Goal: Task Accomplishment & Management: Manage account settings

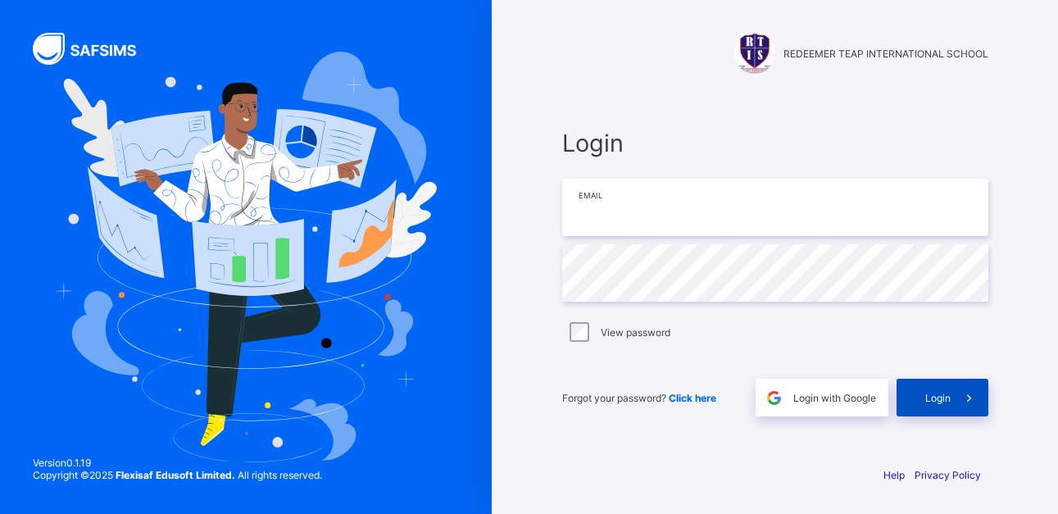
type input "**********"
click at [969, 397] on icon at bounding box center [968, 398] width 17 height 16
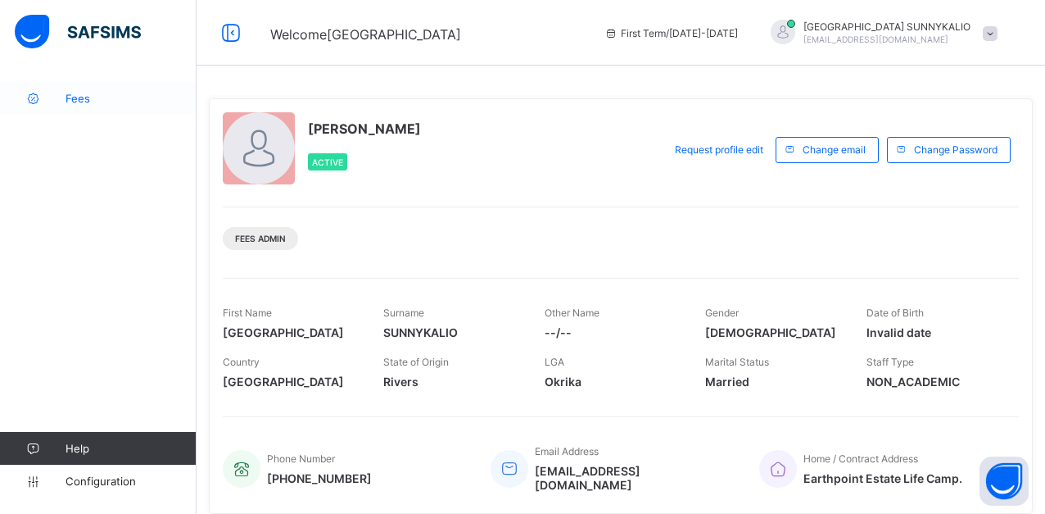
click at [81, 99] on span "Fees" at bounding box center [131, 98] width 131 height 13
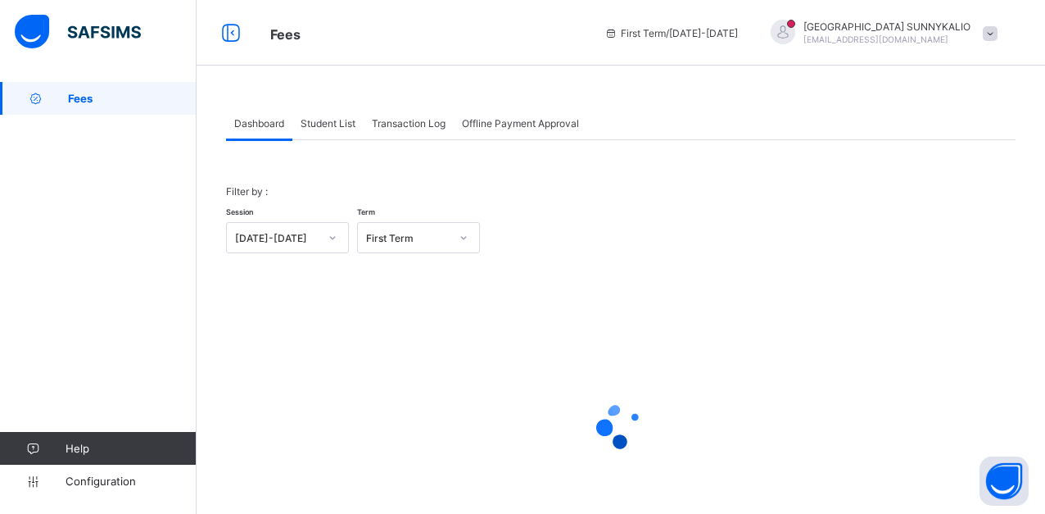
click at [338, 120] on span "Student List" at bounding box center [328, 123] width 55 height 12
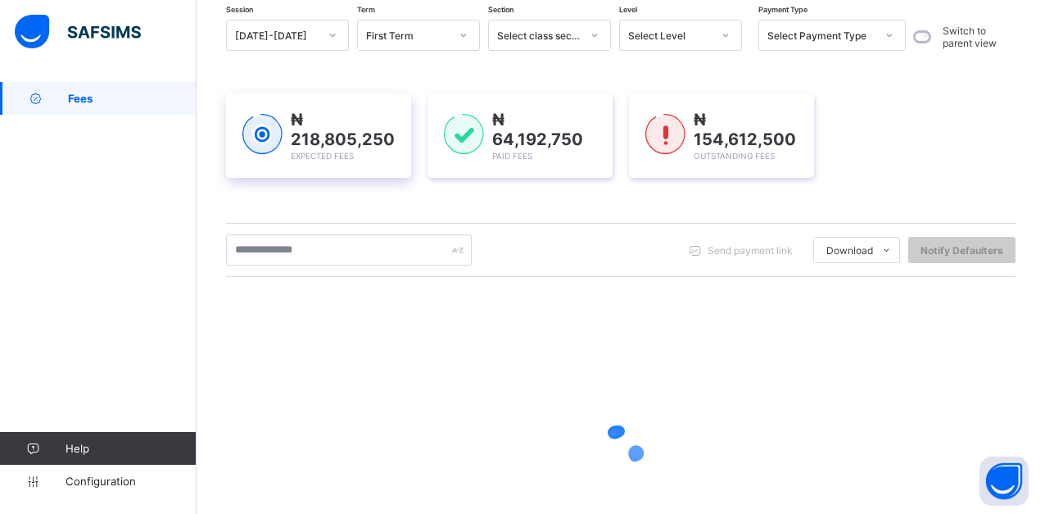
scroll to position [164, 0]
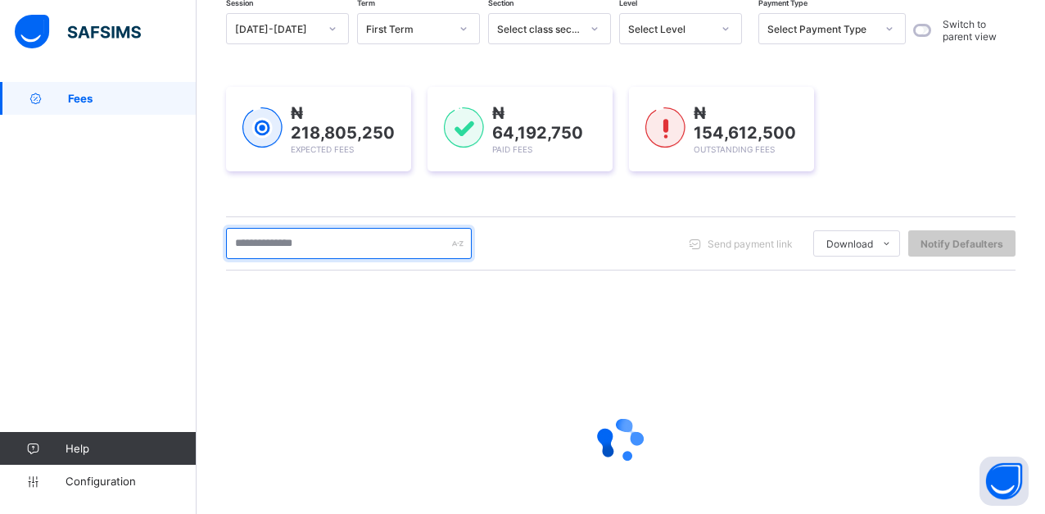
click at [320, 231] on input "text" at bounding box center [349, 243] width 246 height 31
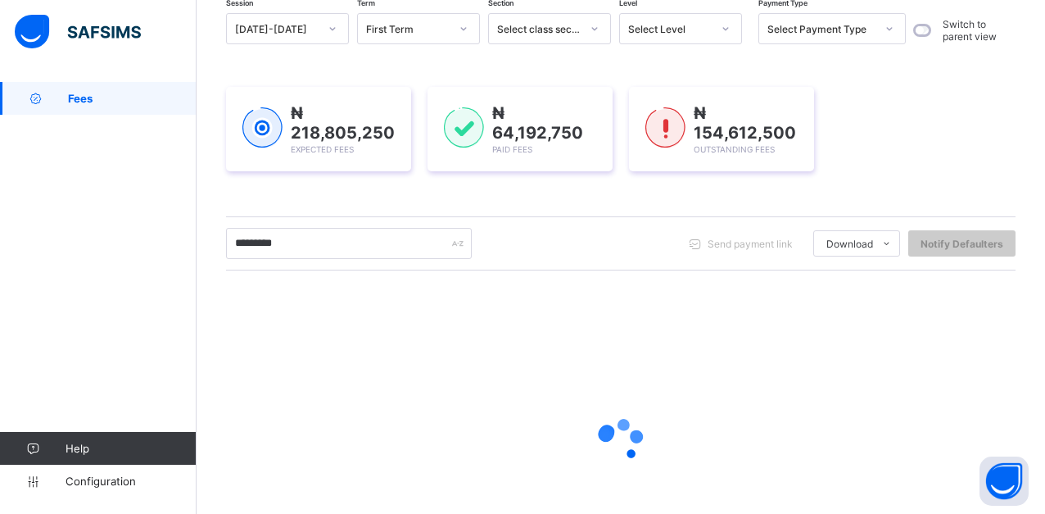
click at [381, 196] on div "Session 2025-2026 Term First Term Section Select class section Level Select Lev…" at bounding box center [621, 304] width 790 height 583
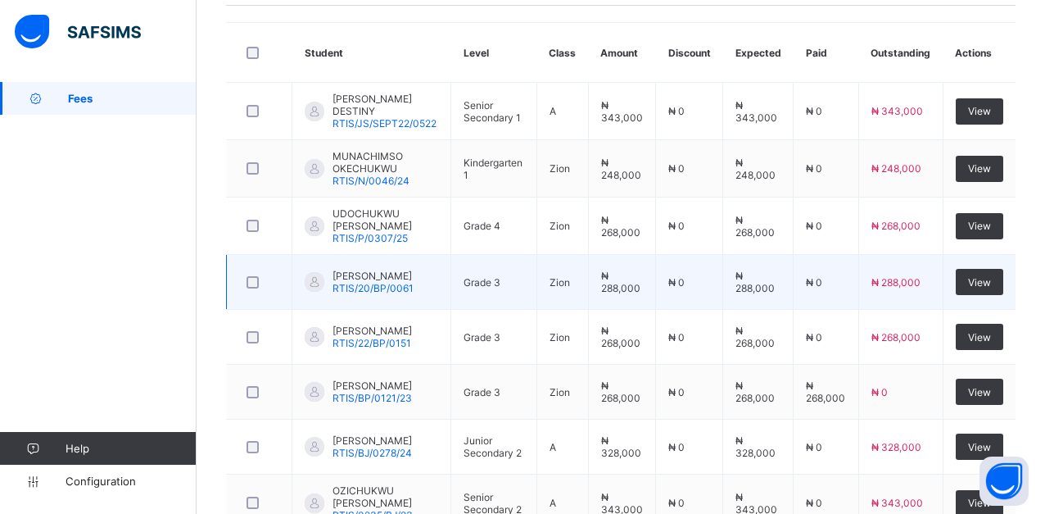
scroll to position [337, 0]
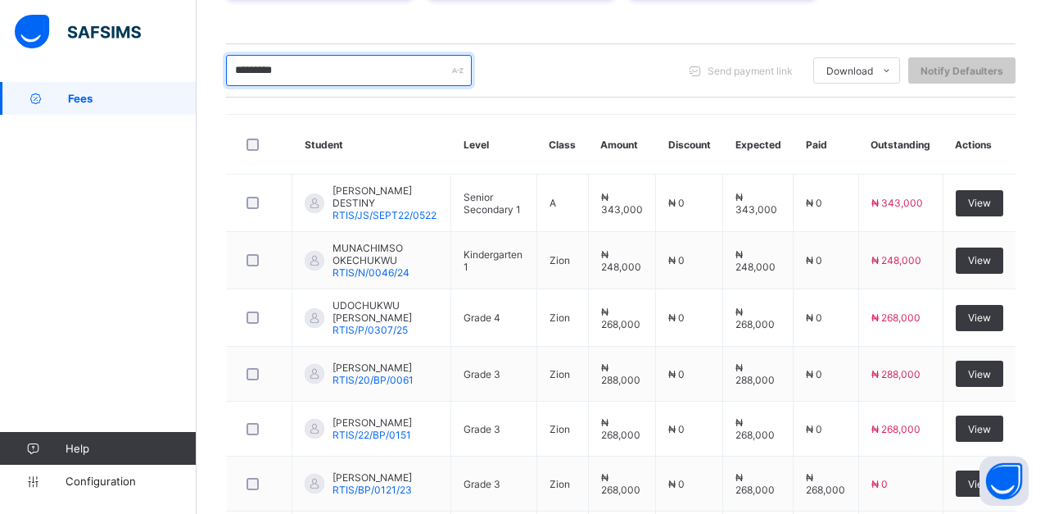
click at [406, 73] on input "*********" at bounding box center [349, 70] width 246 height 31
type input "*"
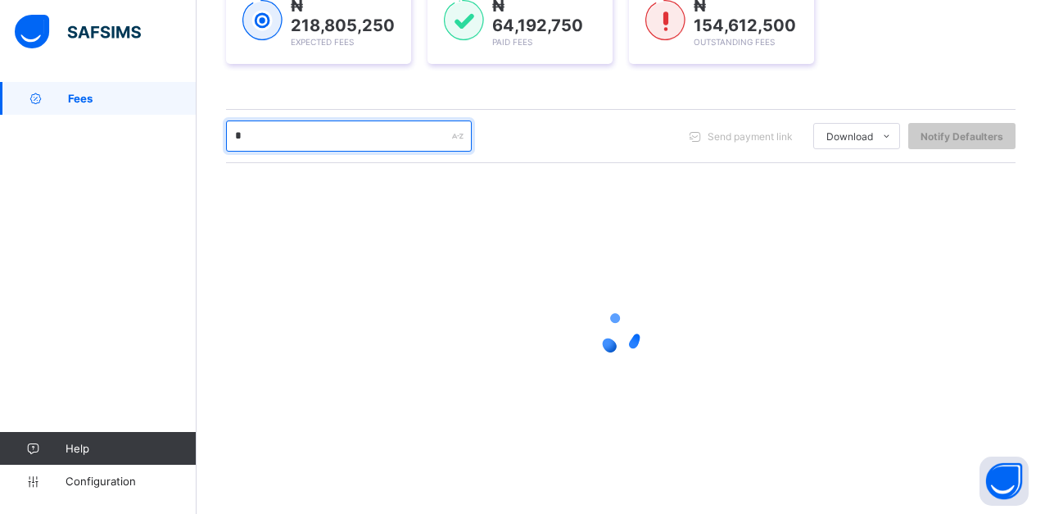
scroll to position [271, 0]
type input "*****"
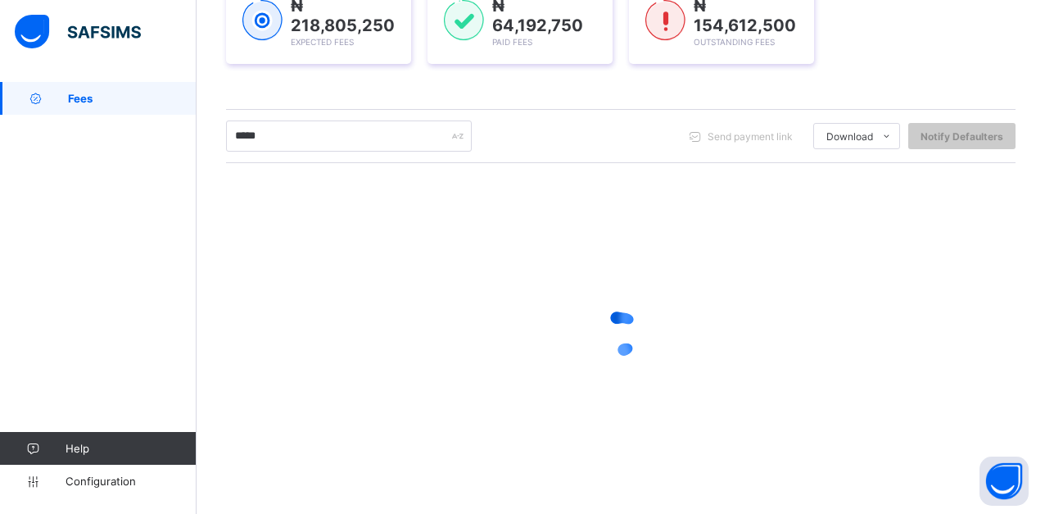
click at [333, 84] on div "₦ 218,805,250 Expected Fees ₦ 64,192,750 Paid Fees ₦ 154,612,500 Outstanding Fe…" at bounding box center [621, 22] width 790 height 134
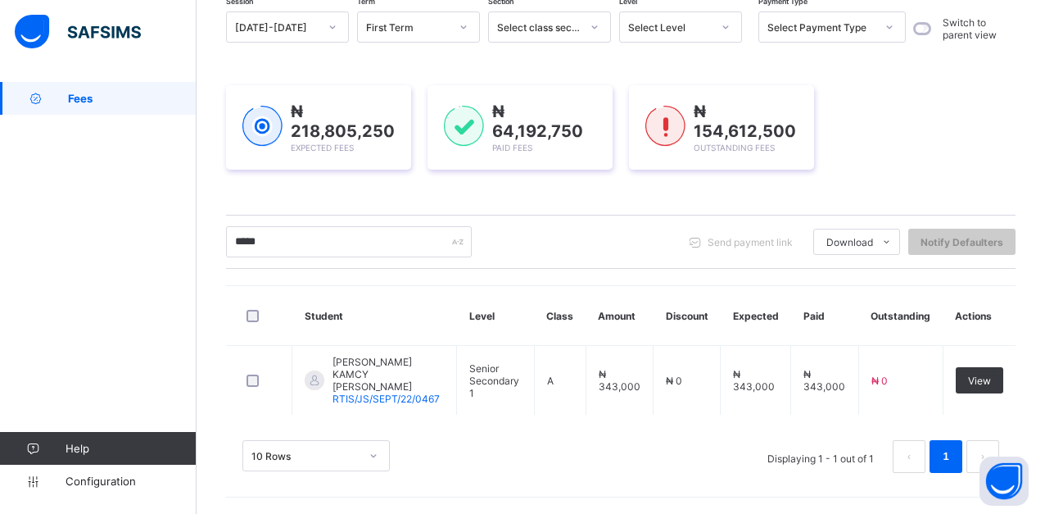
scroll to position [153, 0]
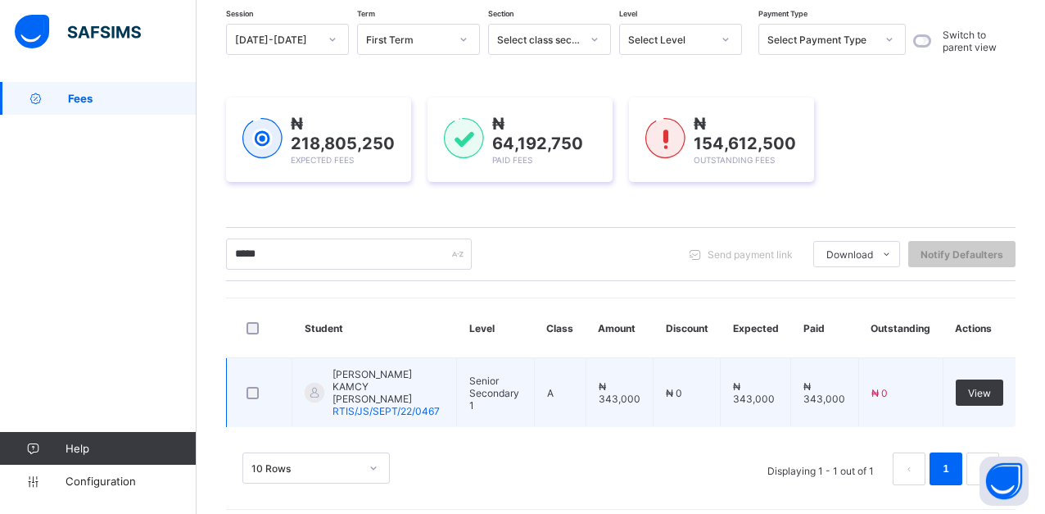
click at [381, 384] on span "JESSE KAMCY OKECHUKWU" at bounding box center [388, 386] width 111 height 37
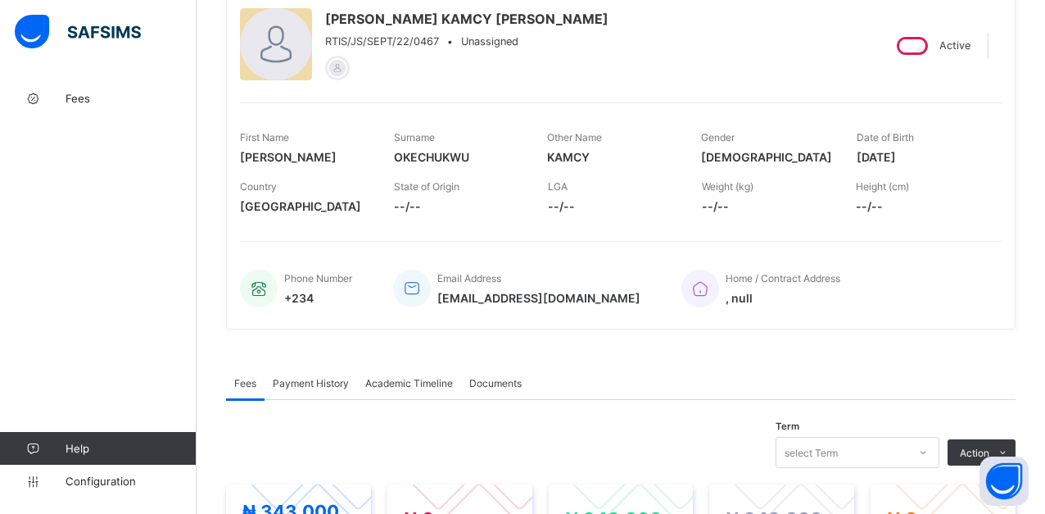
click at [330, 377] on span "Payment History" at bounding box center [311, 383] width 76 height 12
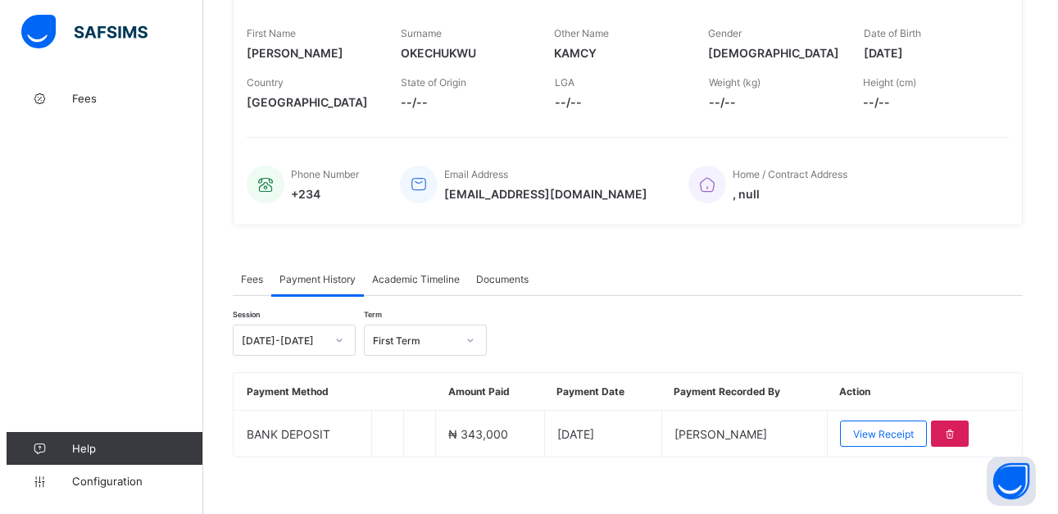
scroll to position [266, 0]
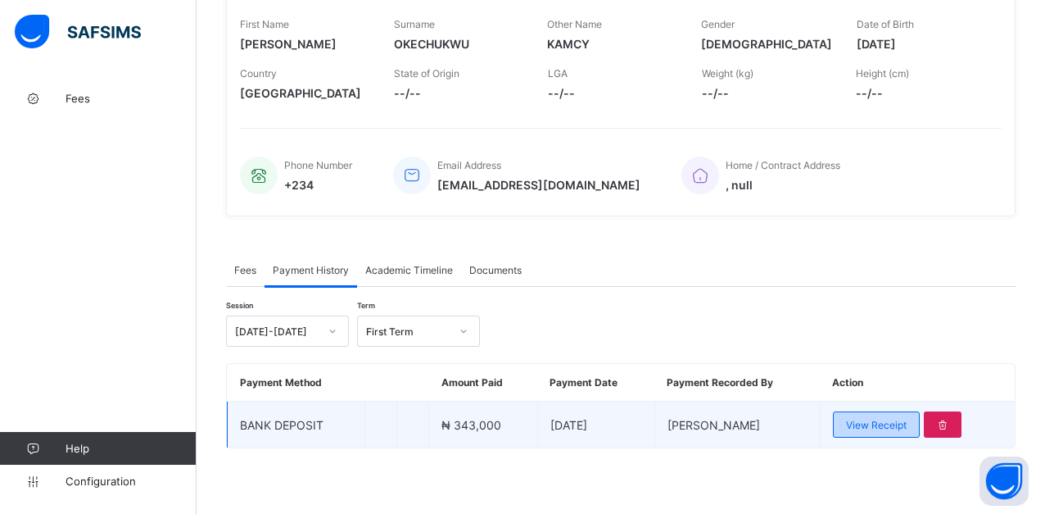
click at [877, 429] on span "View Receipt" at bounding box center [876, 425] width 61 height 12
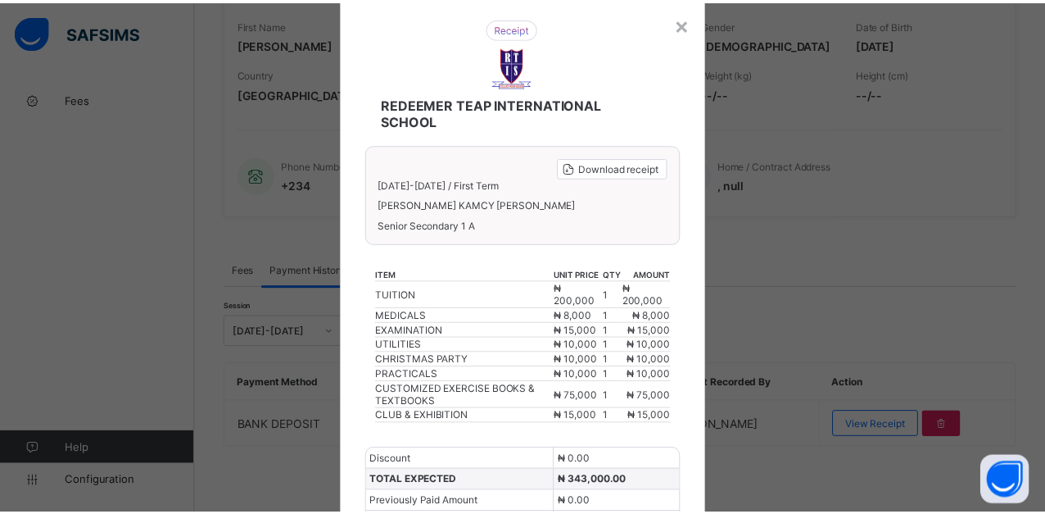
scroll to position [0, 0]
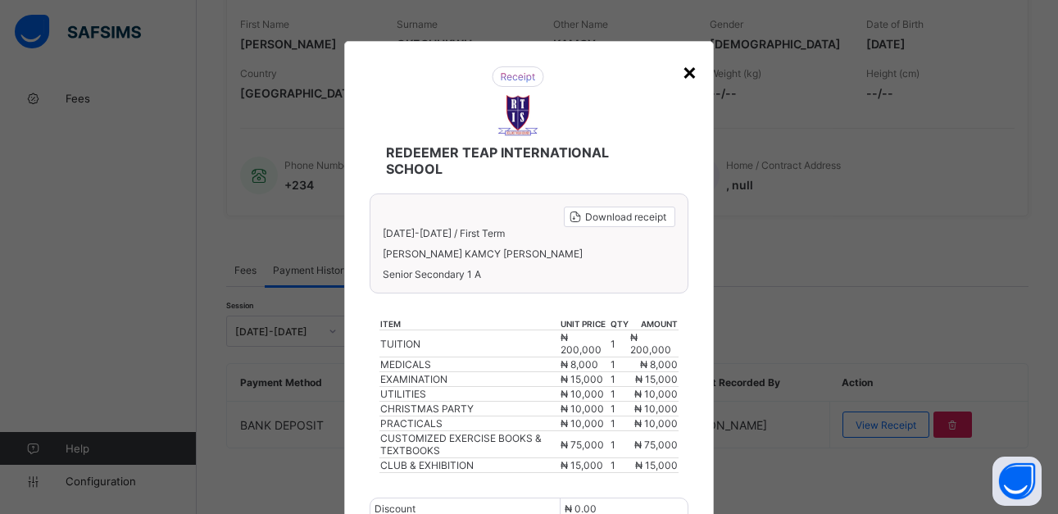
click at [682, 80] on div "×" at bounding box center [690, 71] width 16 height 28
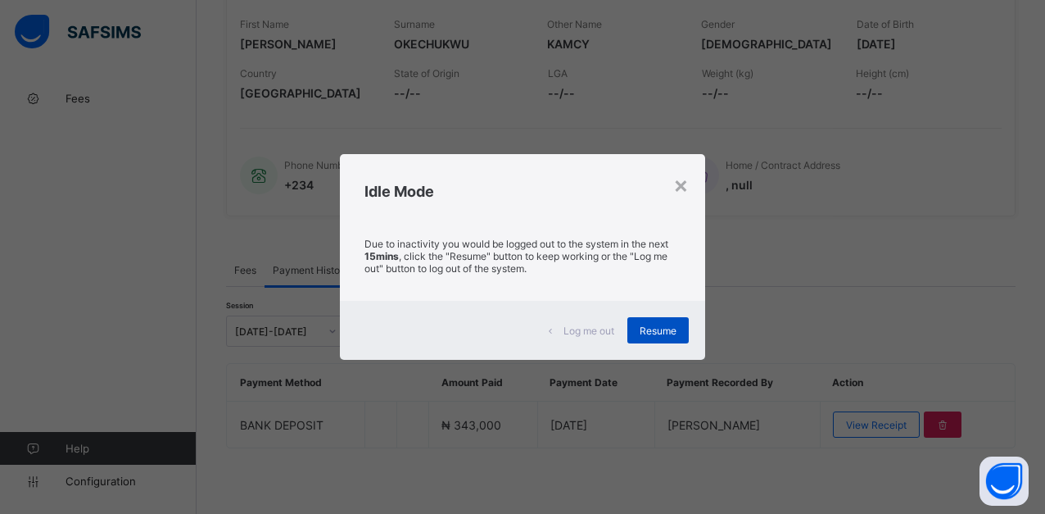
click at [660, 333] on span "Resume" at bounding box center [658, 330] width 37 height 12
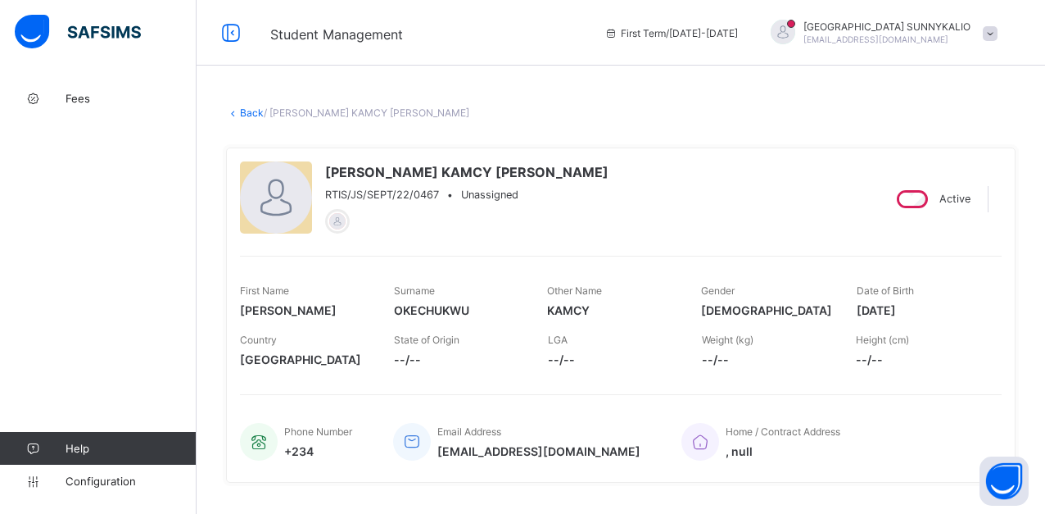
click at [926, 42] on span "[EMAIL_ADDRESS][DOMAIN_NAME]" at bounding box center [876, 39] width 145 height 10
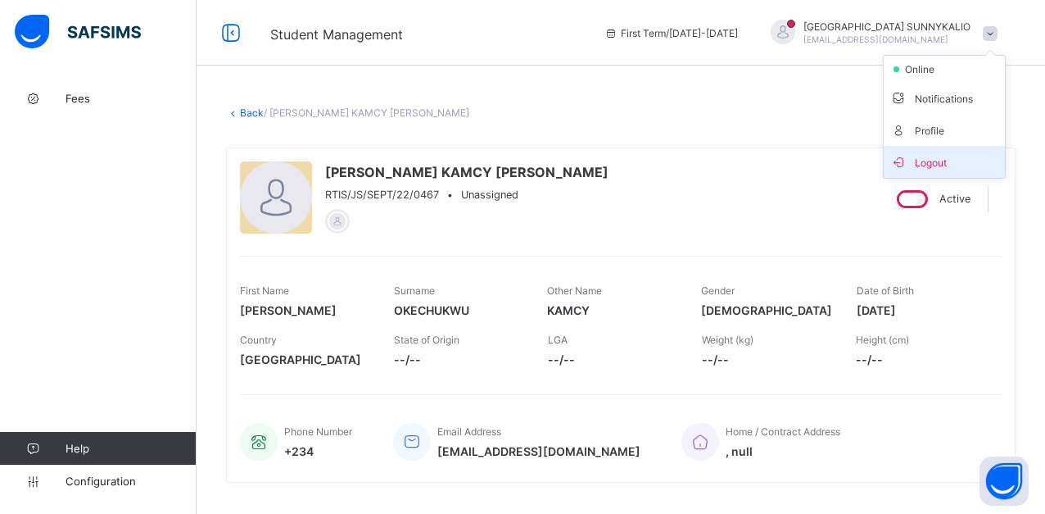
click at [953, 165] on span "Logout" at bounding box center [945, 161] width 108 height 19
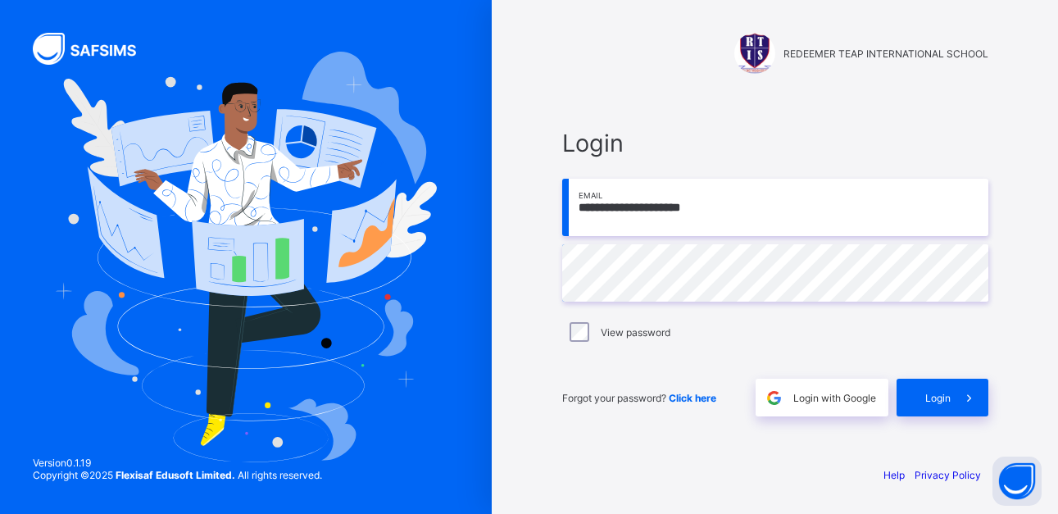
click at [763, 230] on input "**********" at bounding box center [775, 207] width 426 height 57
type input "**********"
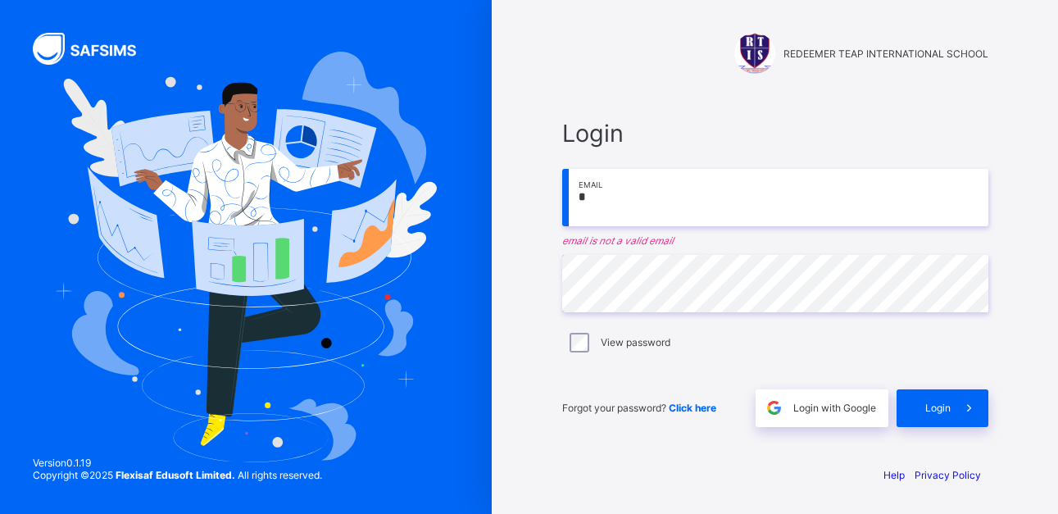
type input "**********"
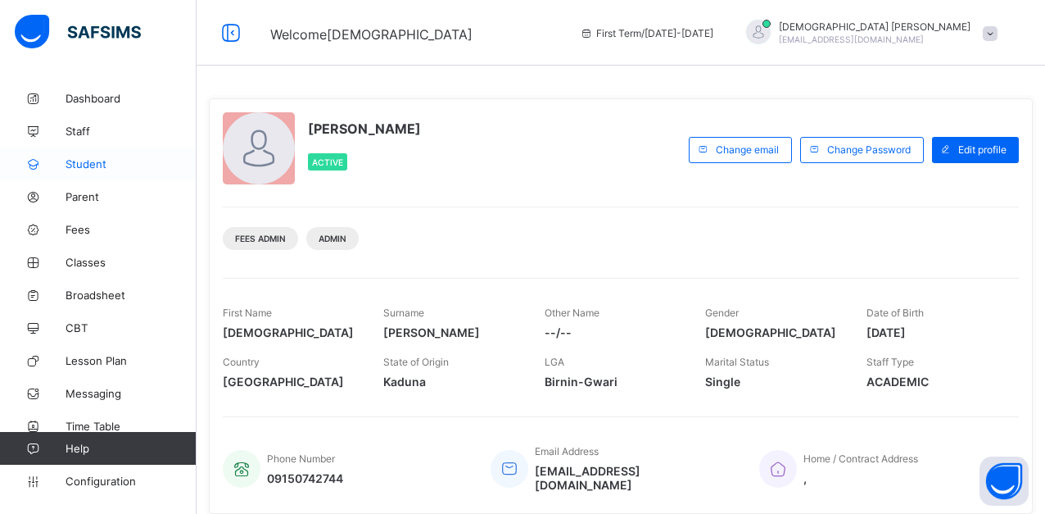
click at [92, 165] on span "Student" at bounding box center [131, 163] width 131 height 13
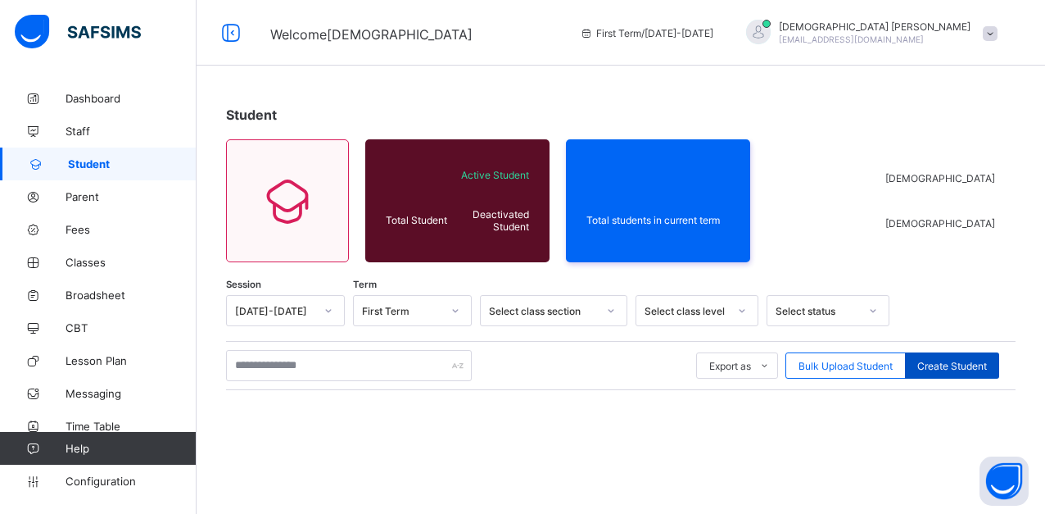
click at [977, 364] on span "Create Student" at bounding box center [953, 366] width 70 height 12
select select "**"
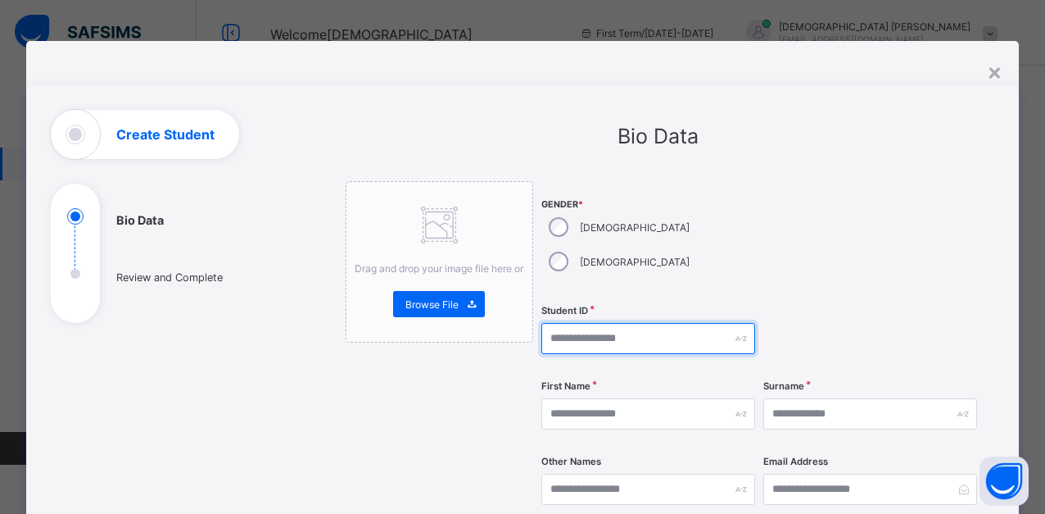
click at [591, 323] on input "text" at bounding box center [649, 338] width 214 height 31
type input "**********"
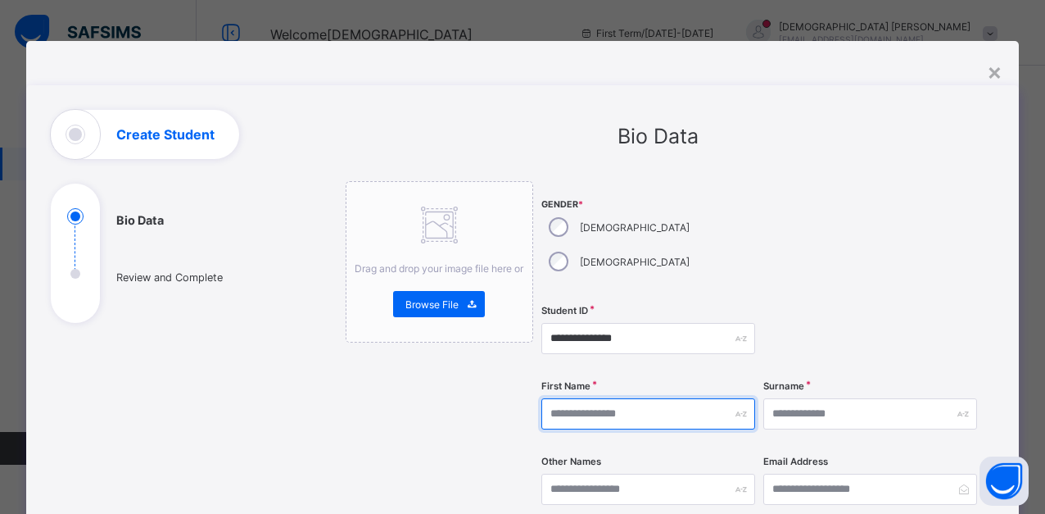
click at [618, 398] on input "text" at bounding box center [649, 413] width 214 height 31
type input "*******"
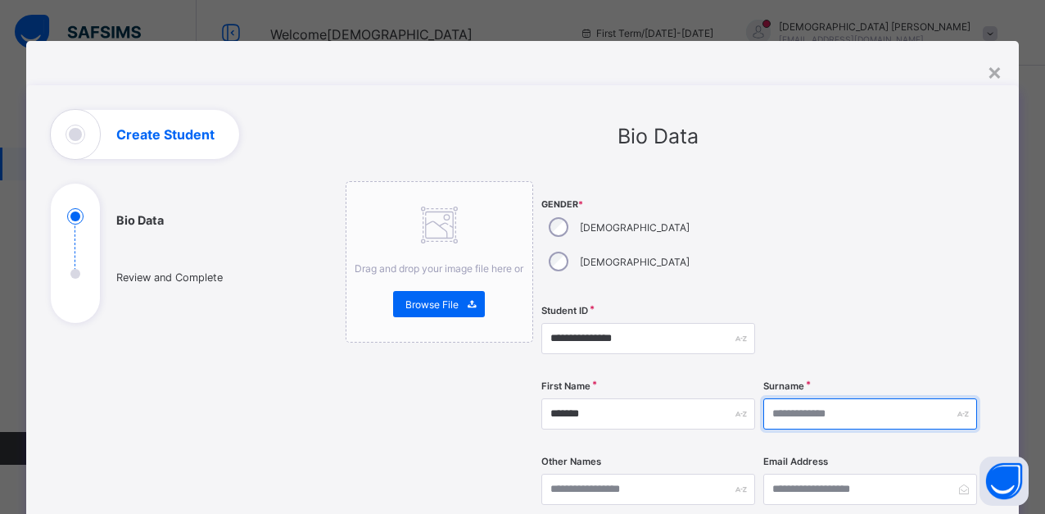
click at [780, 398] on input "text" at bounding box center [871, 413] width 214 height 31
type input "**********"
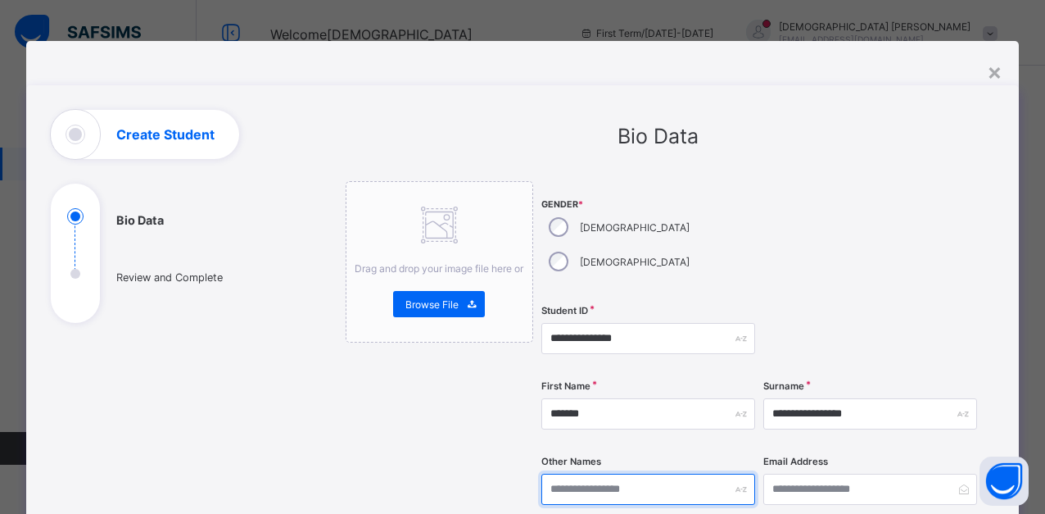
click at [586, 474] on input "text" at bounding box center [649, 489] width 214 height 31
type input "********"
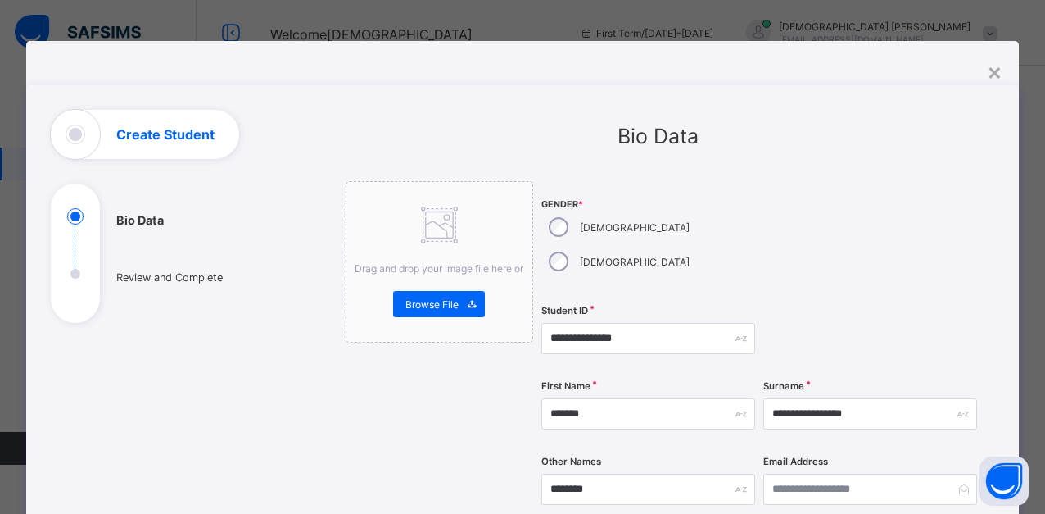
click at [800, 244] on div at bounding box center [871, 239] width 214 height 116
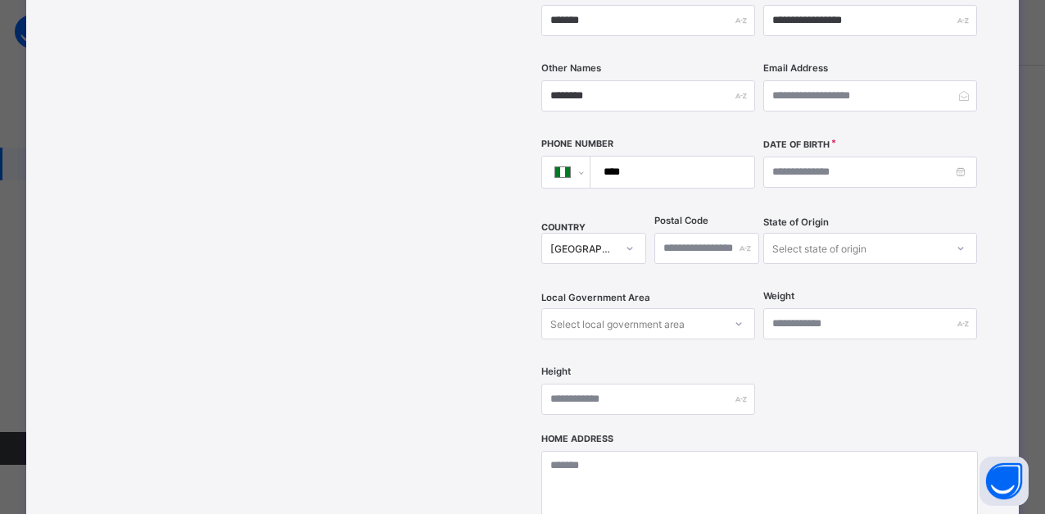
scroll to position [426, 0]
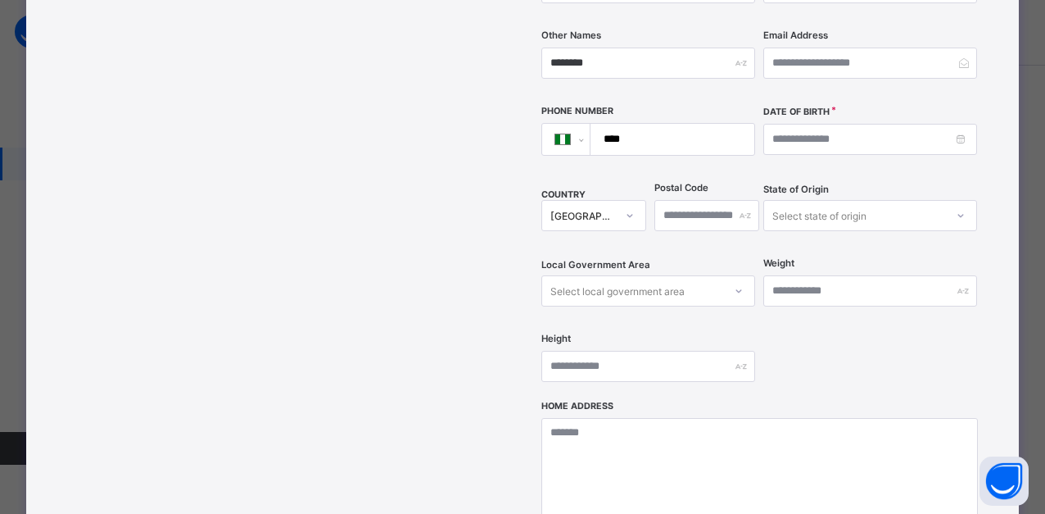
click at [678, 124] on input "****" at bounding box center [669, 139] width 151 height 31
type input "**********"
click at [801, 124] on input at bounding box center [871, 139] width 214 height 31
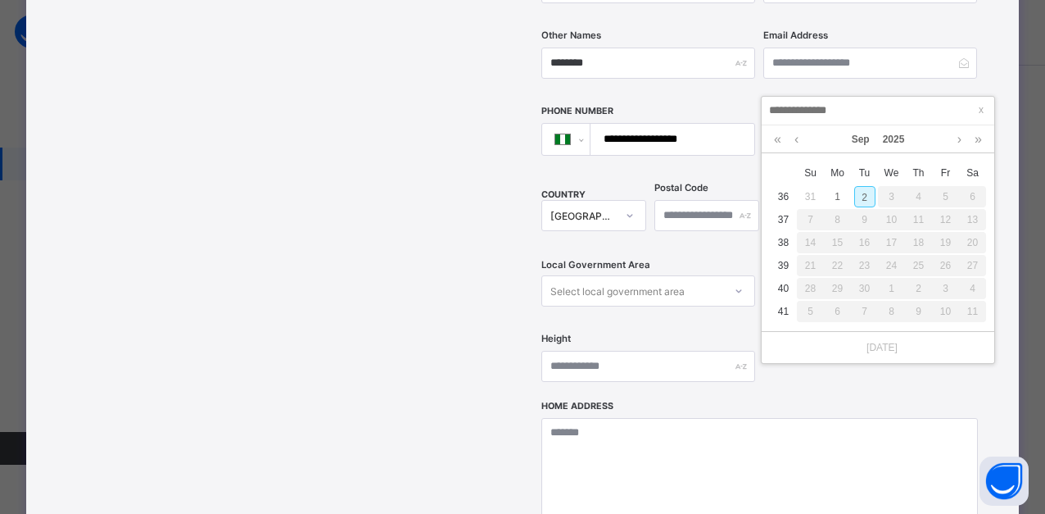
type input "**********"
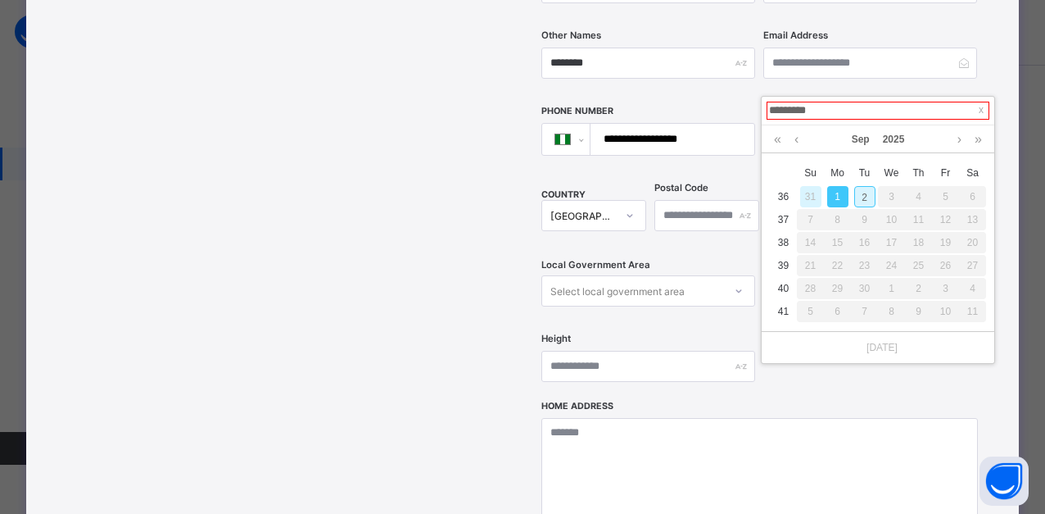
type input "**********"
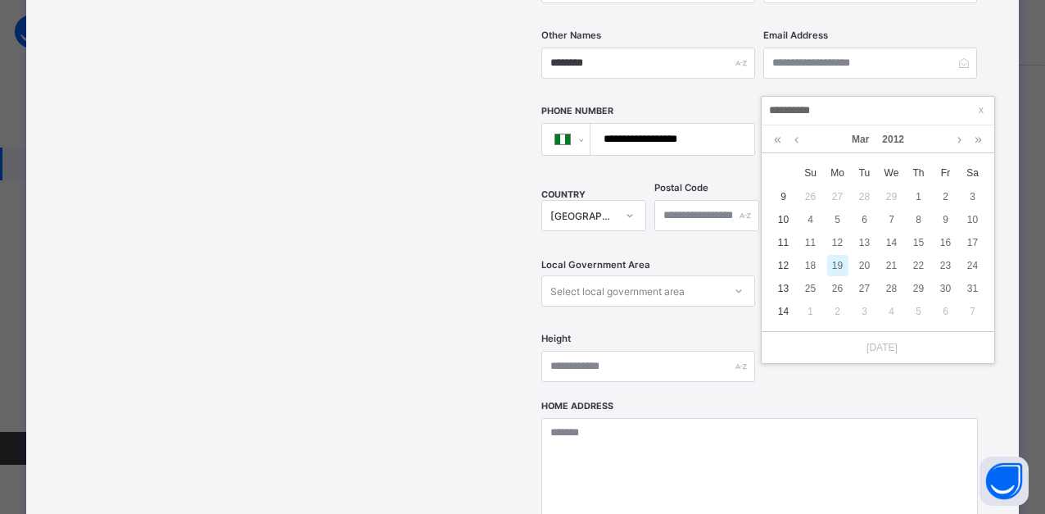
type input "**********"
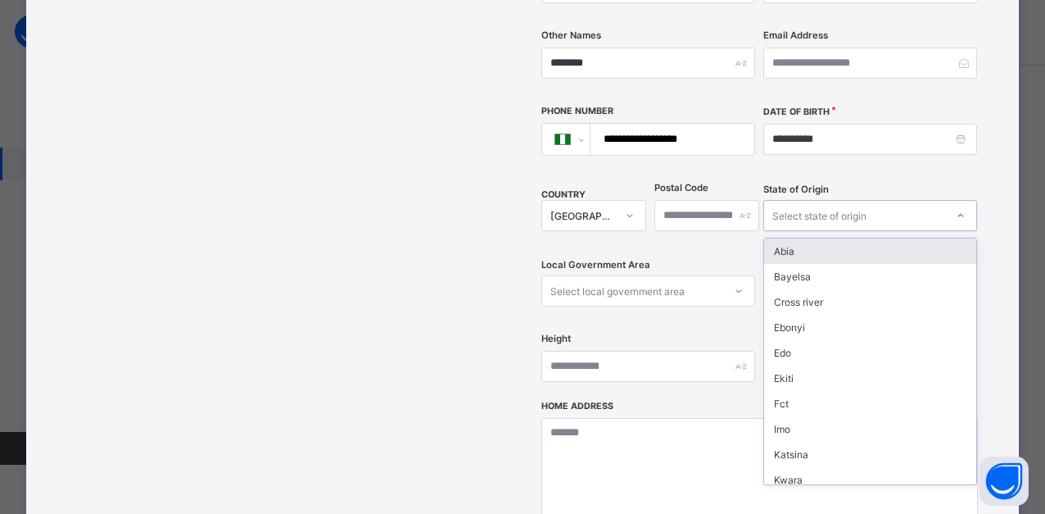
click at [796, 200] on div "Select state of origin" at bounding box center [871, 215] width 214 height 31
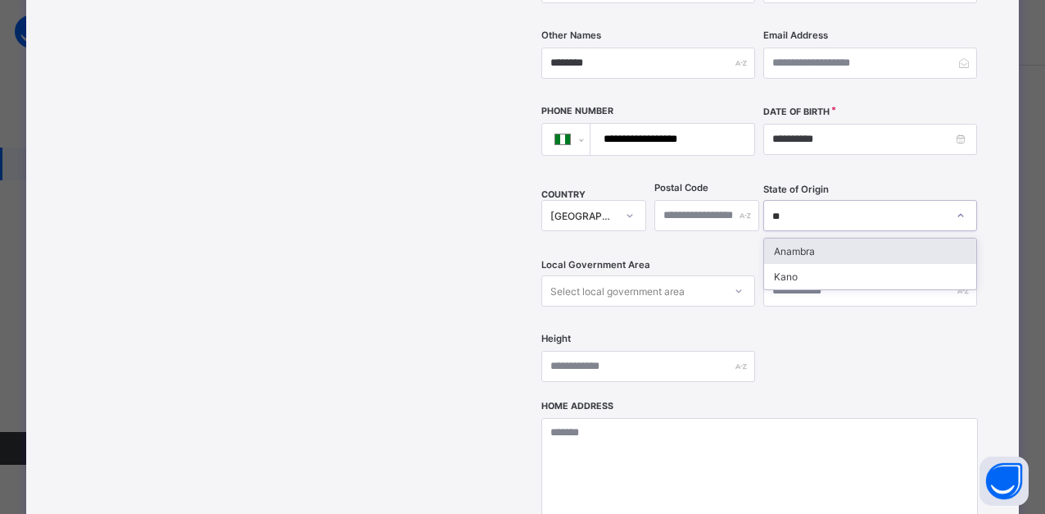
type input "***"
click at [805, 238] on div "Anambra" at bounding box center [870, 250] width 212 height 25
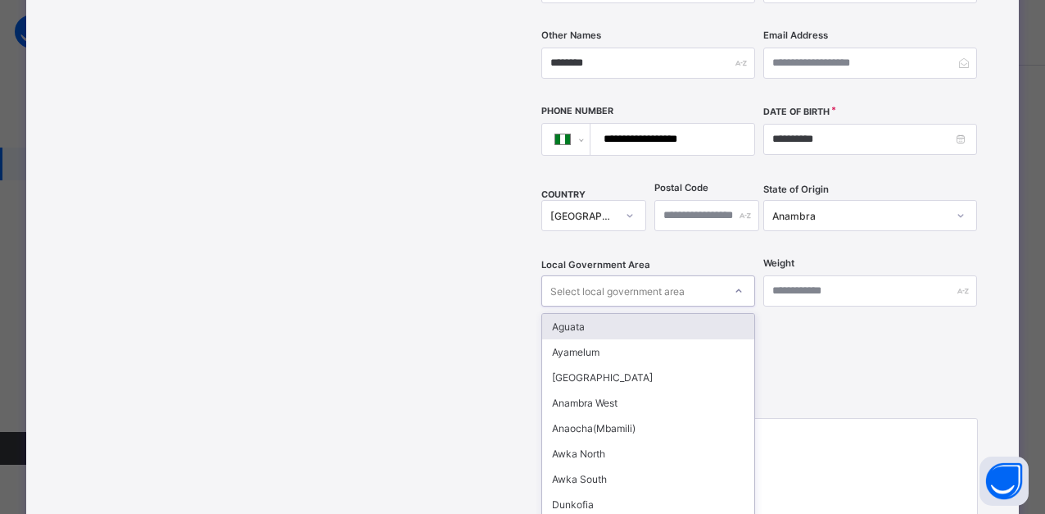
scroll to position [446, 0]
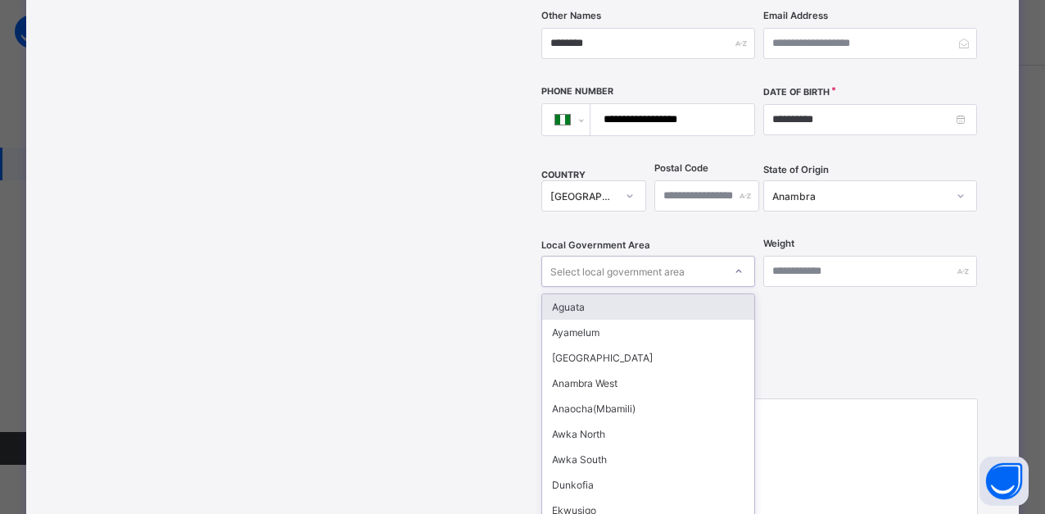
click at [654, 257] on div "Local Government Area option Aguata focused, 1 of 21. 21 results available. Use…" at bounding box center [649, 271] width 214 height 67
type input "***"
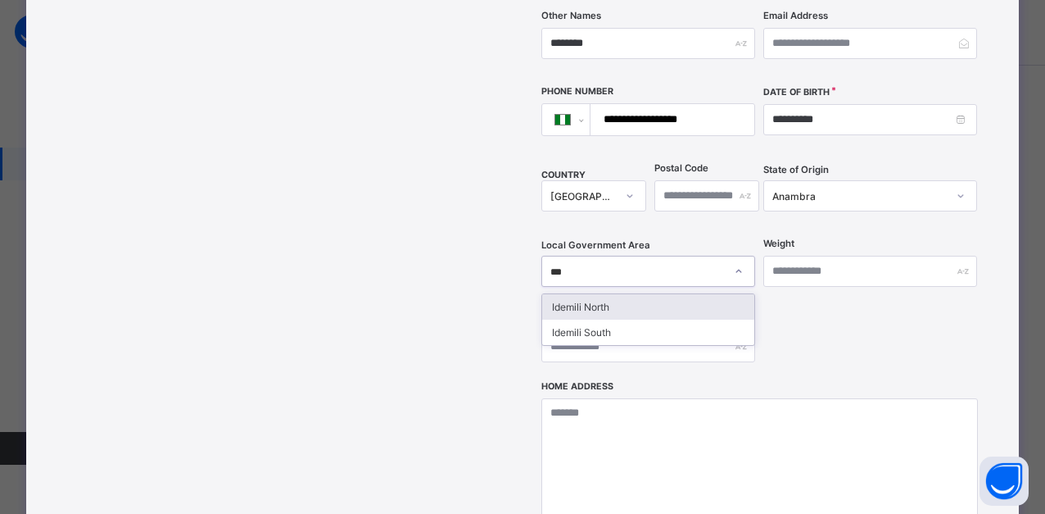
click at [637, 294] on div "Idemili North" at bounding box center [648, 306] width 212 height 25
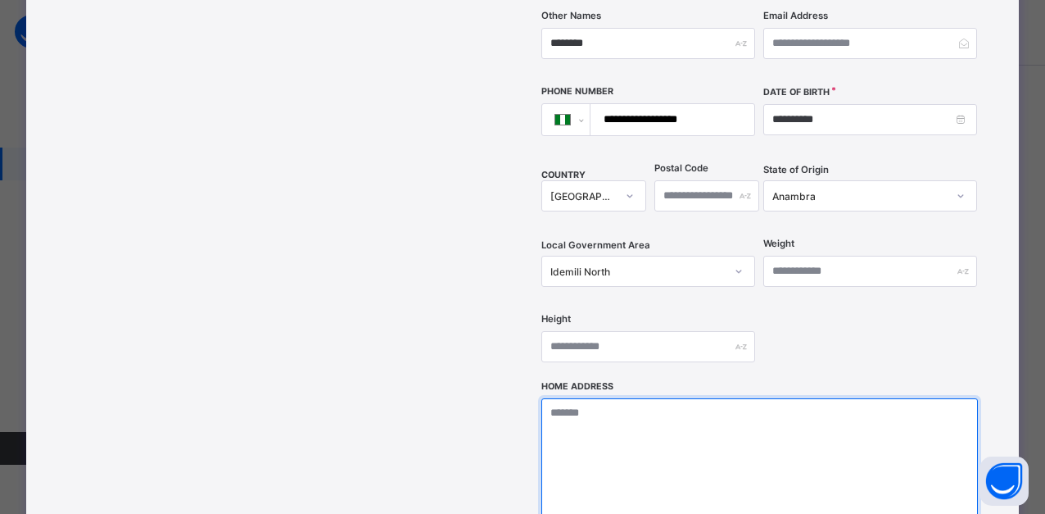
click at [661, 398] on textarea at bounding box center [761, 480] width 438 height 164
type textarea "*"
type textarea "**********"
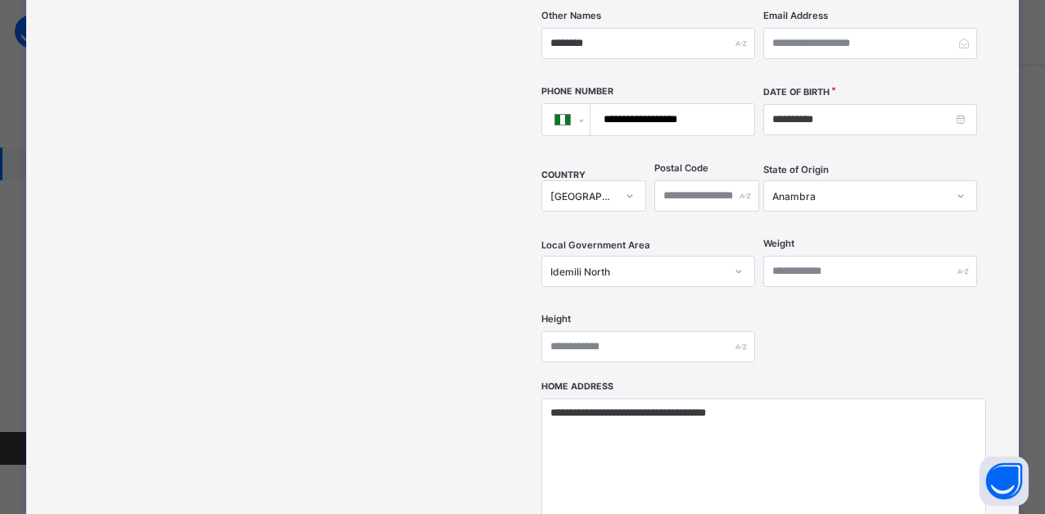
click at [820, 321] on div "**********" at bounding box center [761, 57] width 438 height 645
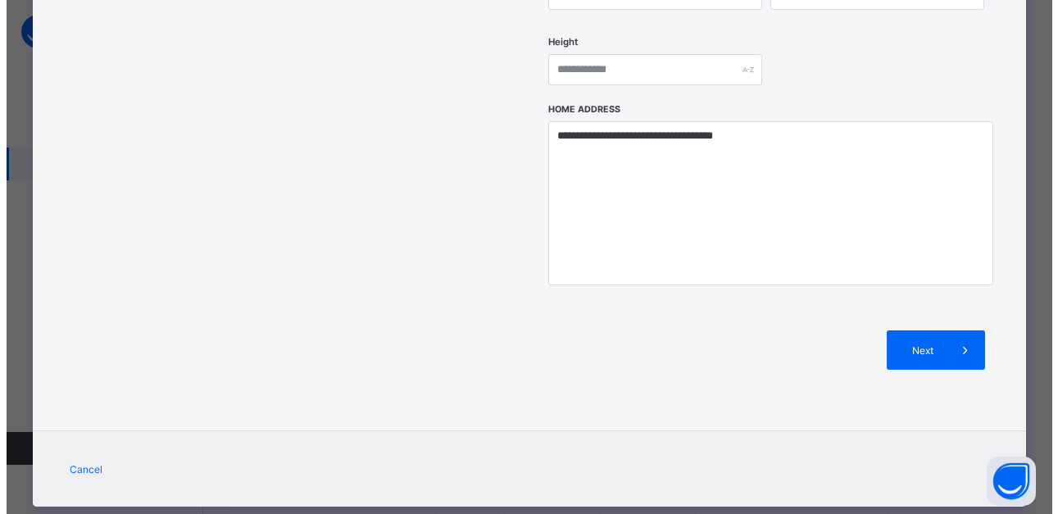
scroll to position [197, 0]
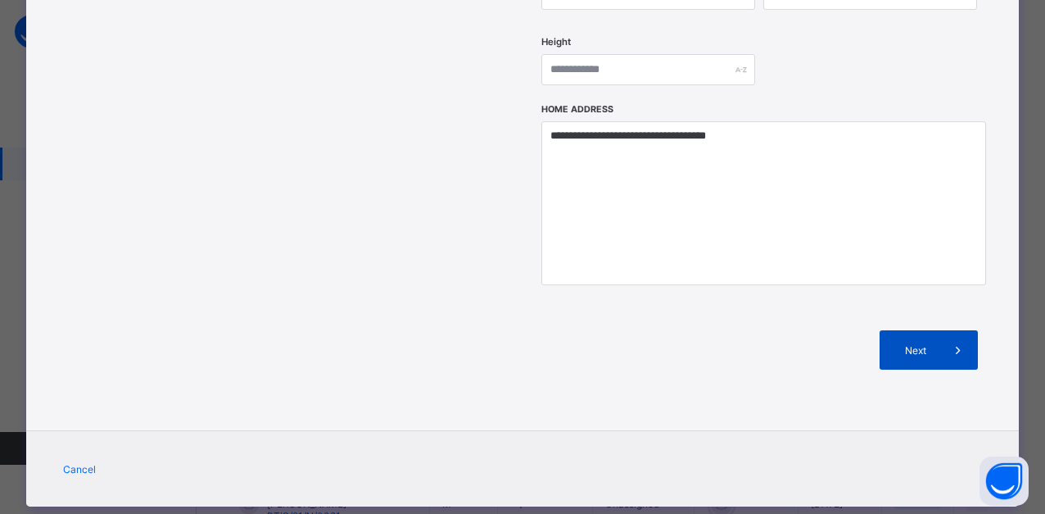
click at [951, 342] on icon at bounding box center [959, 350] width 18 height 16
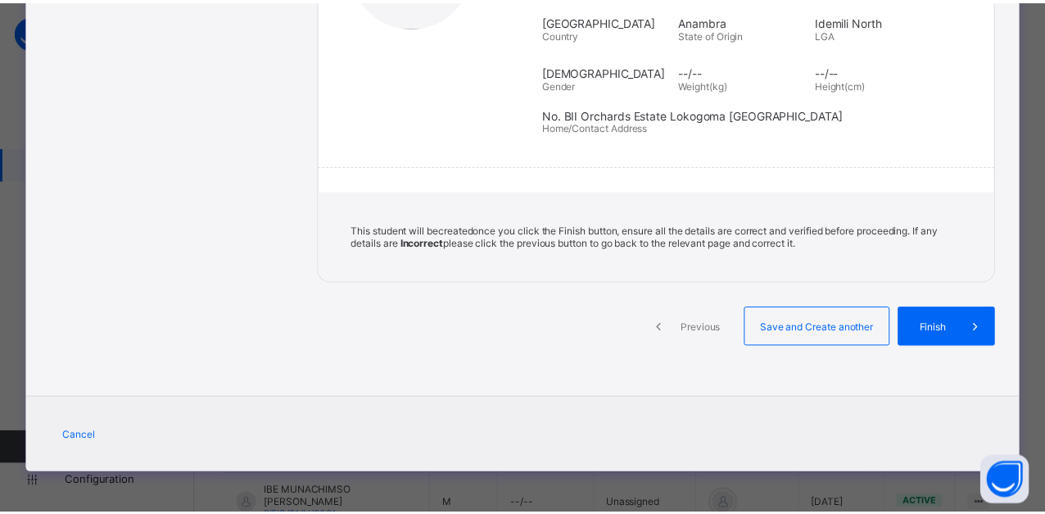
scroll to position [333, 0]
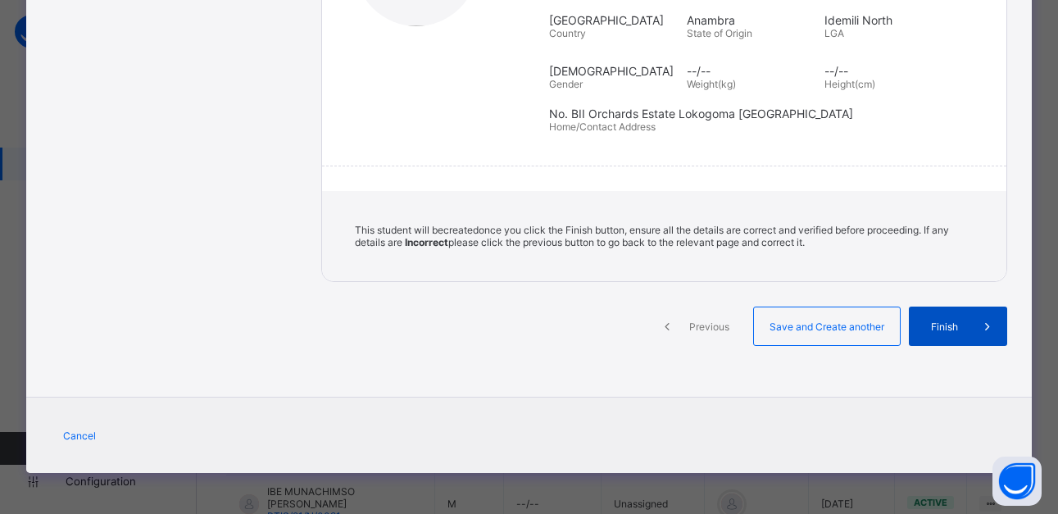
click at [957, 327] on span "Finish" at bounding box center [944, 326] width 47 height 12
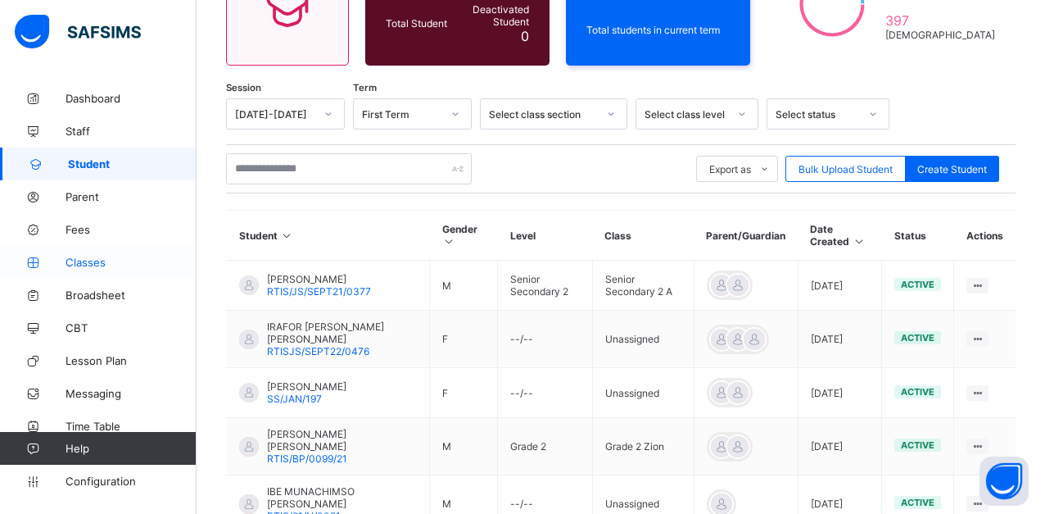
click at [104, 263] on span "Classes" at bounding box center [131, 262] width 131 height 13
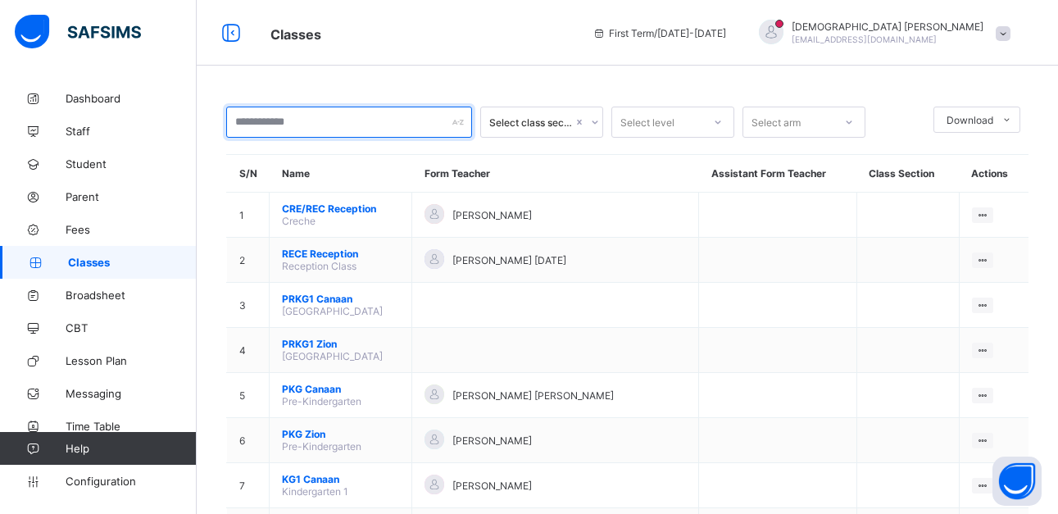
click at [297, 129] on input "text" at bounding box center [349, 122] width 246 height 31
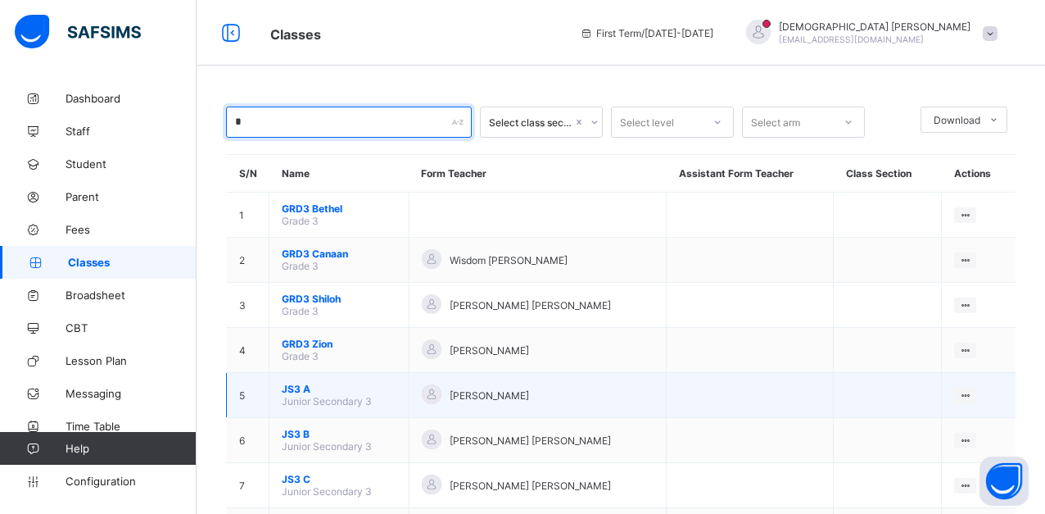
type input "*"
click at [318, 396] on span "Junior Secondary 3" at bounding box center [327, 401] width 90 height 12
click at [290, 394] on span "JS3 A" at bounding box center [339, 389] width 115 height 12
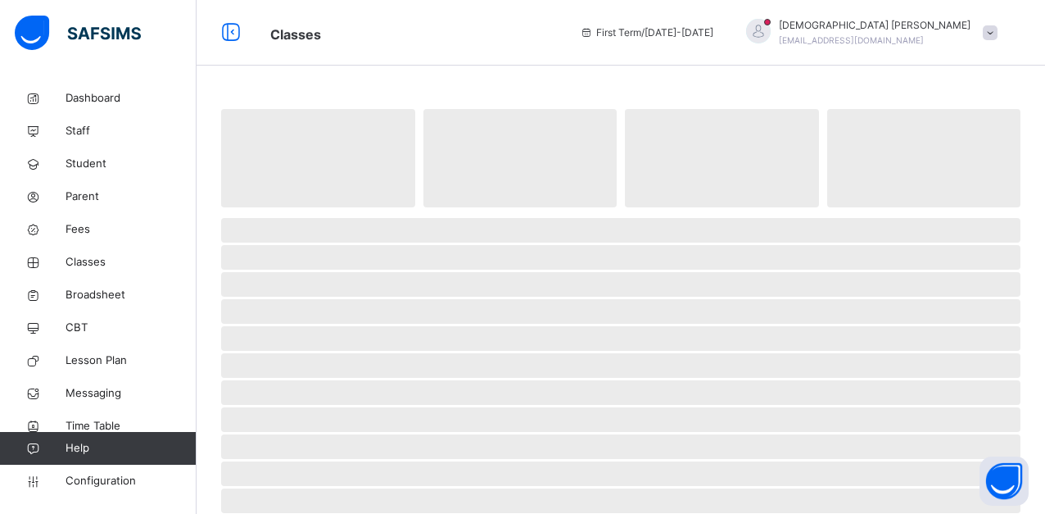
click at [290, 394] on span "‌" at bounding box center [621, 392] width 800 height 25
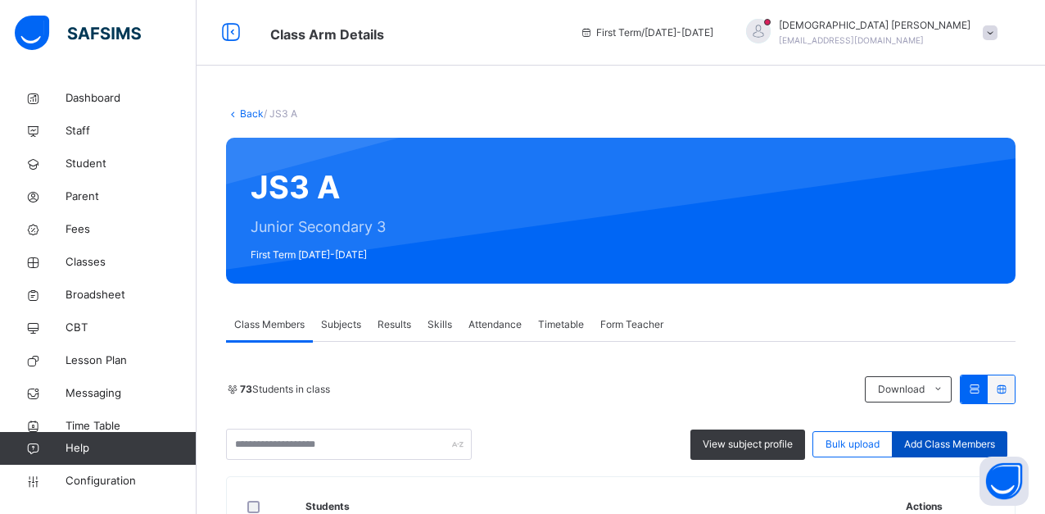
click at [938, 436] on div "Add Class Members" at bounding box center [950, 444] width 116 height 26
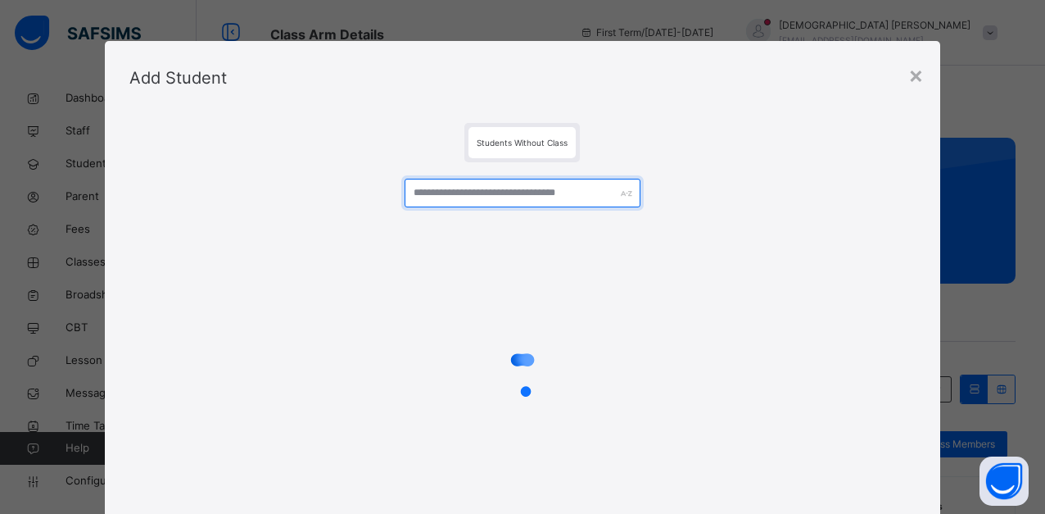
click at [541, 195] on input "text" at bounding box center [523, 193] width 236 height 29
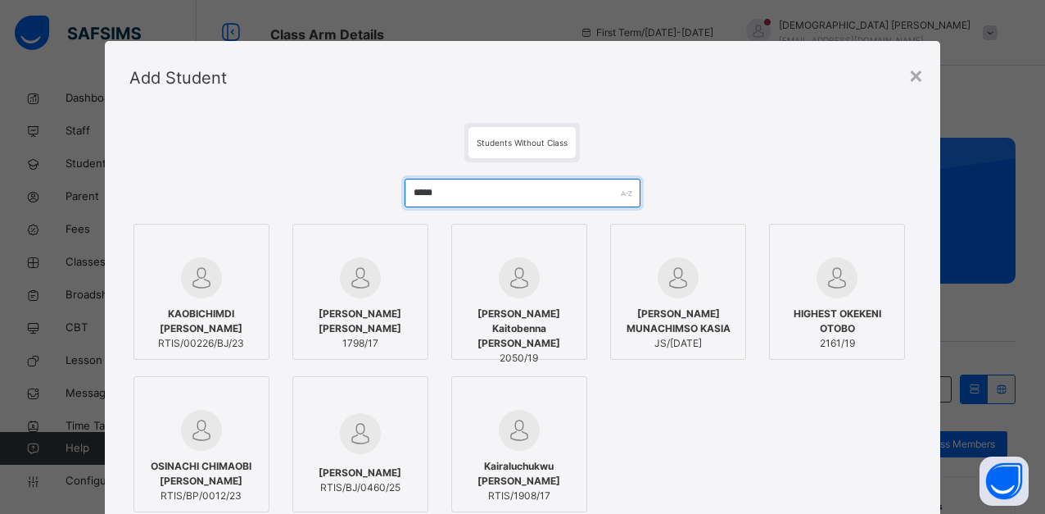
type input "*****"
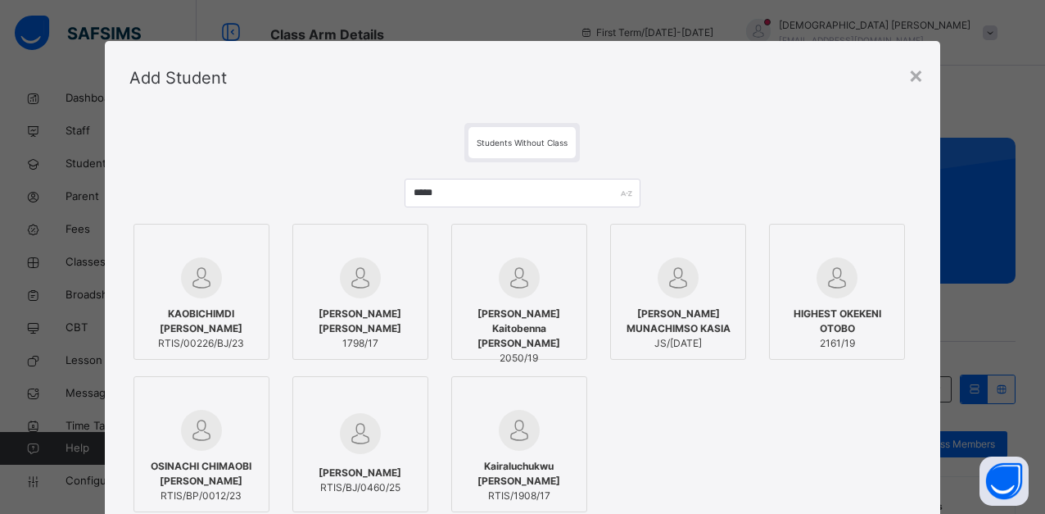
click at [685, 129] on div "Students Without Class" at bounding box center [522, 142] width 787 height 39
click at [347, 446] on img at bounding box center [360, 433] width 41 height 41
click at [741, 129] on div "Students Without Class" at bounding box center [528, 142] width 797 height 39
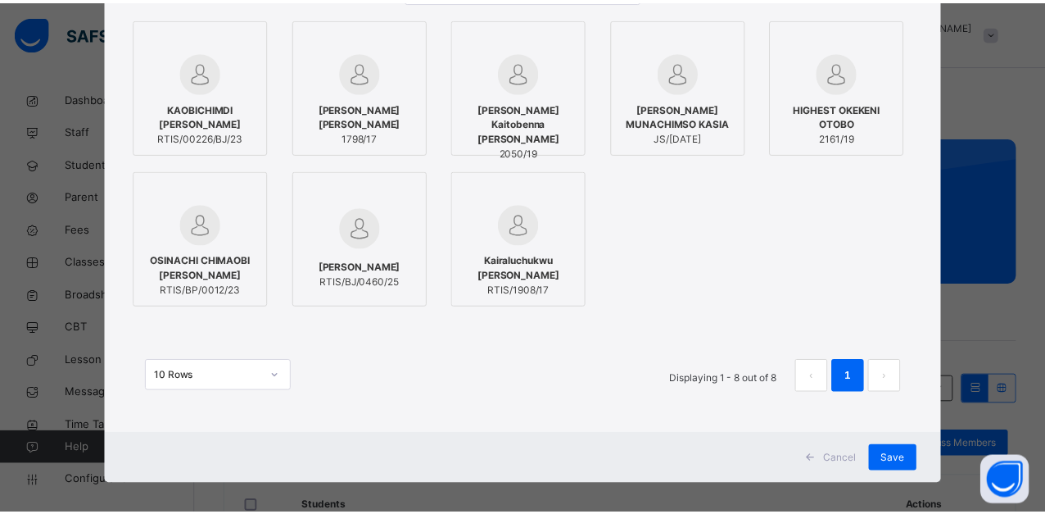
scroll to position [217, 0]
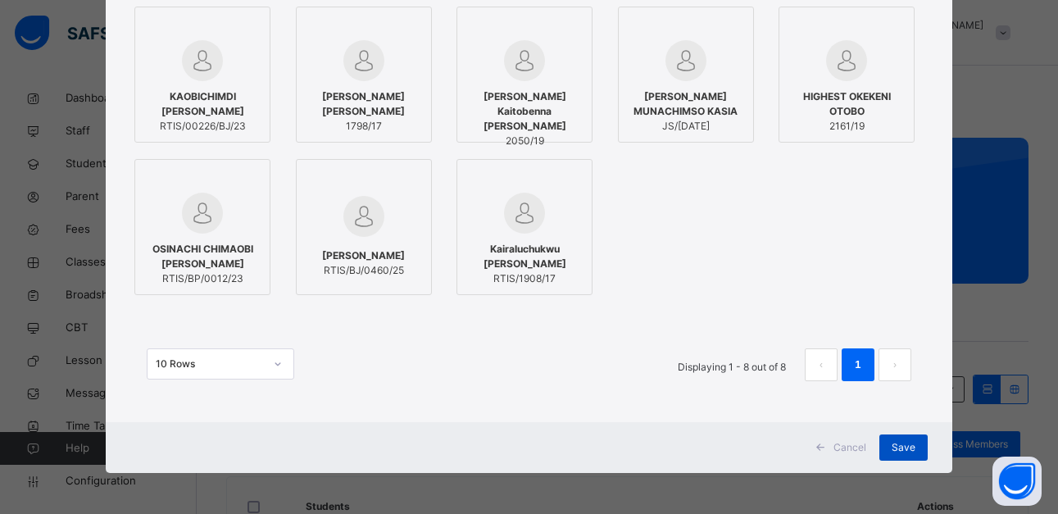
click at [905, 442] on span "Save" at bounding box center [903, 447] width 24 height 15
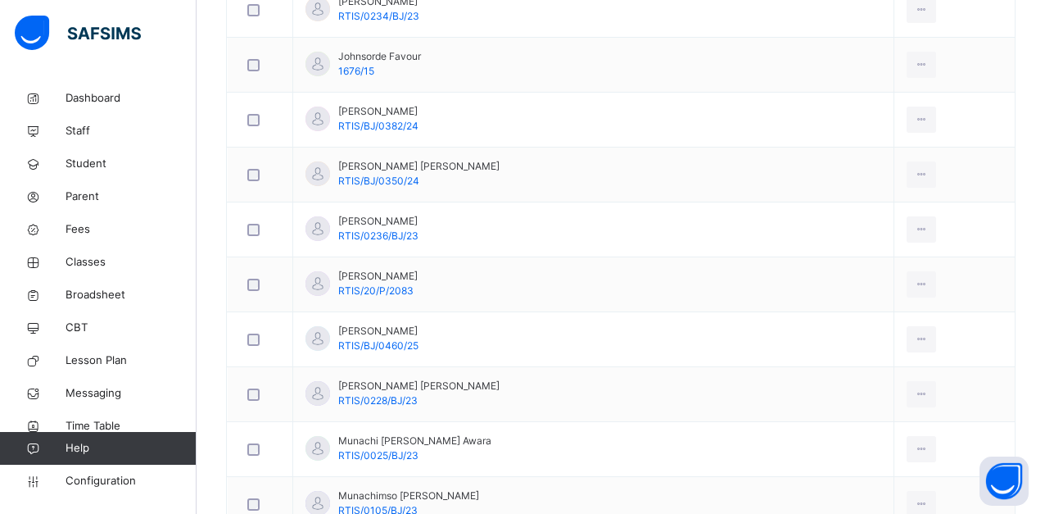
scroll to position [2753, 0]
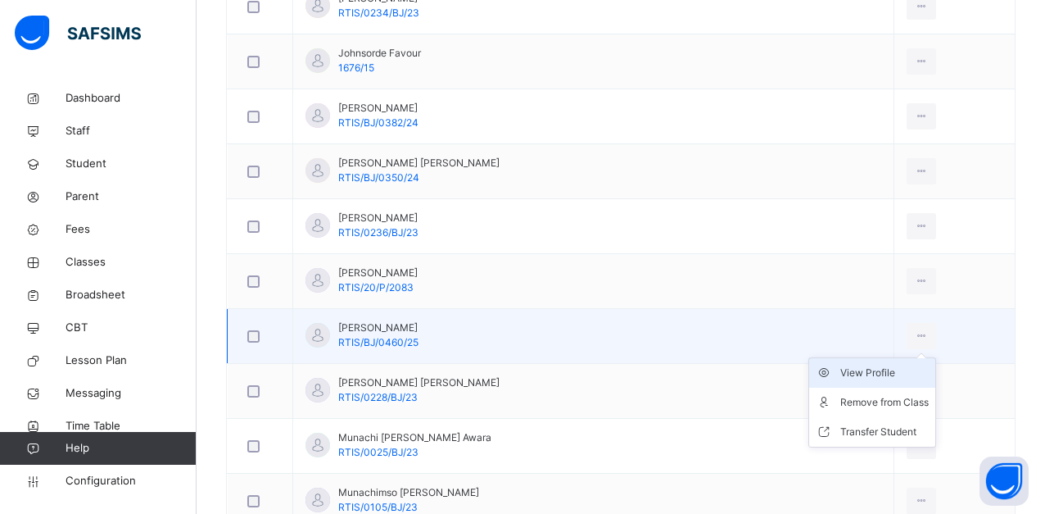
click at [870, 376] on div "View Profile" at bounding box center [885, 373] width 88 height 16
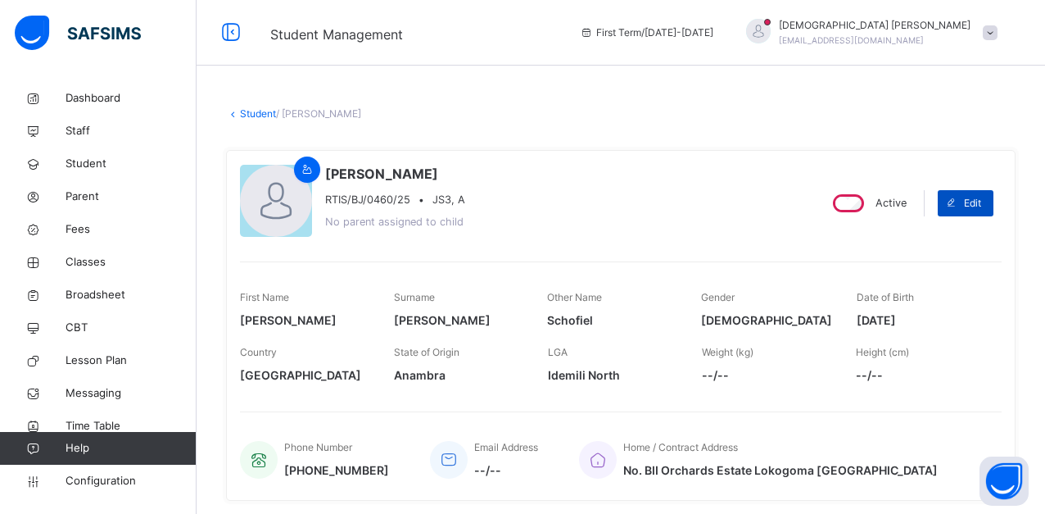
click at [964, 202] on span at bounding box center [951, 203] width 26 height 26
select select "**"
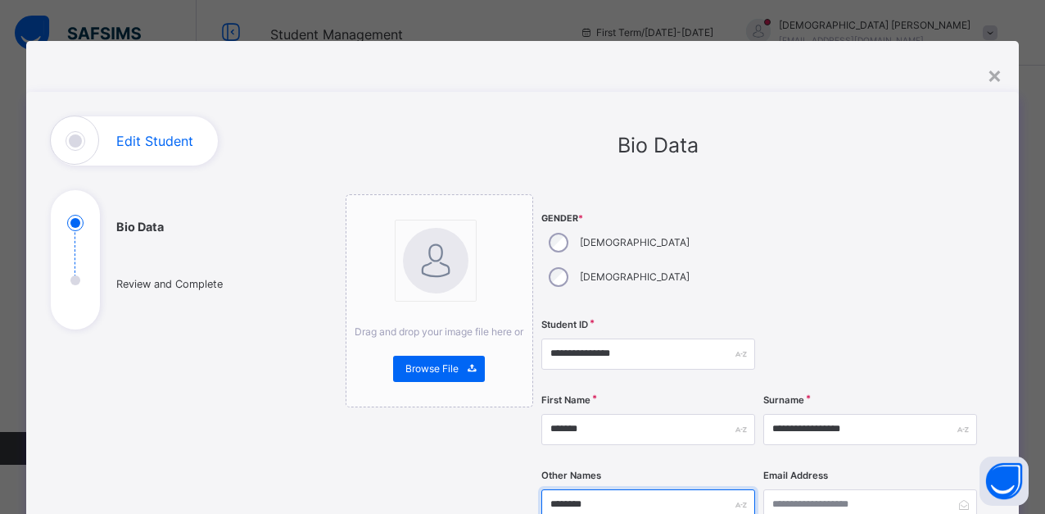
click at [603, 489] on input "********" at bounding box center [649, 504] width 214 height 31
type input "*********"
click at [851, 241] on div at bounding box center [871, 253] width 214 height 118
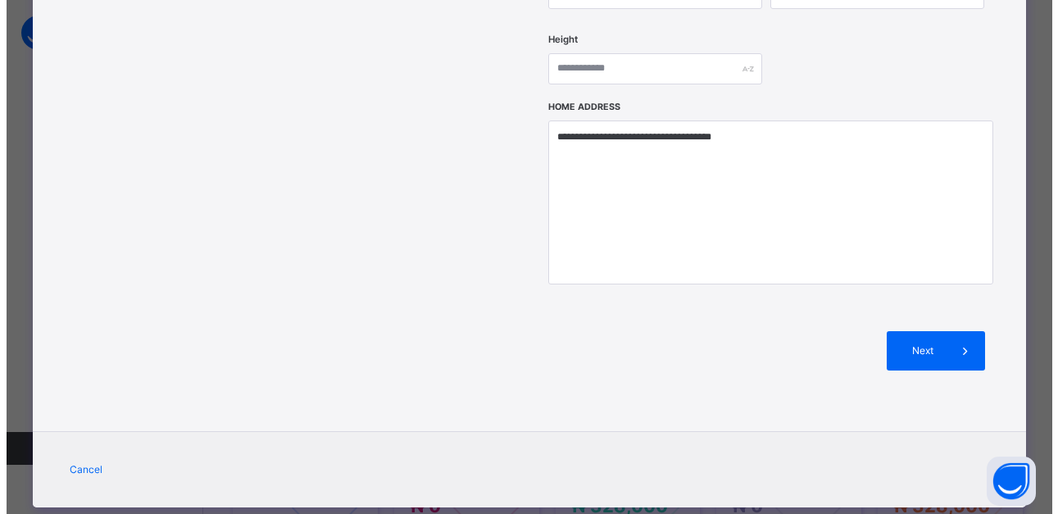
scroll to position [328, 0]
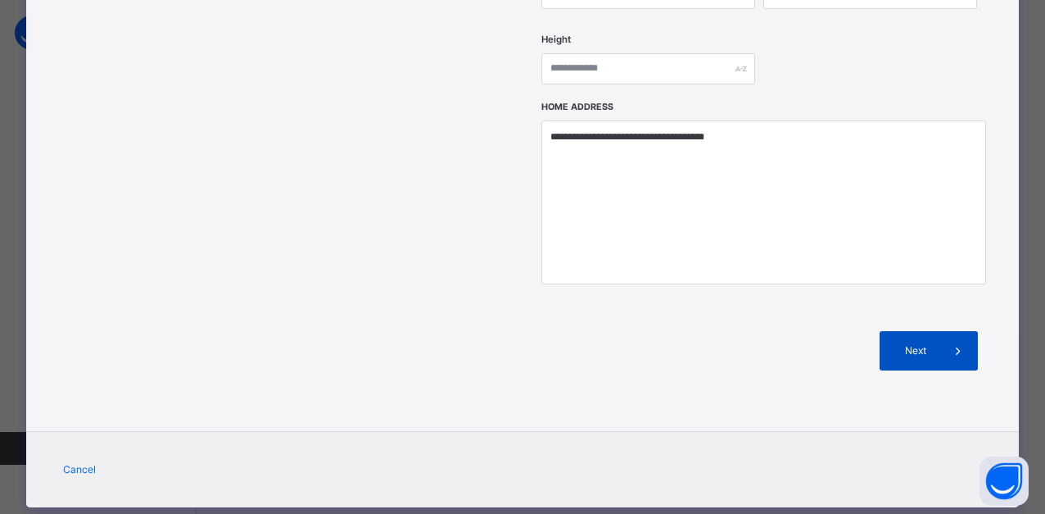
click at [941, 331] on span at bounding box center [958, 350] width 39 height 39
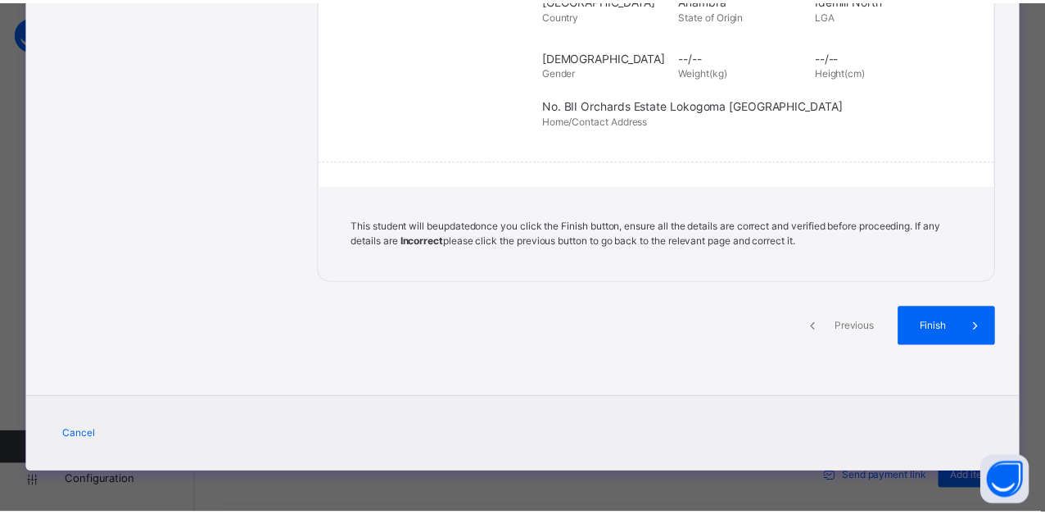
scroll to position [388, 0]
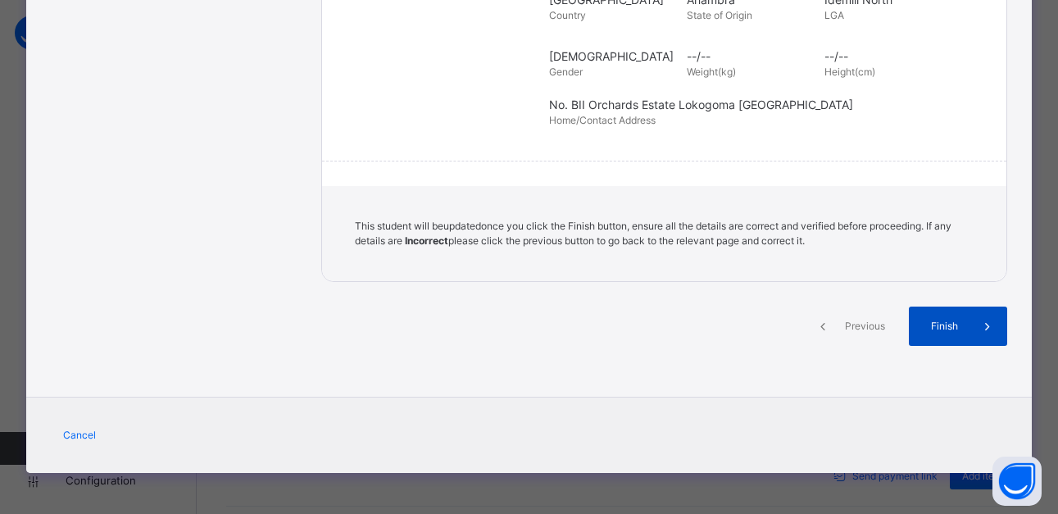
click at [949, 320] on span "Finish" at bounding box center [944, 326] width 47 height 15
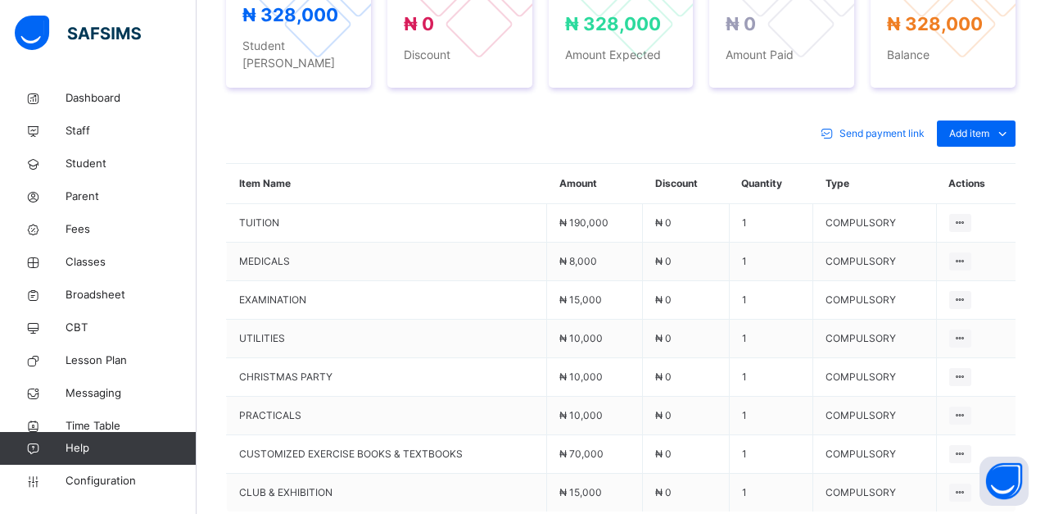
scroll to position [627, 0]
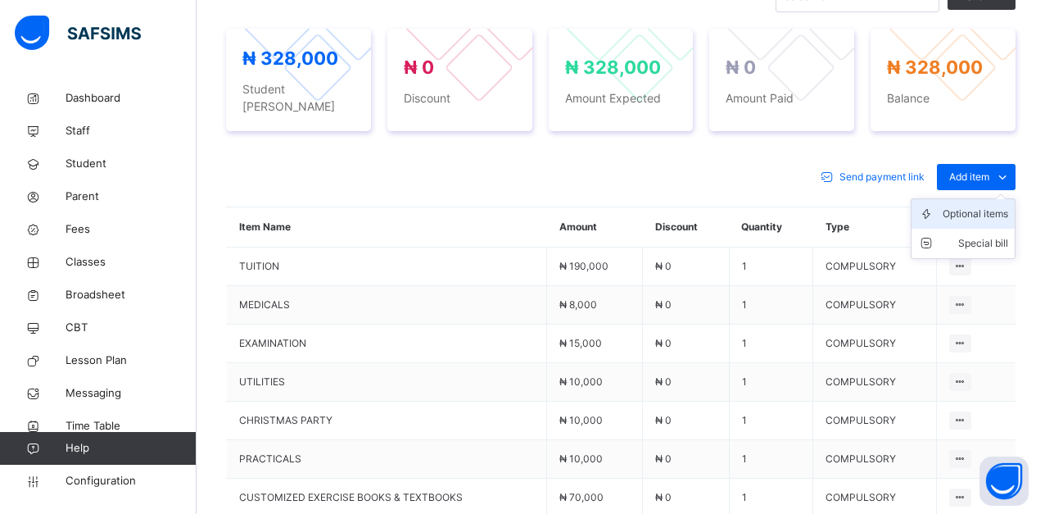
click at [995, 206] on div "Optional items" at bounding box center [976, 214] width 66 height 16
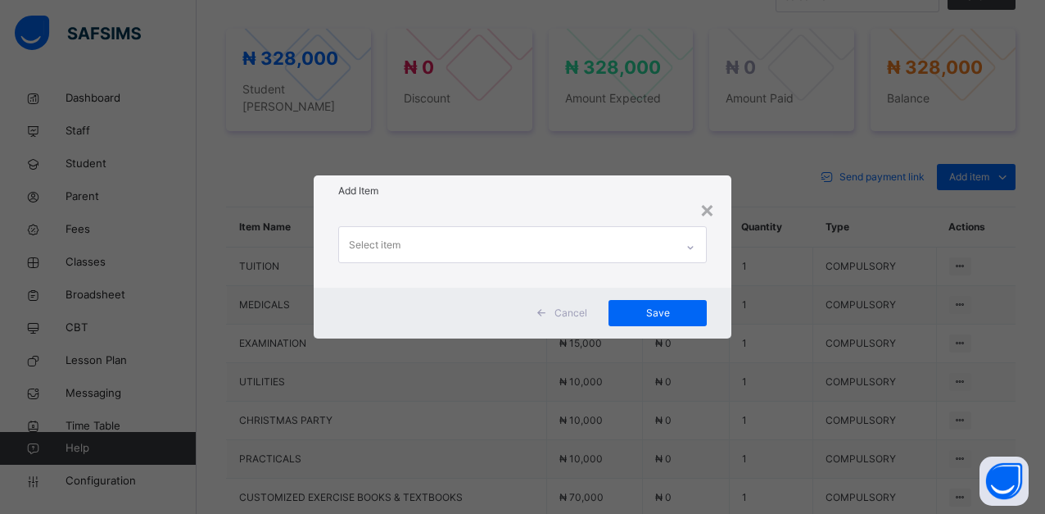
click at [514, 250] on div "Select item" at bounding box center [507, 244] width 336 height 34
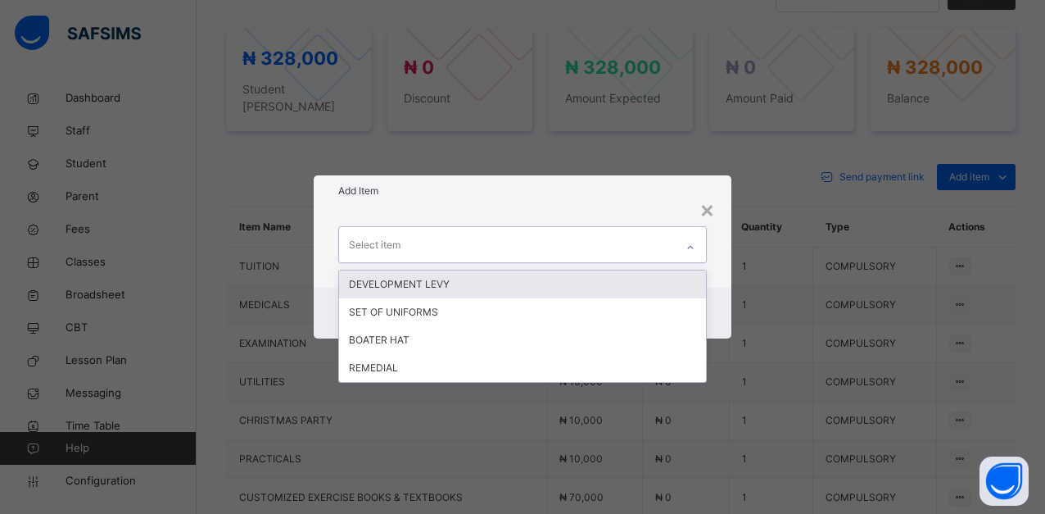
click at [515, 283] on div "DEVELOPMENT LEVY" at bounding box center [522, 284] width 367 height 28
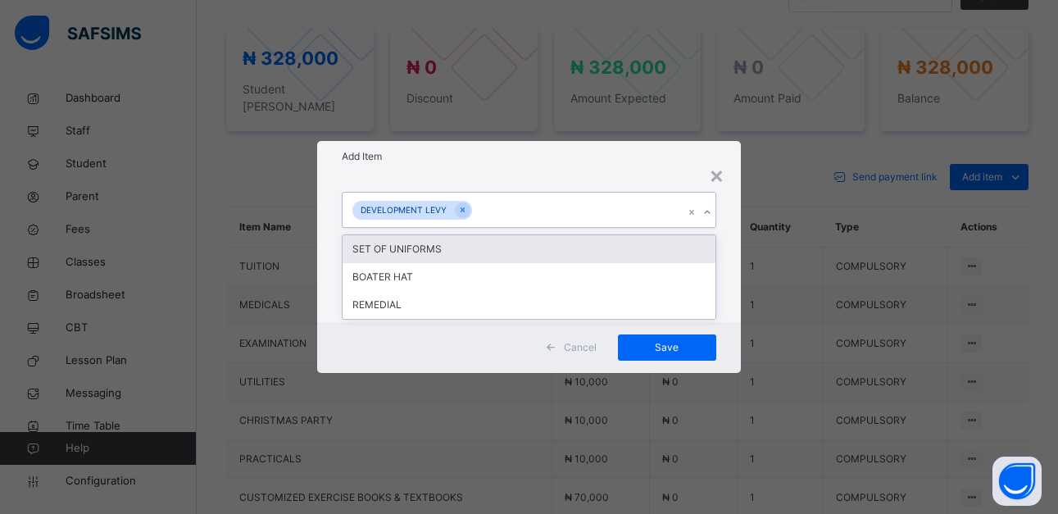
click at [516, 203] on div "DEVELOPMENT LEVY" at bounding box center [512, 210] width 341 height 34
click at [478, 250] on div "SET OF UNIFORMS" at bounding box center [528, 249] width 372 height 28
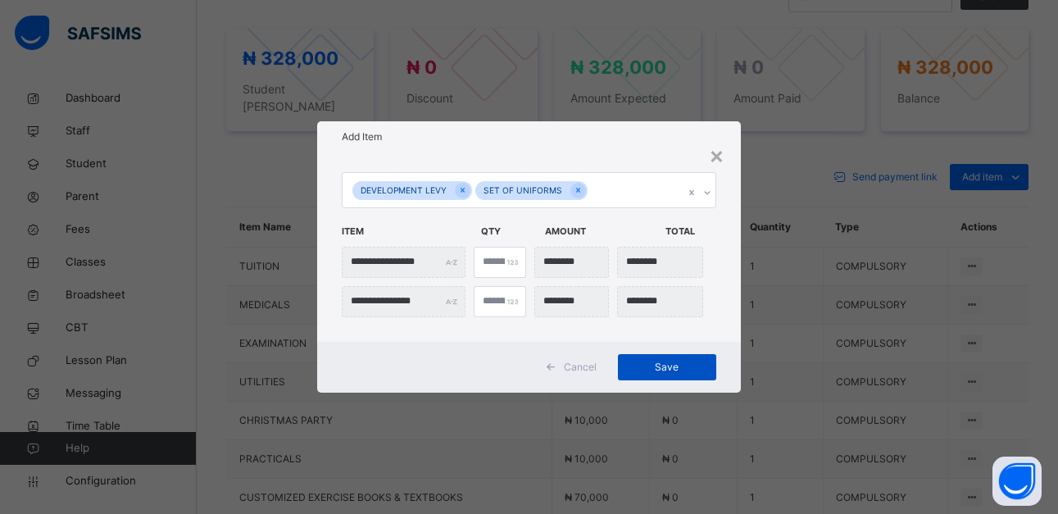
click at [655, 370] on span "Save" at bounding box center [667, 367] width 74 height 15
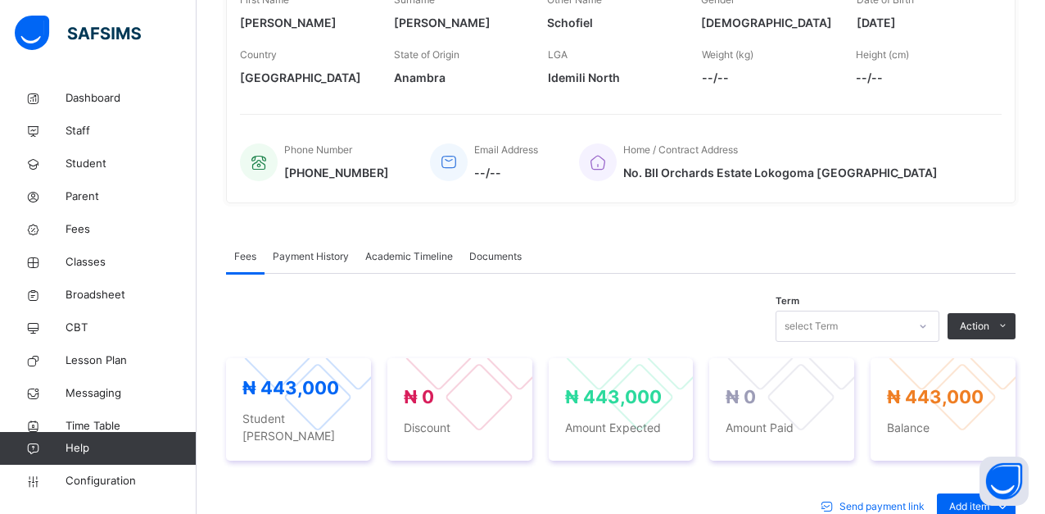
scroll to position [98, 0]
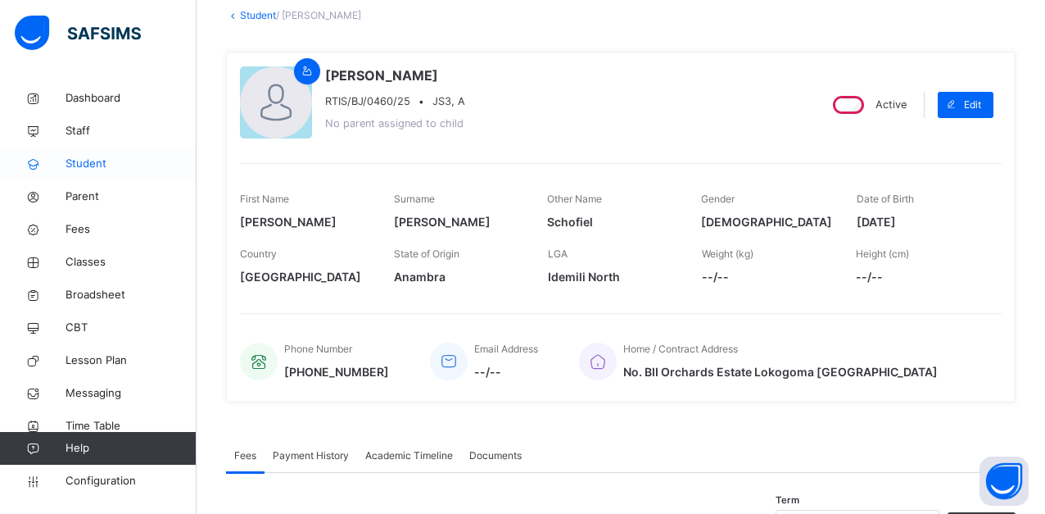
click at [104, 161] on span "Student" at bounding box center [131, 164] width 131 height 16
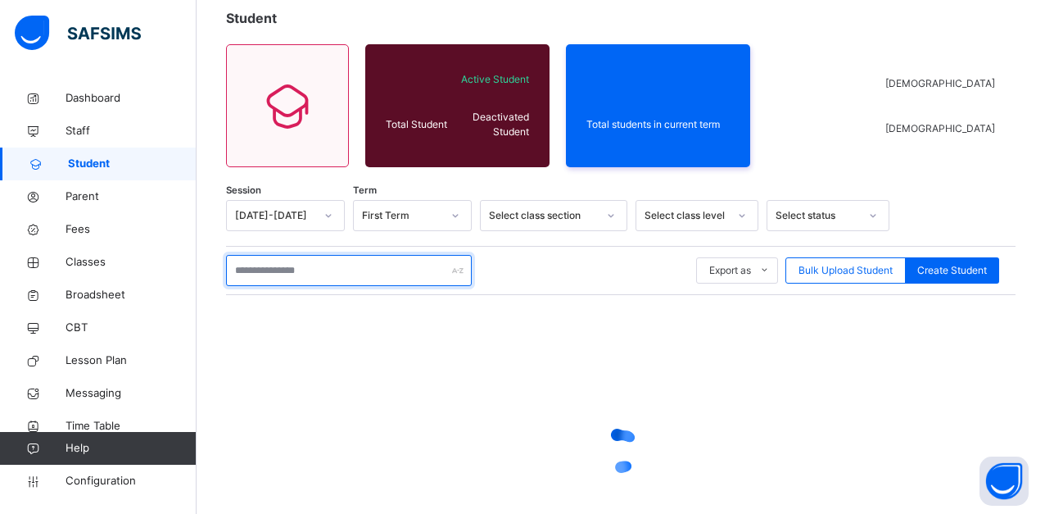
click at [321, 271] on input "text" at bounding box center [349, 270] width 246 height 31
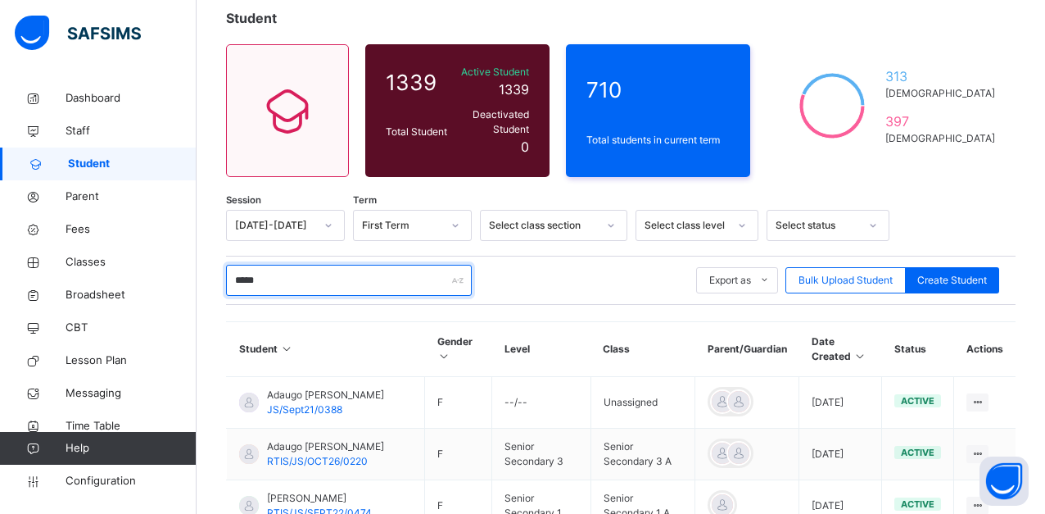
type input "*****"
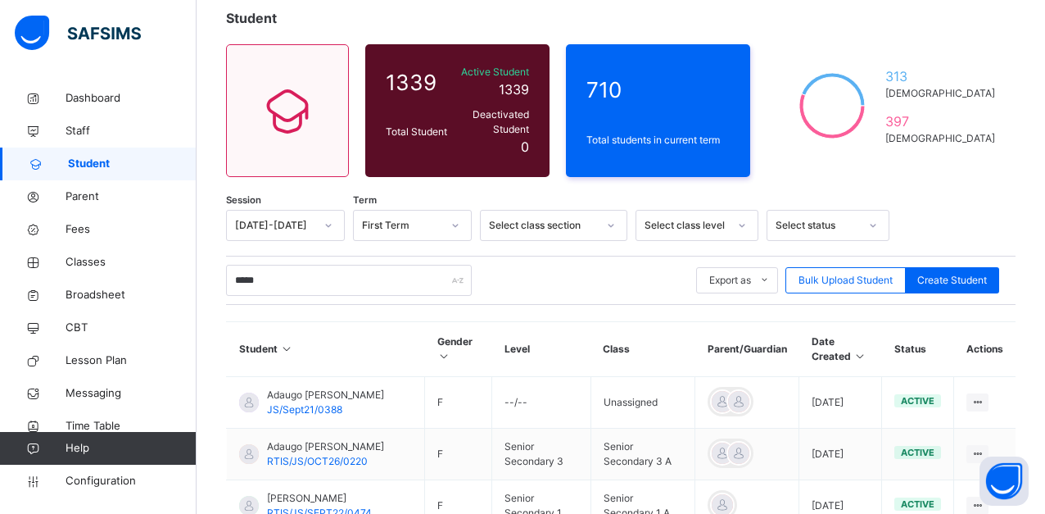
click at [549, 177] on div "Student 1339 Total Student Active Student 1339 Deactivated Student 0 710 Total …" at bounding box center [621, 416] width 849 height 864
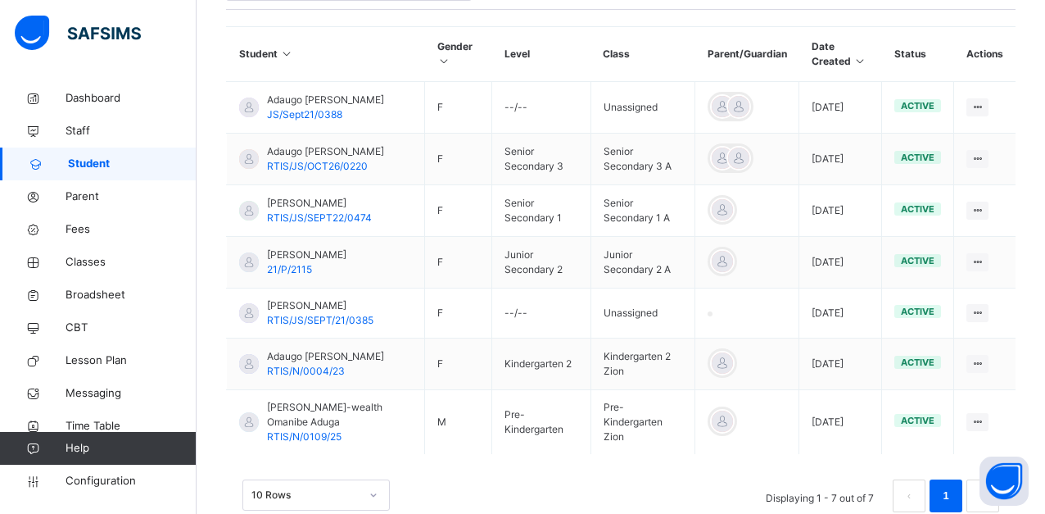
scroll to position [423, 0]
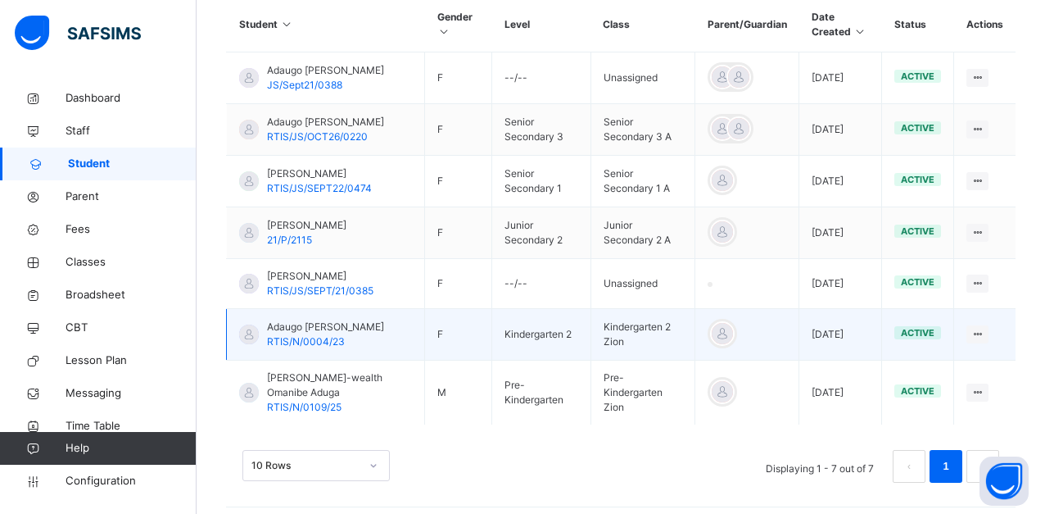
click at [298, 323] on span "Adaugo [PERSON_NAME]" at bounding box center [325, 327] width 117 height 15
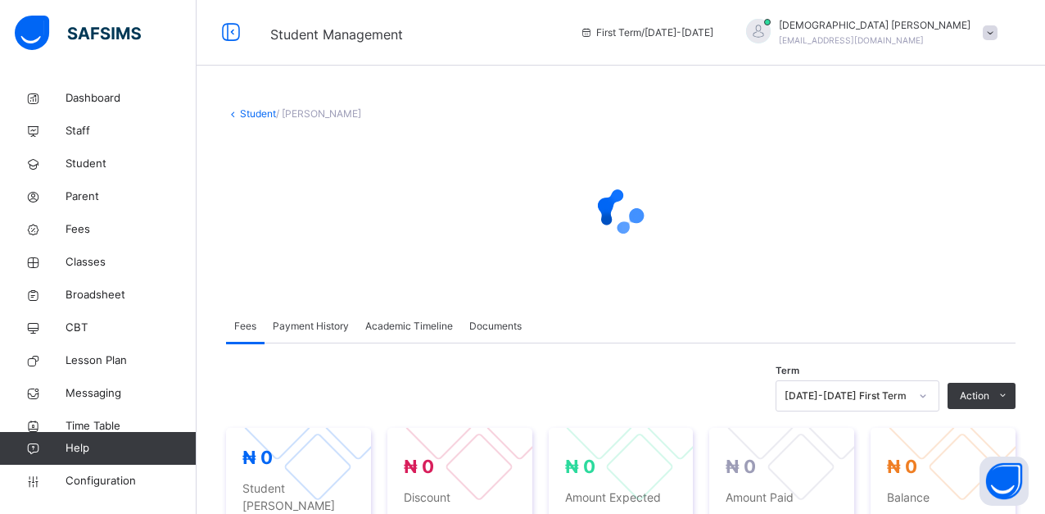
click at [325, 322] on span "Payment History" at bounding box center [311, 326] width 76 height 15
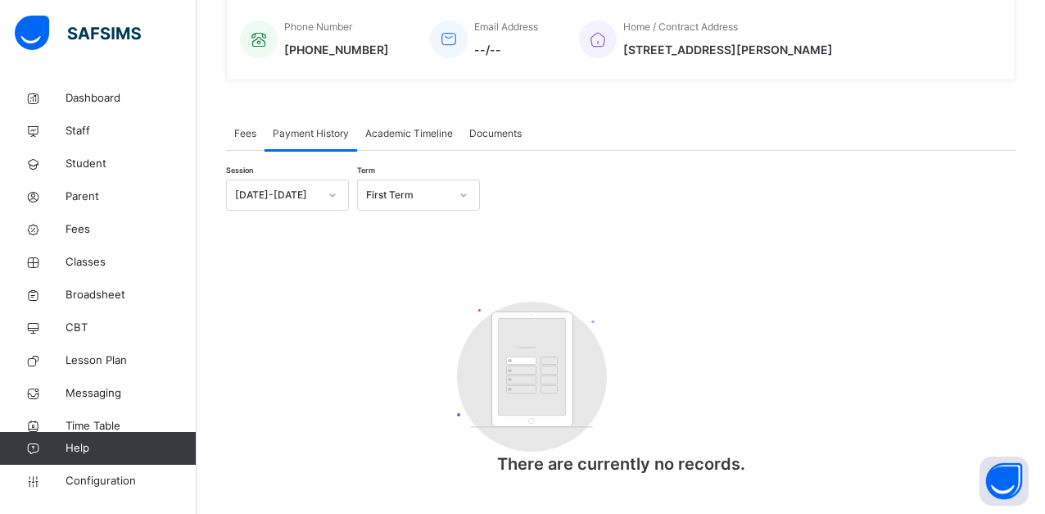
scroll to position [415, 0]
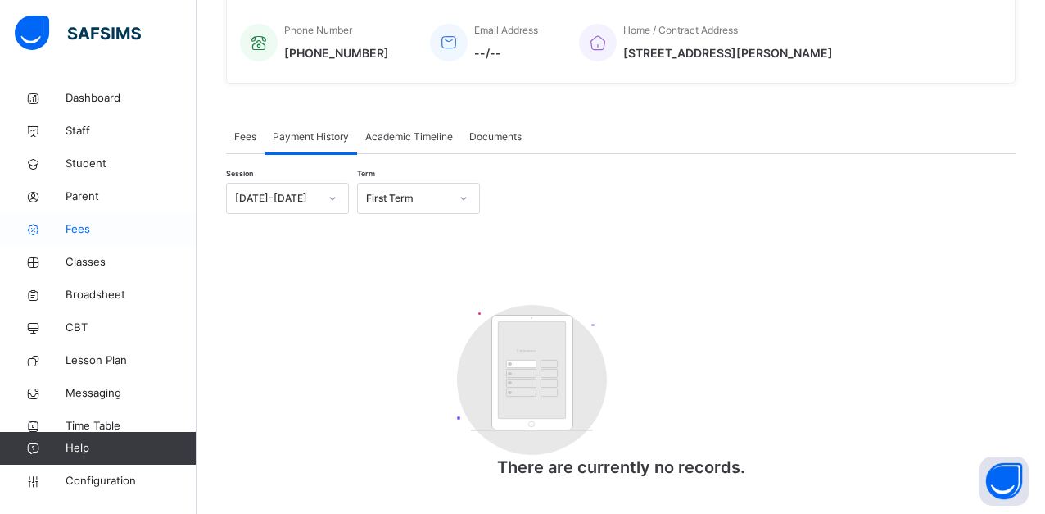
click at [88, 228] on span "Fees" at bounding box center [131, 229] width 131 height 16
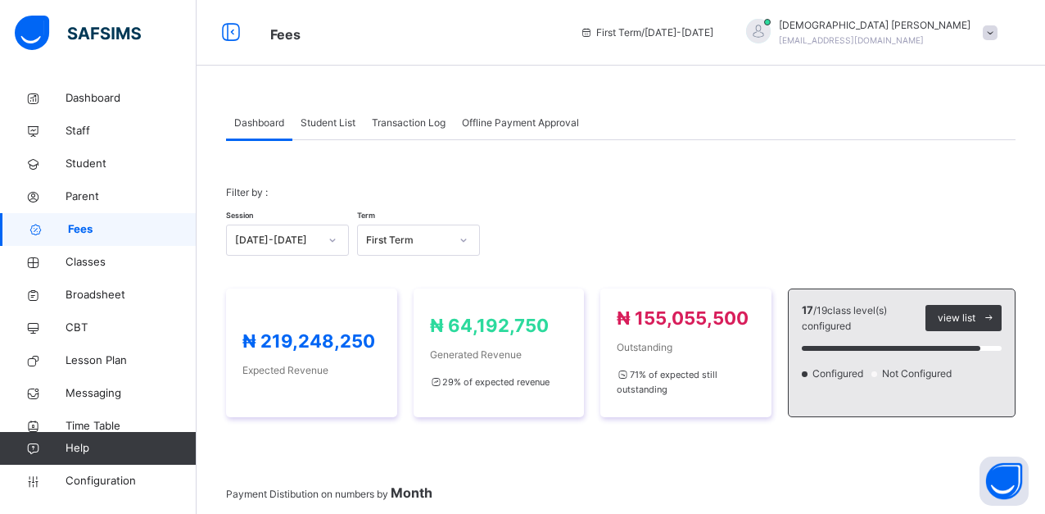
click at [313, 116] on span "Student List" at bounding box center [328, 123] width 55 height 15
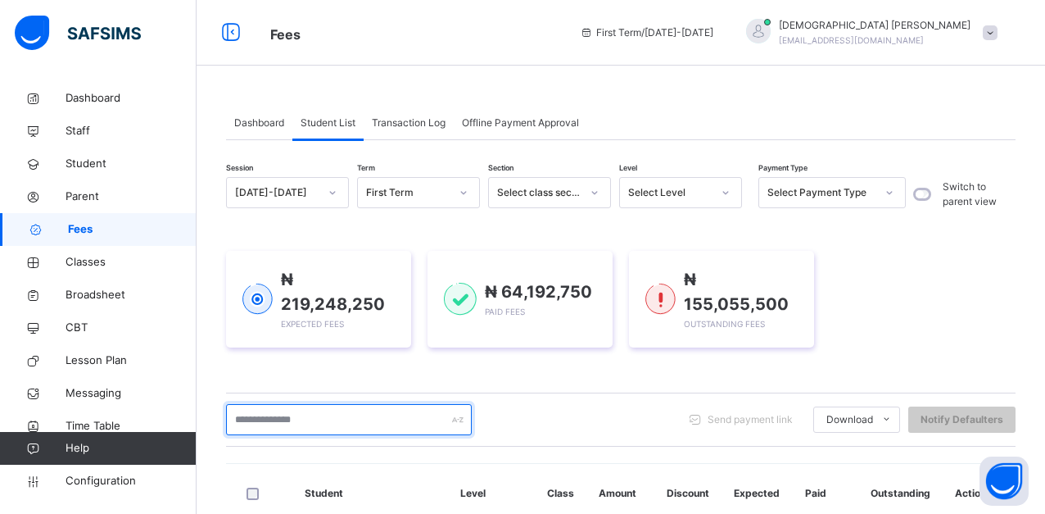
click at [350, 418] on input "text" at bounding box center [349, 419] width 246 height 31
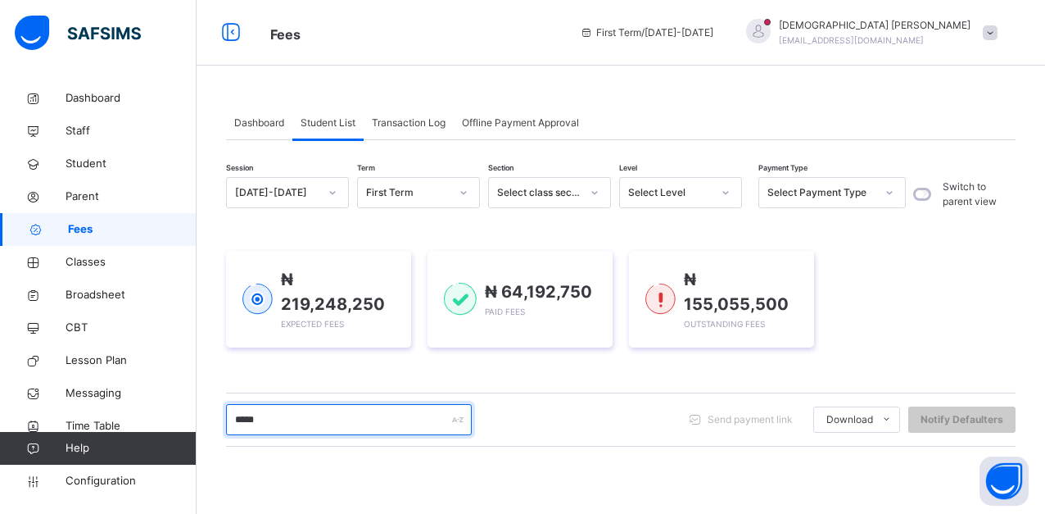
type input "*****"
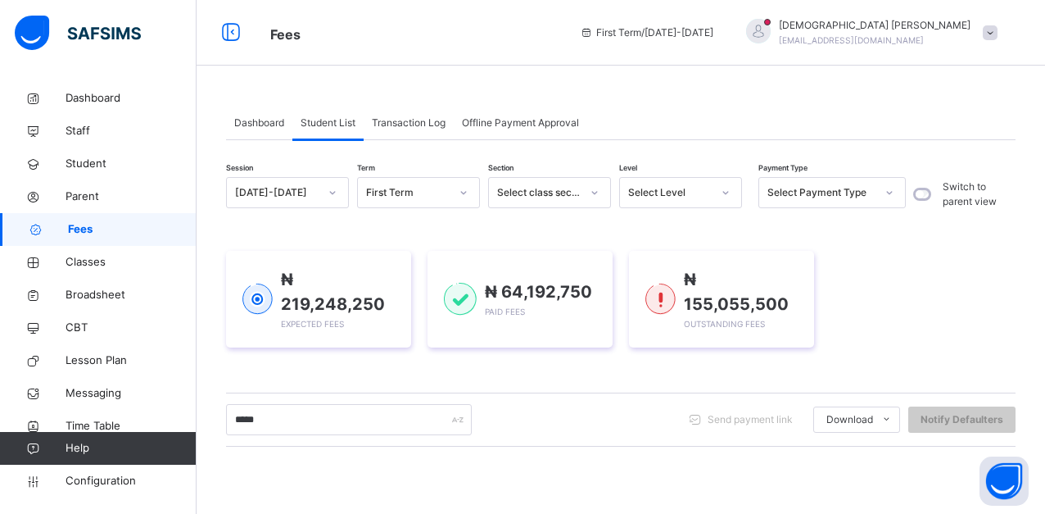
click at [410, 378] on div "Session 2025-2026 Term First Term Section Select class section Level Select Lev…" at bounding box center [621, 475] width 790 height 596
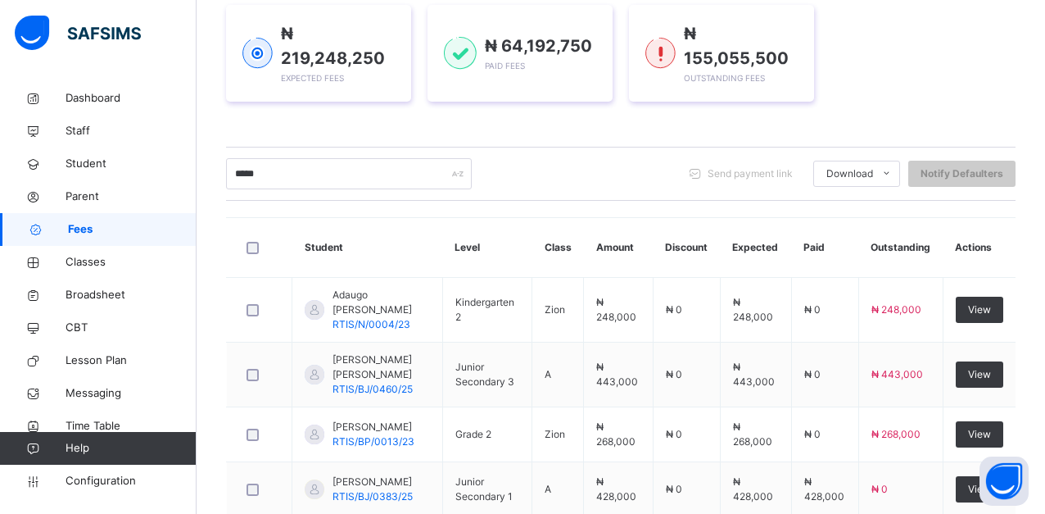
scroll to position [244, 0]
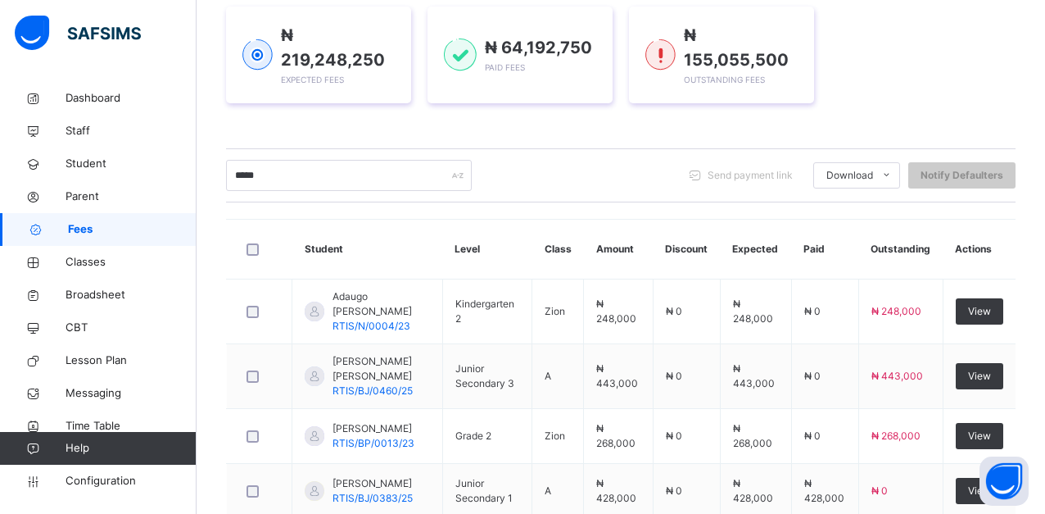
click at [524, 134] on div "Session 2025-2026 Term First Term Section Select class section Level Select Lev…" at bounding box center [621, 454] width 790 height 1043
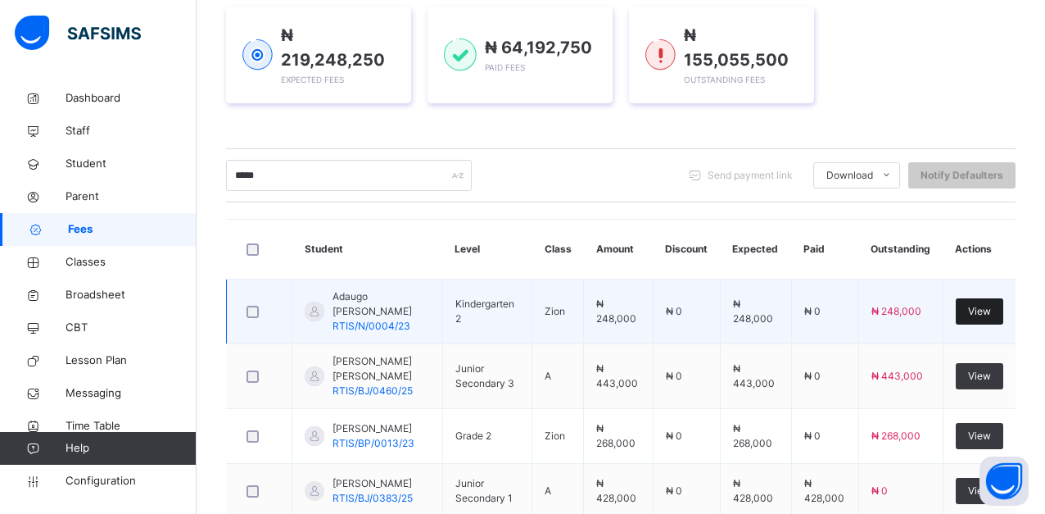
click at [990, 304] on span "View" at bounding box center [979, 311] width 23 height 15
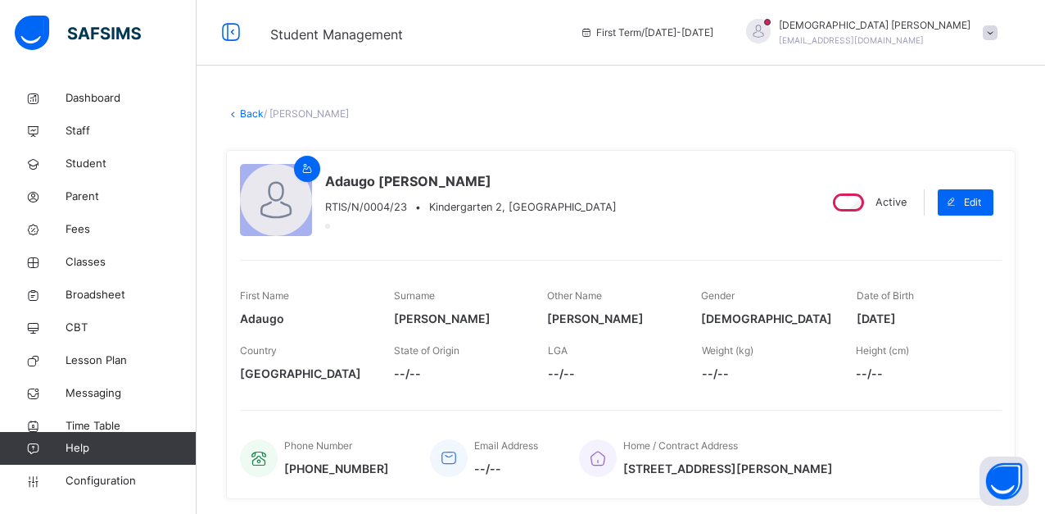
click at [976, 334] on div "Date of Birth 2021-04-15" at bounding box center [921, 307] width 129 height 55
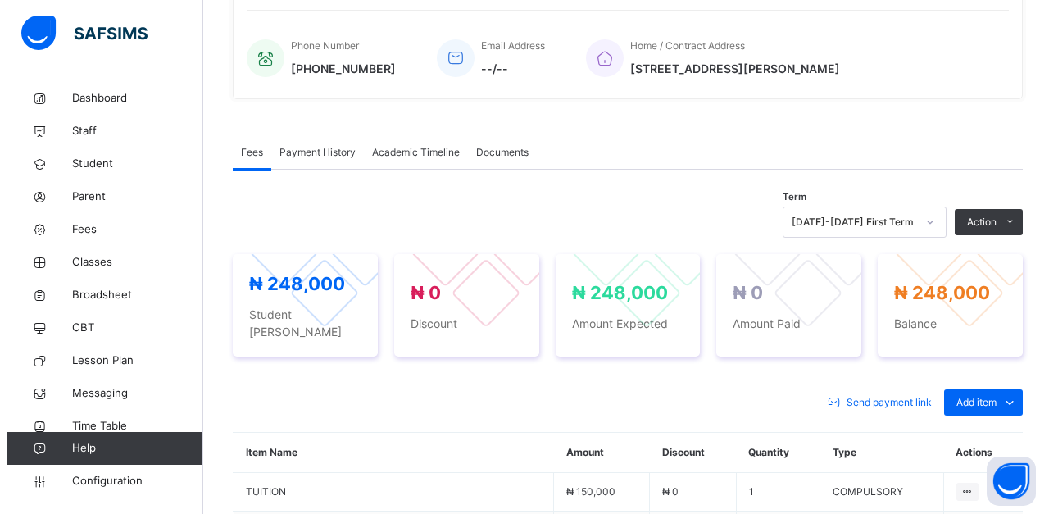
scroll to position [426, 0]
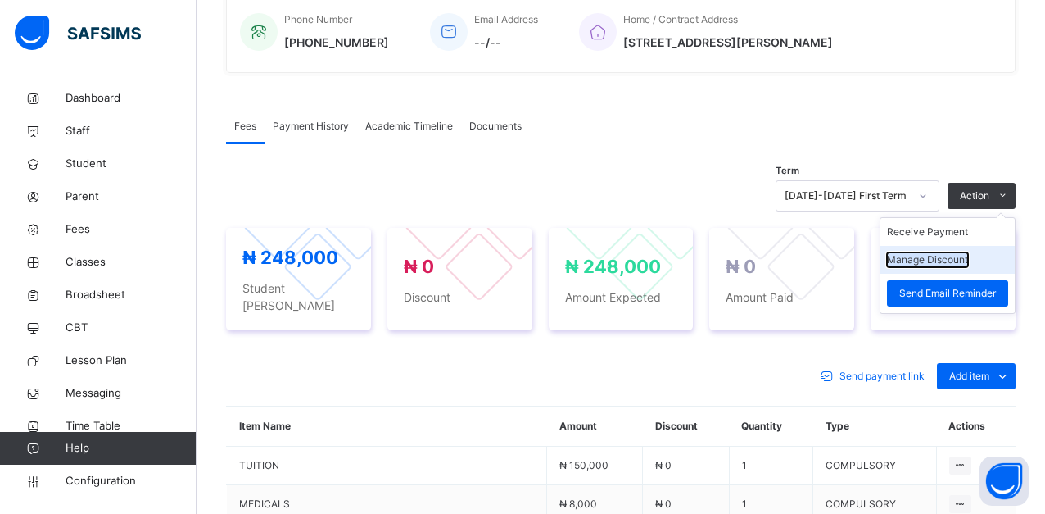
click at [952, 262] on button "Manage Discount" at bounding box center [927, 259] width 81 height 15
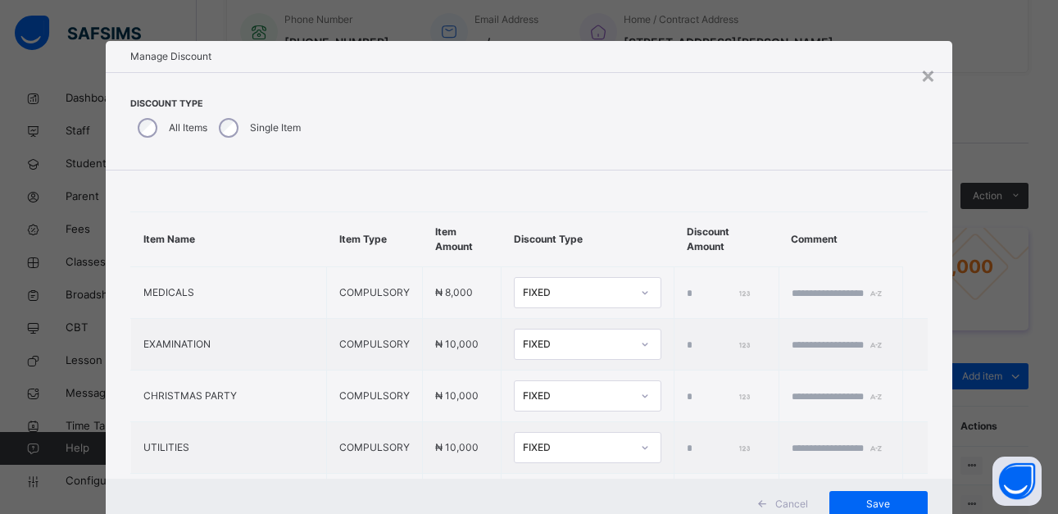
click at [426, 133] on div "Discount Type All Items Single Item" at bounding box center [289, 121] width 319 height 48
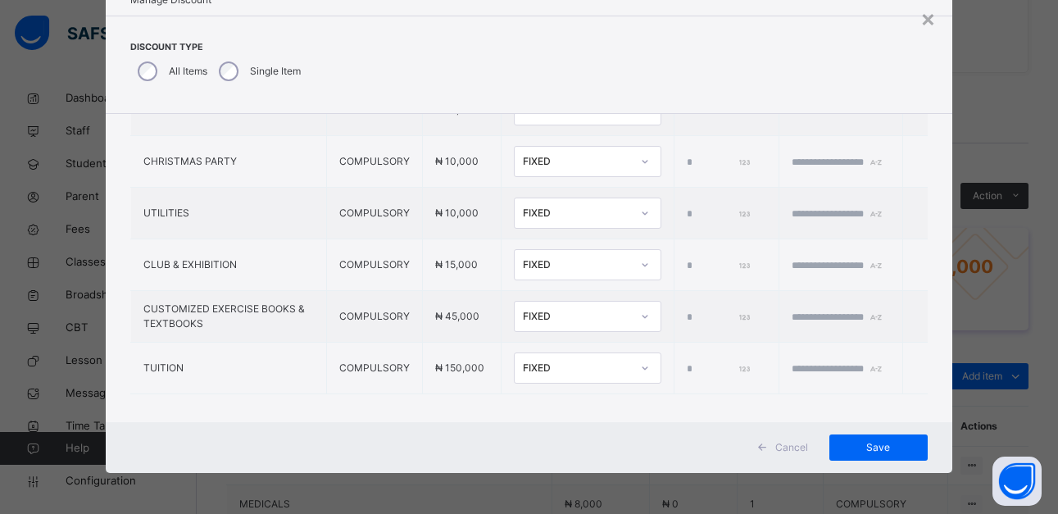
scroll to position [203, 0]
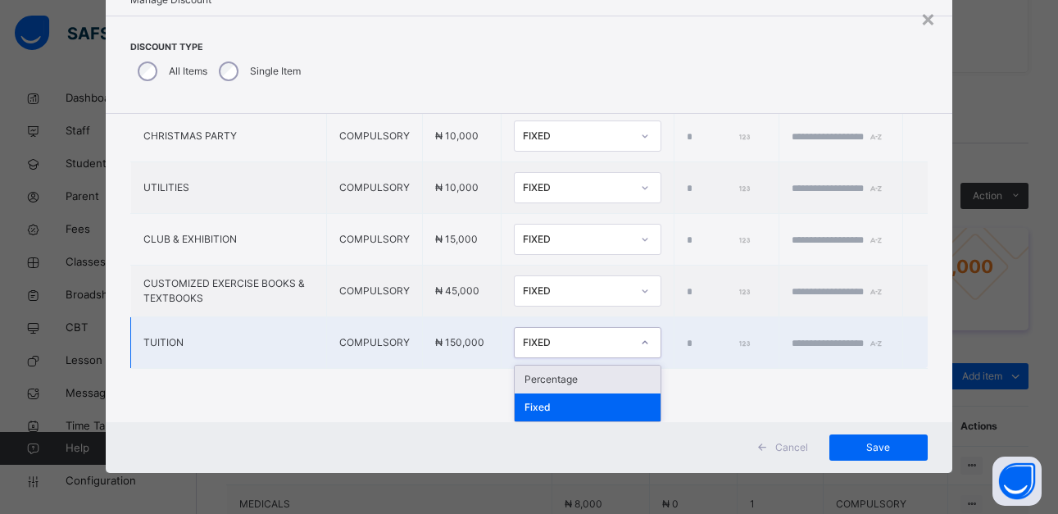
click at [548, 342] on div "FIXED" at bounding box center [577, 342] width 108 height 15
click at [551, 401] on div "Fixed" at bounding box center [588, 407] width 146 height 28
click at [535, 344] on div "FIXED" at bounding box center [577, 342] width 108 height 15
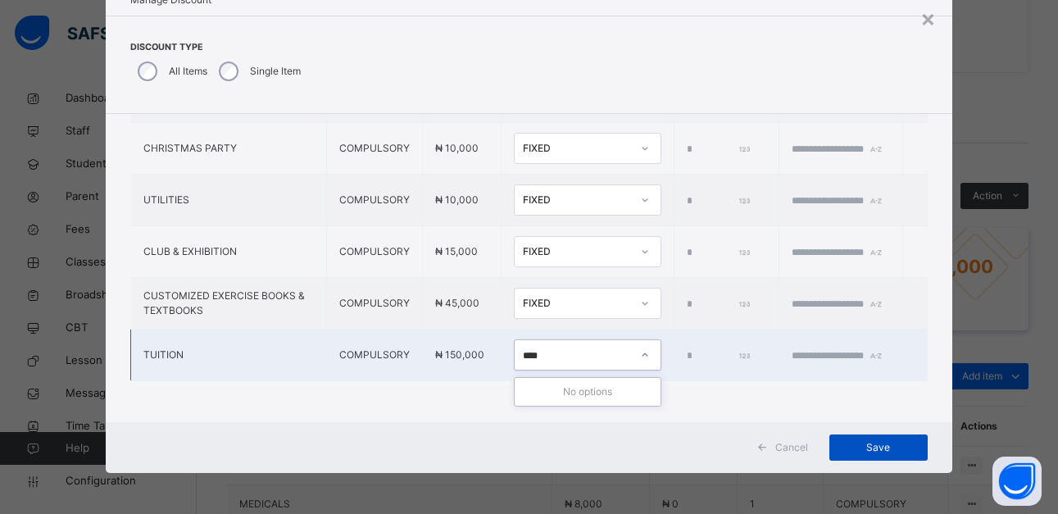
type input "****"
click at [854, 448] on span "Save" at bounding box center [878, 447] width 74 height 15
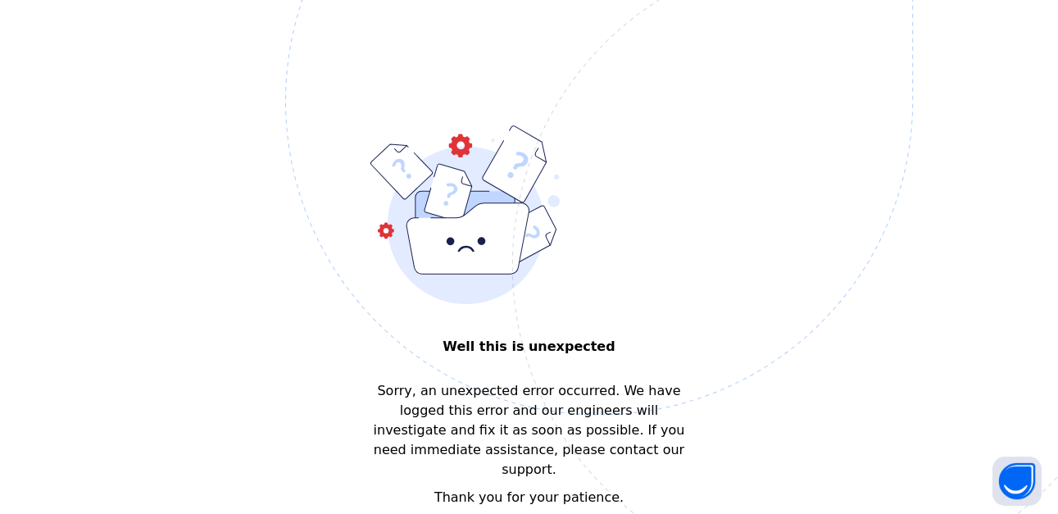
scroll to position [0, 0]
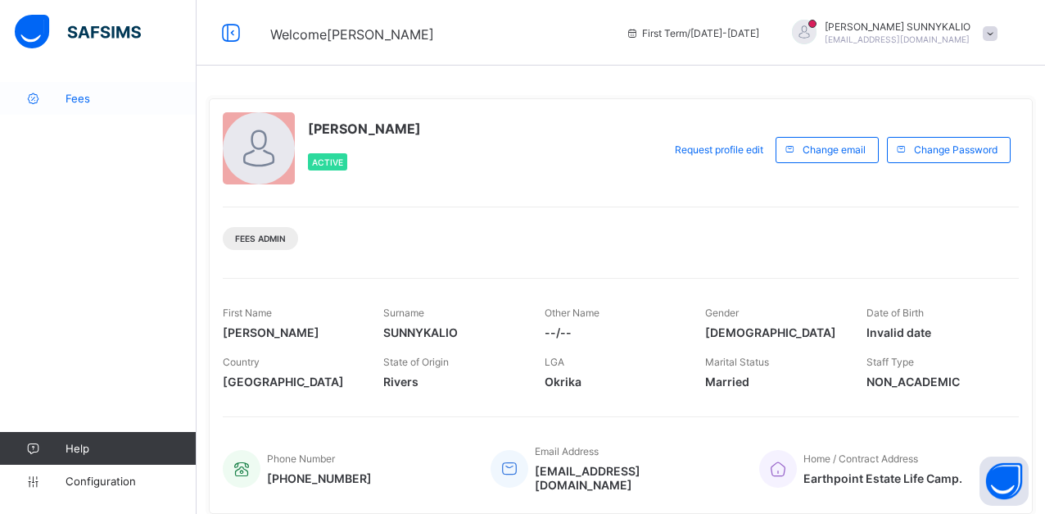
click at [79, 94] on span "Fees" at bounding box center [131, 98] width 131 height 13
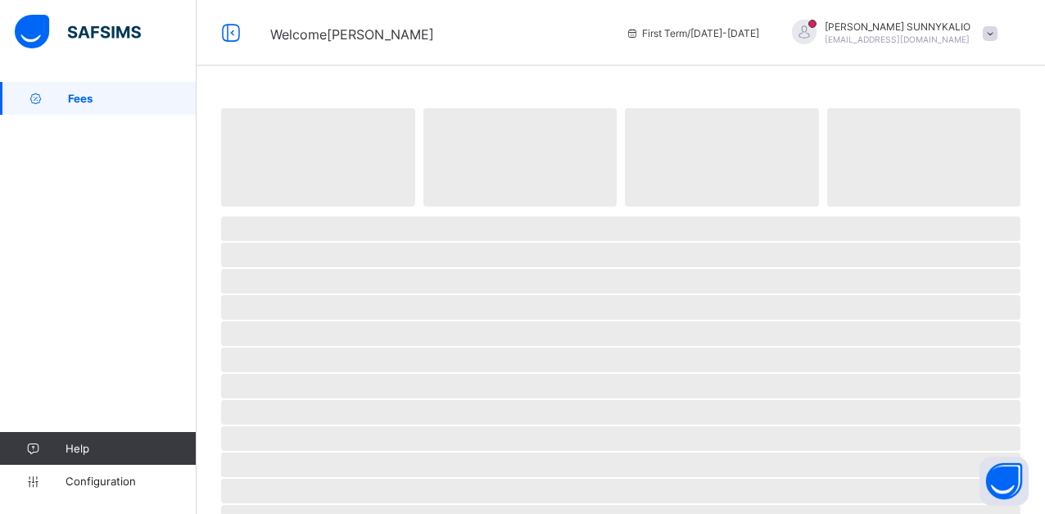
click at [570, 77] on div "‌ ‌ ‌ ‌ ‌ ‌ ‌ ‌ ‌ ‌ ‌ ‌ ‌ ‌ ‌ ‌ ‌ ‌ ‌ ‌ ‌ ‌ ‌ ‌ ‌ ‌ ‌ ‌ ‌" at bounding box center [621, 447] width 849 height 895
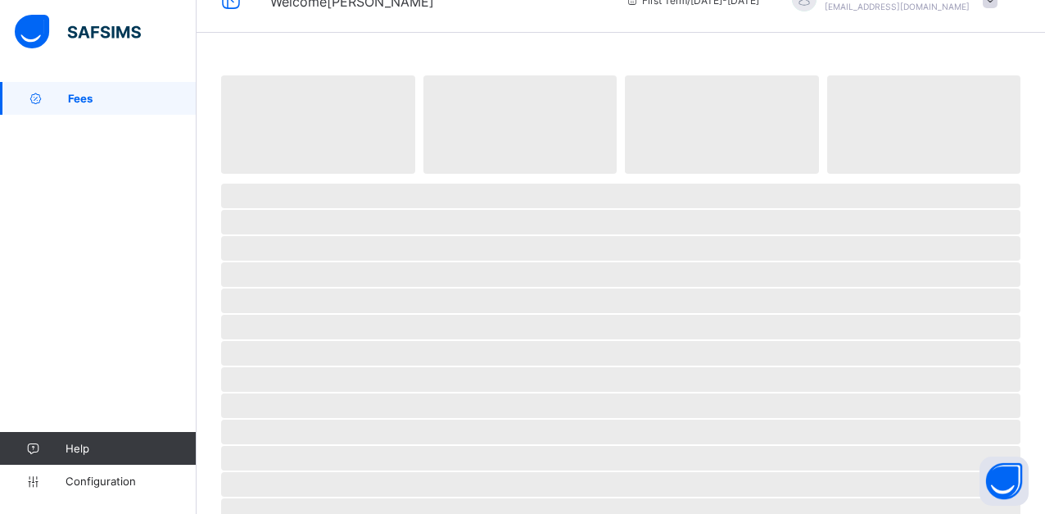
click at [570, 77] on span "‌" at bounding box center [521, 124] width 194 height 98
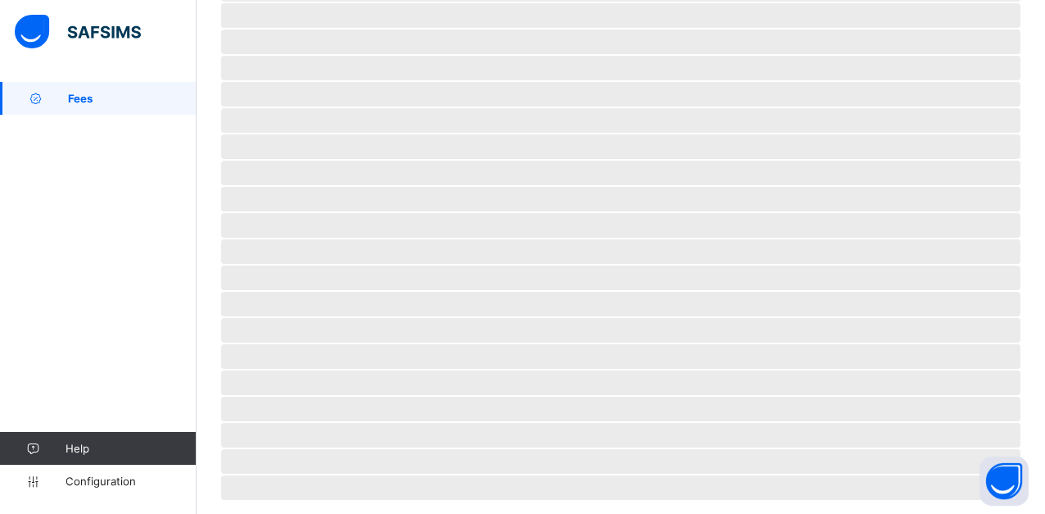
scroll to position [381, 0]
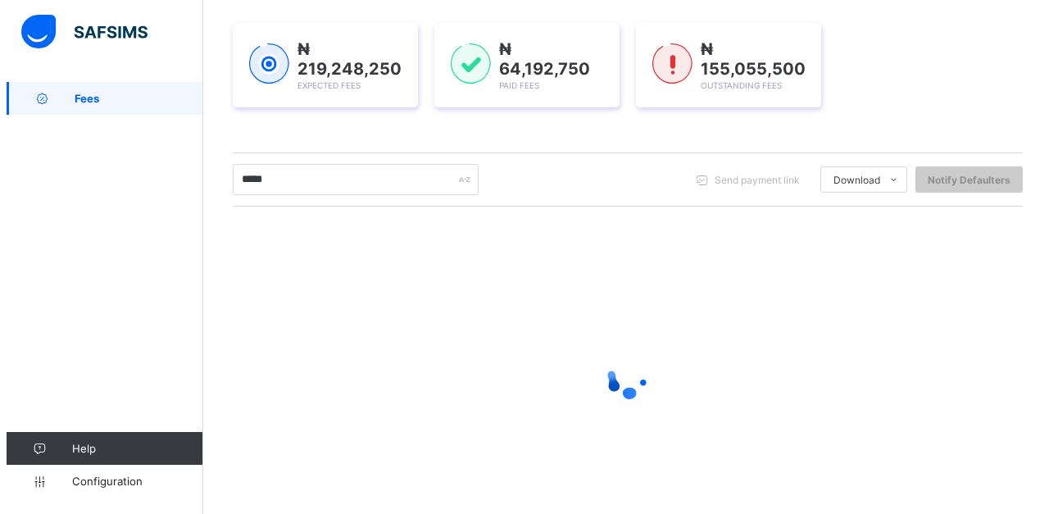
scroll to position [271, 0]
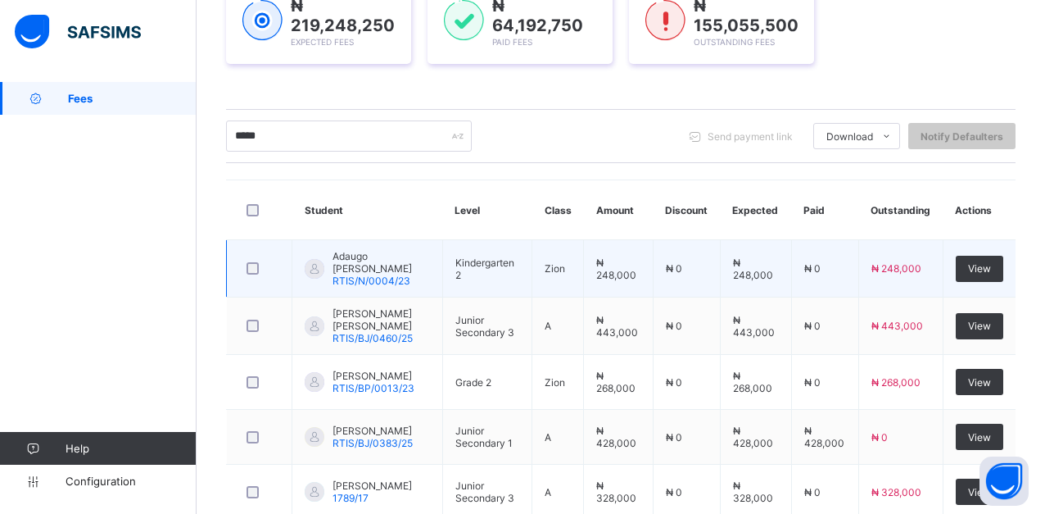
click at [370, 274] on span "RTIS/N/0004/23" at bounding box center [372, 280] width 78 height 12
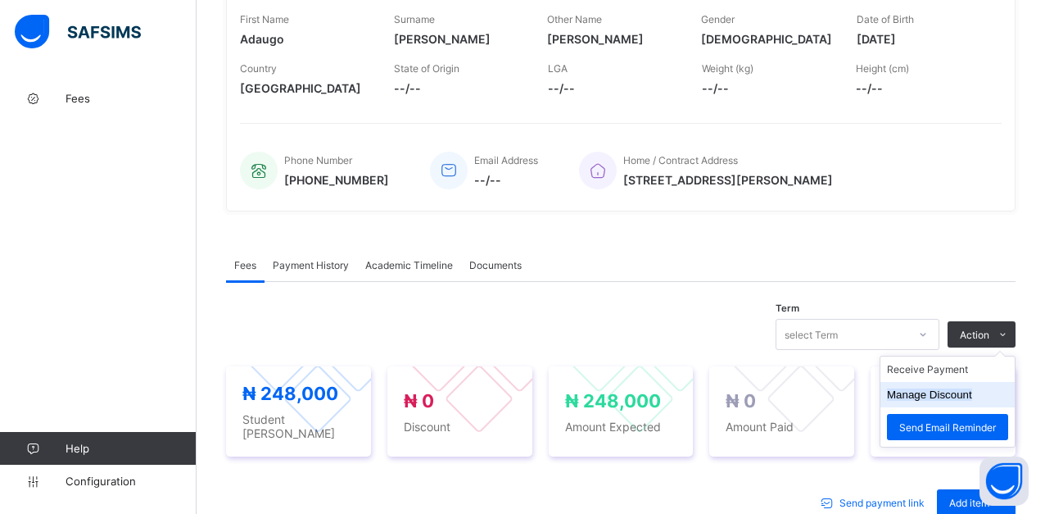
click at [973, 395] on button "Manage Discount" at bounding box center [929, 394] width 85 height 12
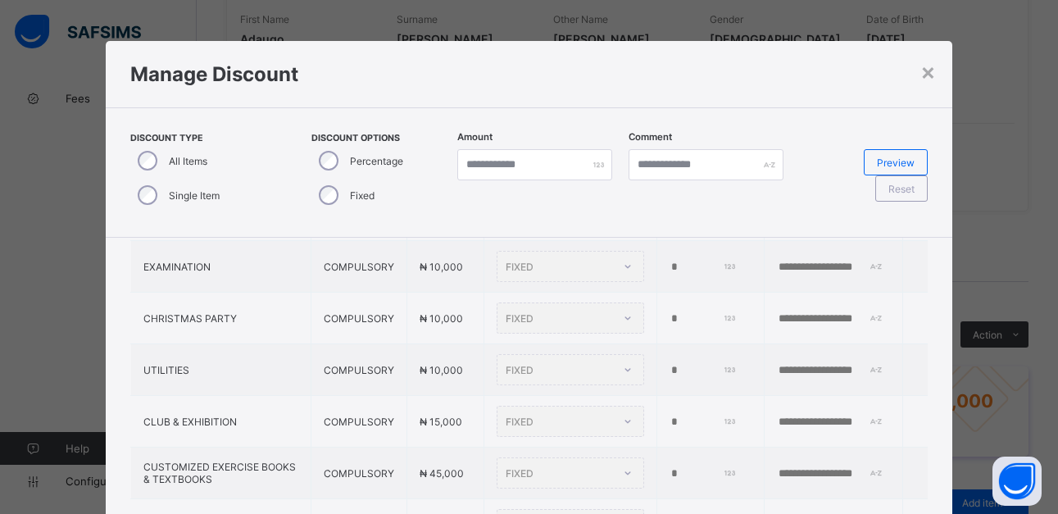
scroll to position [198, 0]
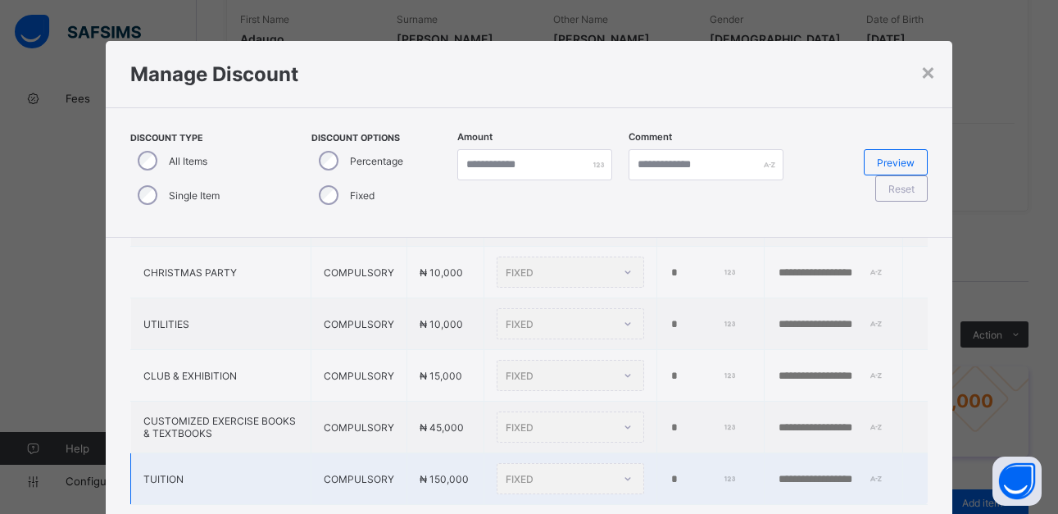
click at [569, 464] on div "FIXED" at bounding box center [570, 478] width 147 height 31
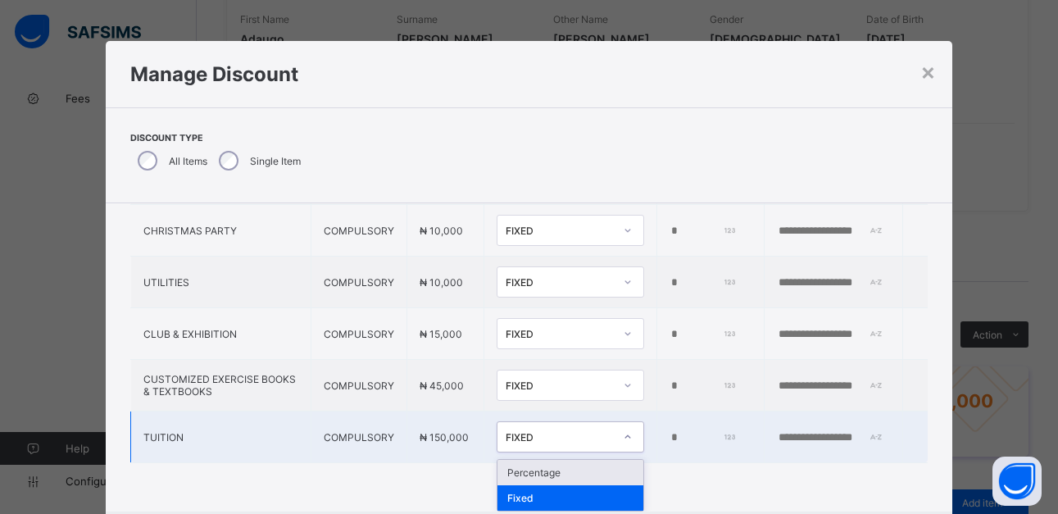
click at [506, 431] on div "FIXED" at bounding box center [560, 437] width 108 height 12
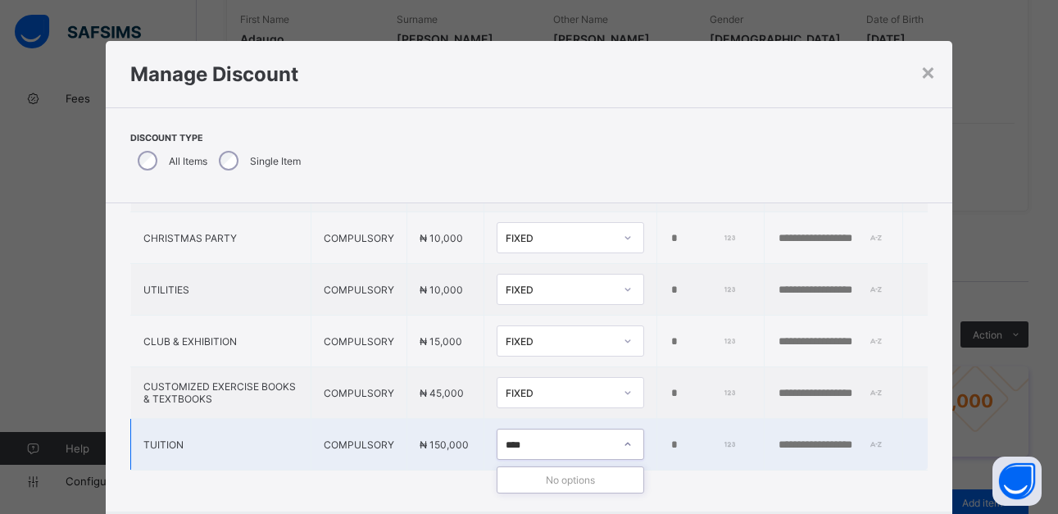
type input "****"
click at [887, 183] on div "Discount Type All Items Single Item" at bounding box center [529, 155] width 846 height 96
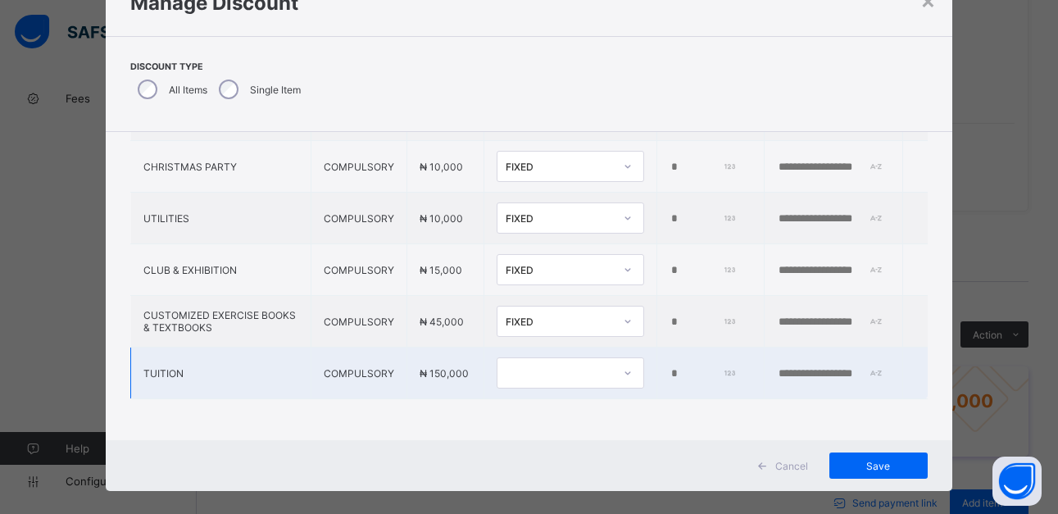
scroll to position [89, 0]
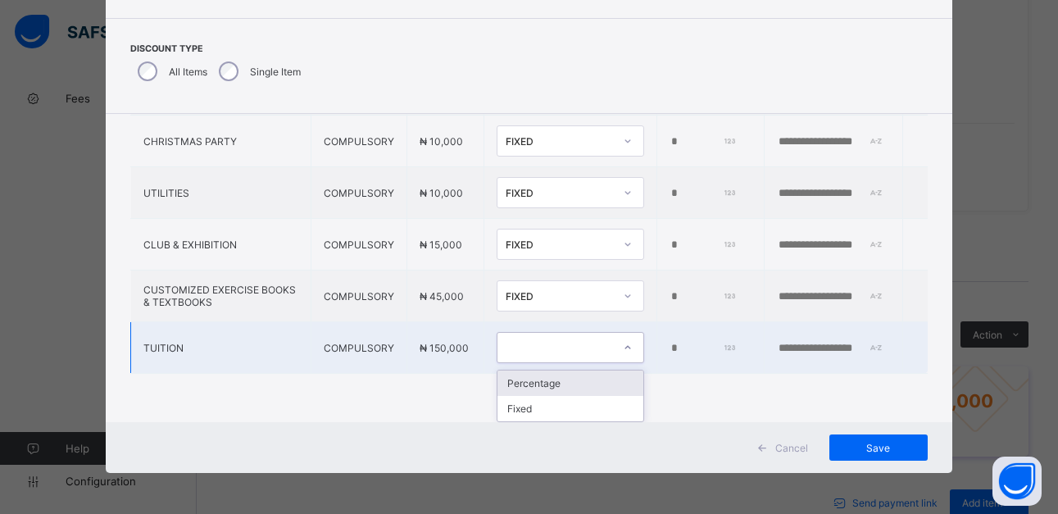
click at [526, 347] on div at bounding box center [554, 347] width 115 height 23
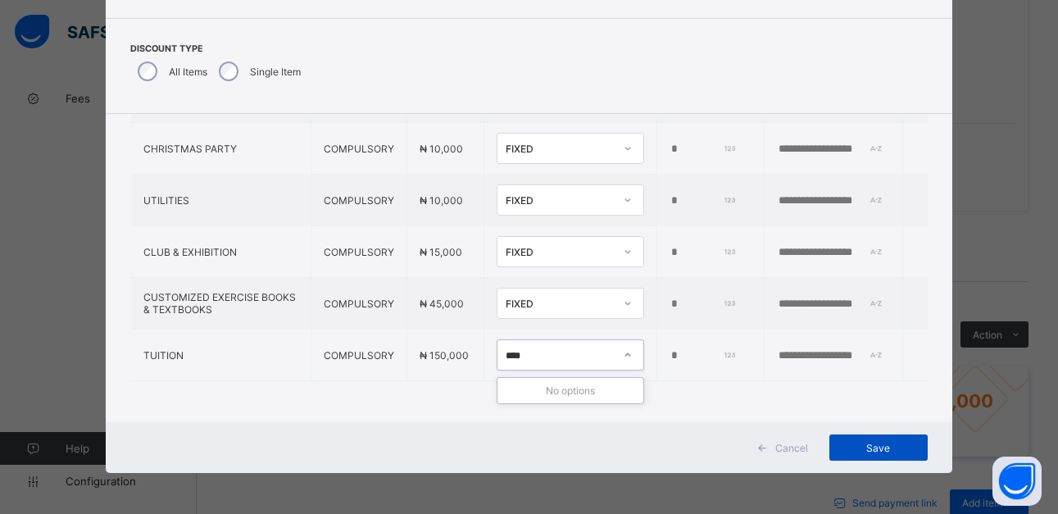
type input "****"
click at [857, 444] on span "Save" at bounding box center [878, 448] width 74 height 12
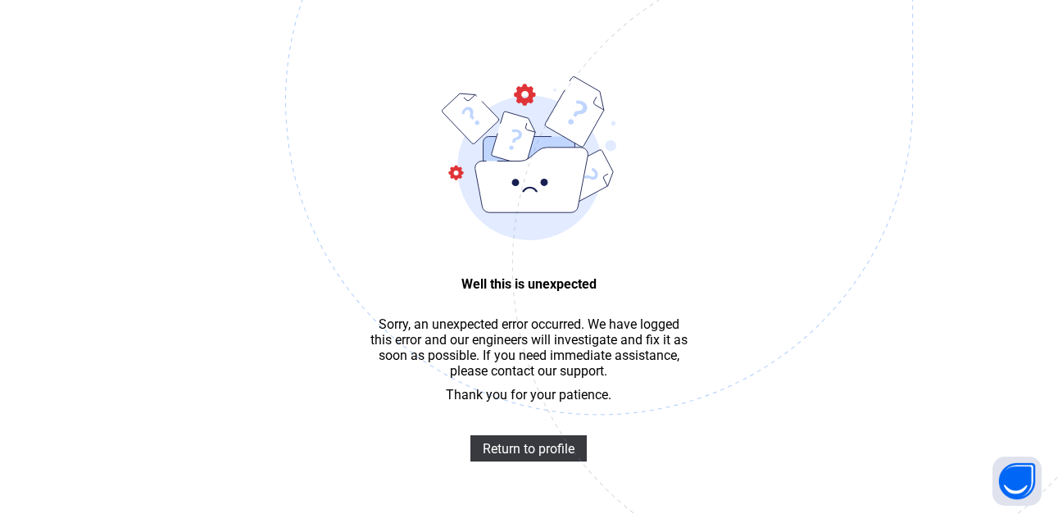
scroll to position [49, 0]
click at [563, 455] on span "Return to profile" at bounding box center [529, 449] width 92 height 16
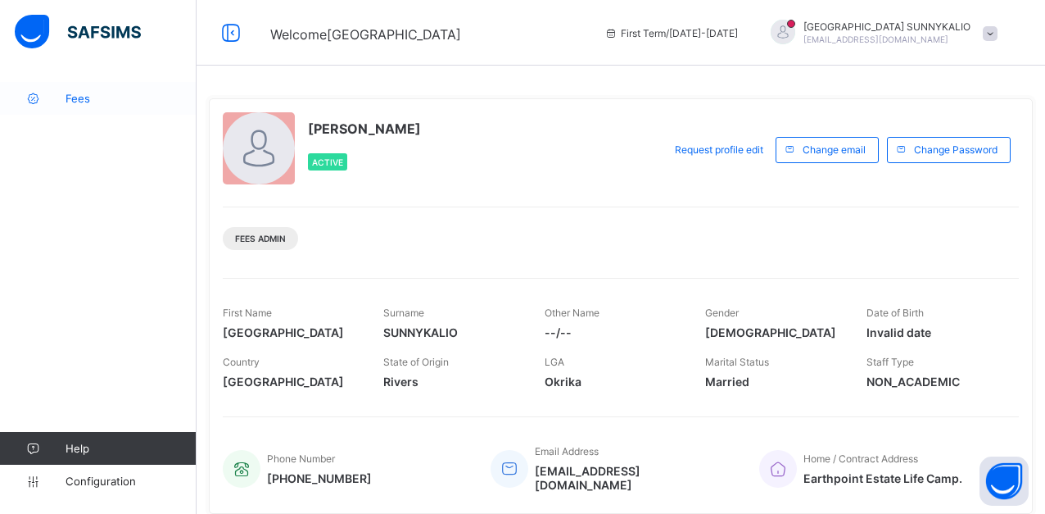
click at [78, 98] on span "Fees" at bounding box center [131, 98] width 131 height 13
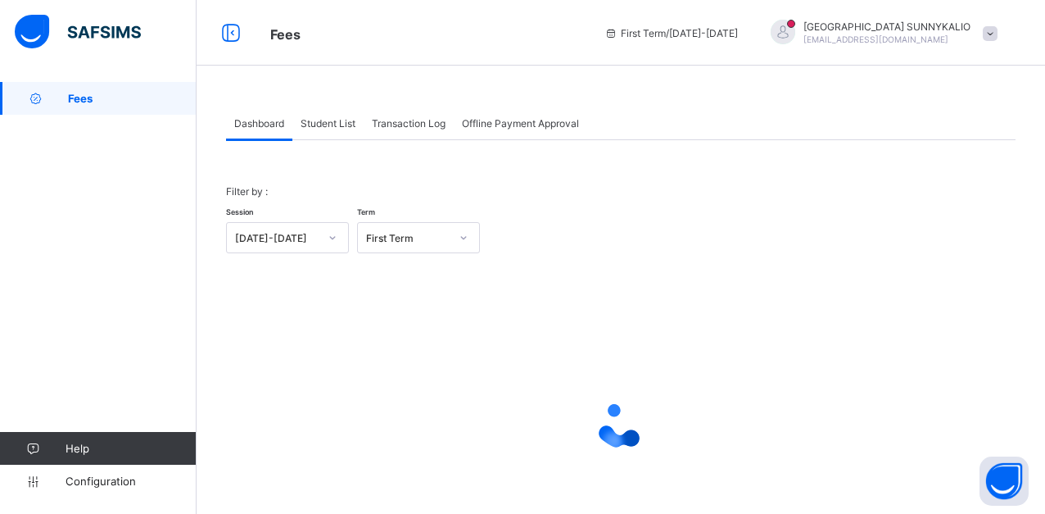
click at [333, 121] on span "Student List" at bounding box center [328, 123] width 55 height 12
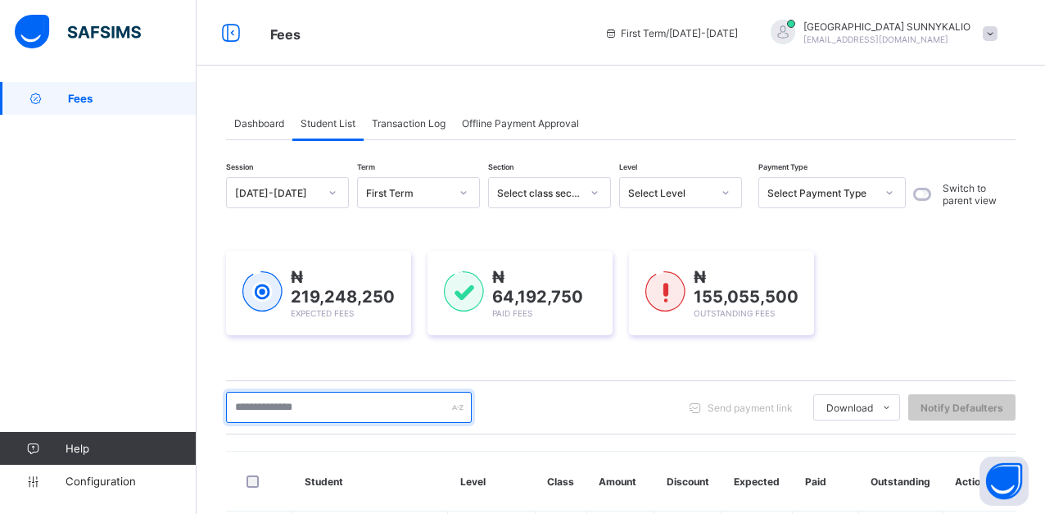
click at [335, 411] on input "text" at bounding box center [349, 407] width 246 height 31
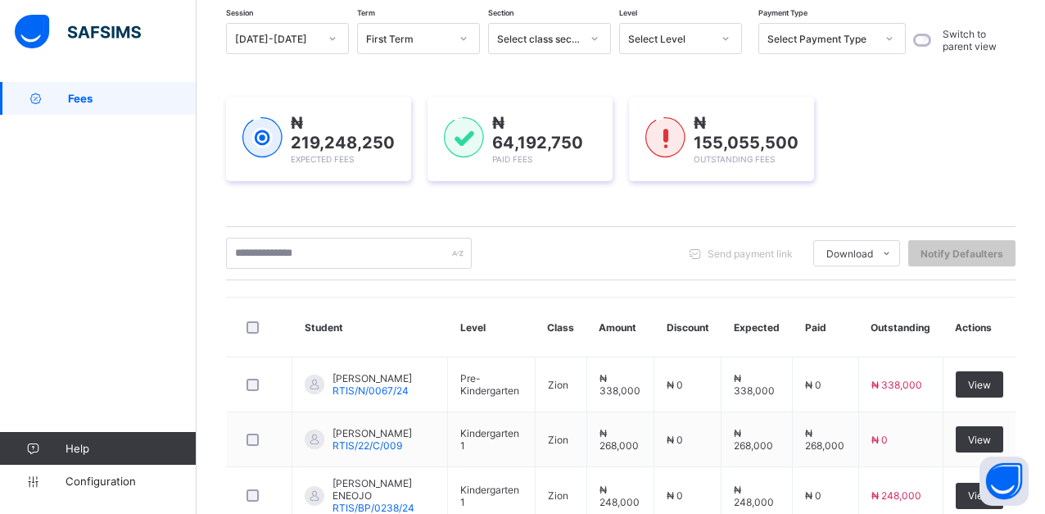
scroll to position [164, 0]
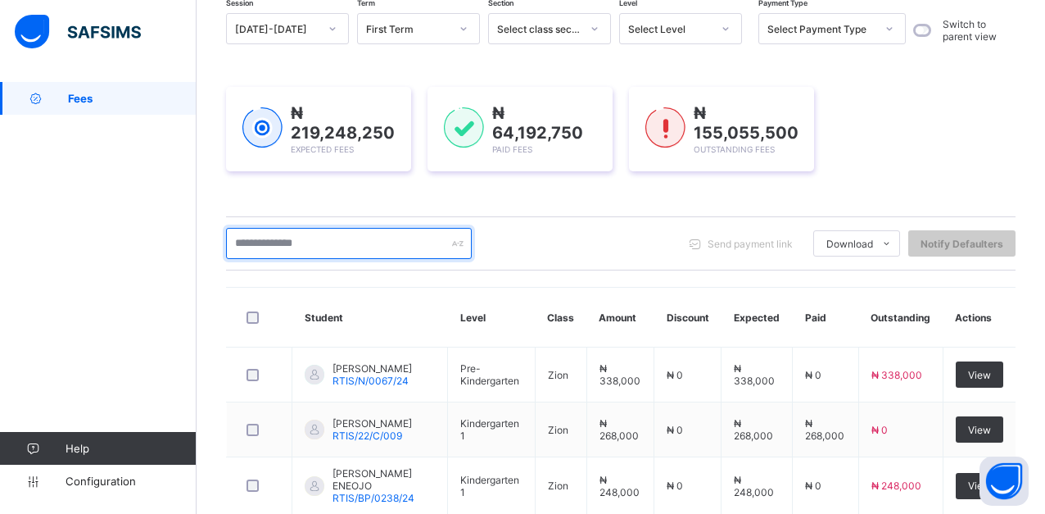
click at [296, 246] on input "text" at bounding box center [349, 243] width 246 height 31
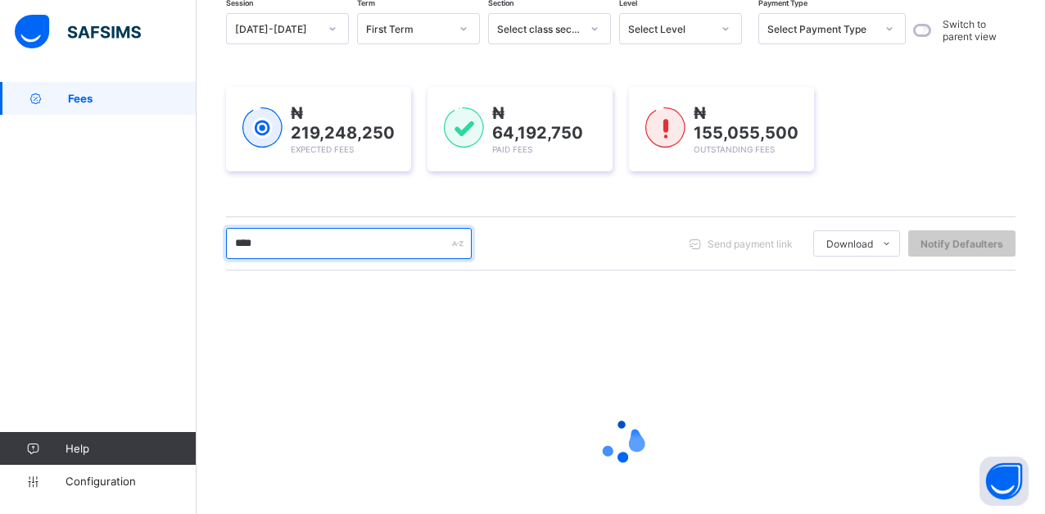
type input "****"
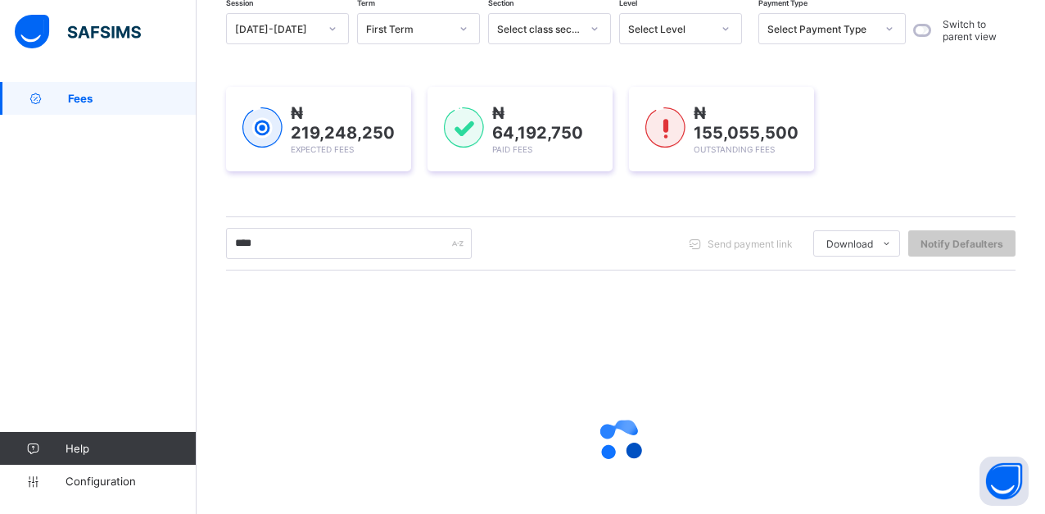
click at [388, 189] on div "₦ 219,248,250 Expected Fees ₦ 64,192,750 Paid Fees ₦ 155,055,500 Outstanding Fe…" at bounding box center [621, 129] width 790 height 134
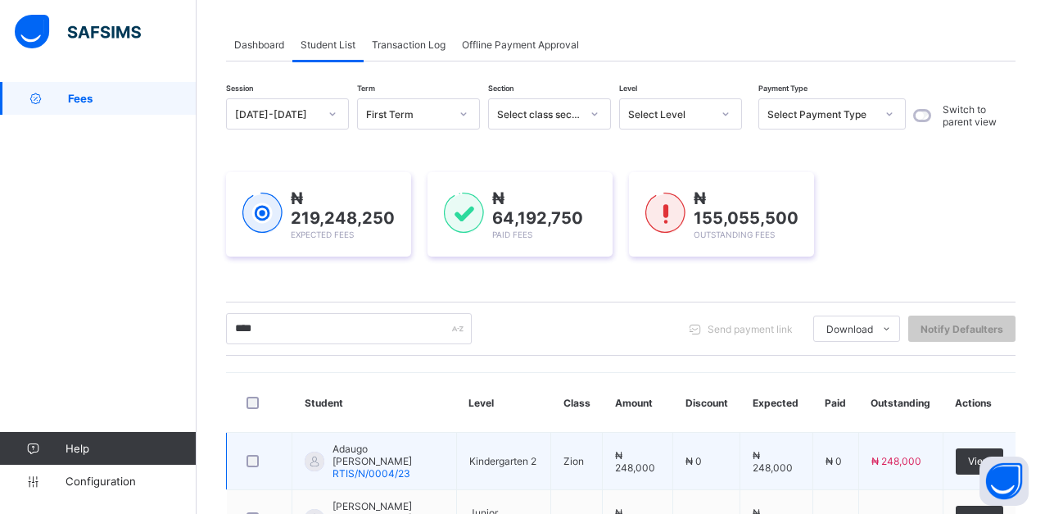
scroll to position [0, 0]
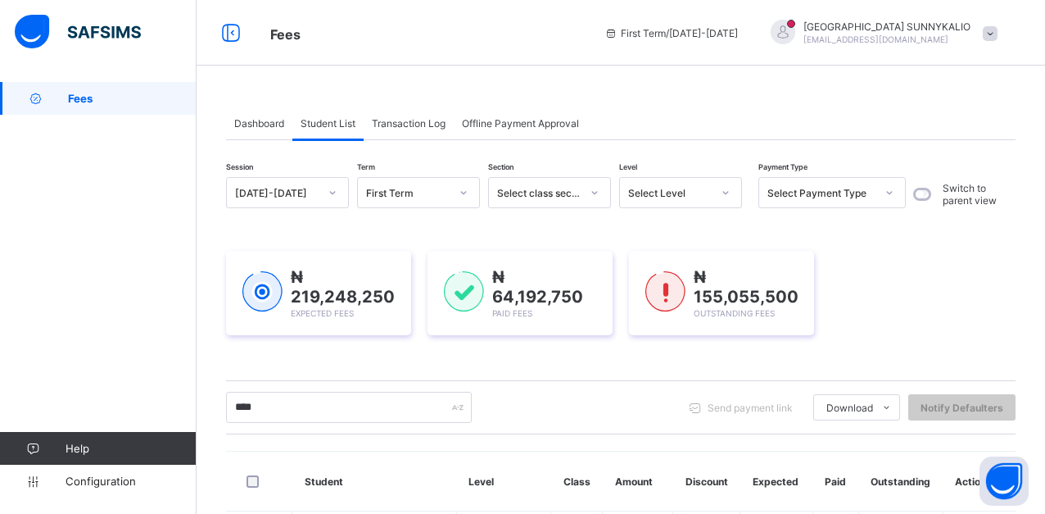
click at [918, 28] on span "FLORENCE SUNNYKALIO" at bounding box center [887, 26] width 167 height 12
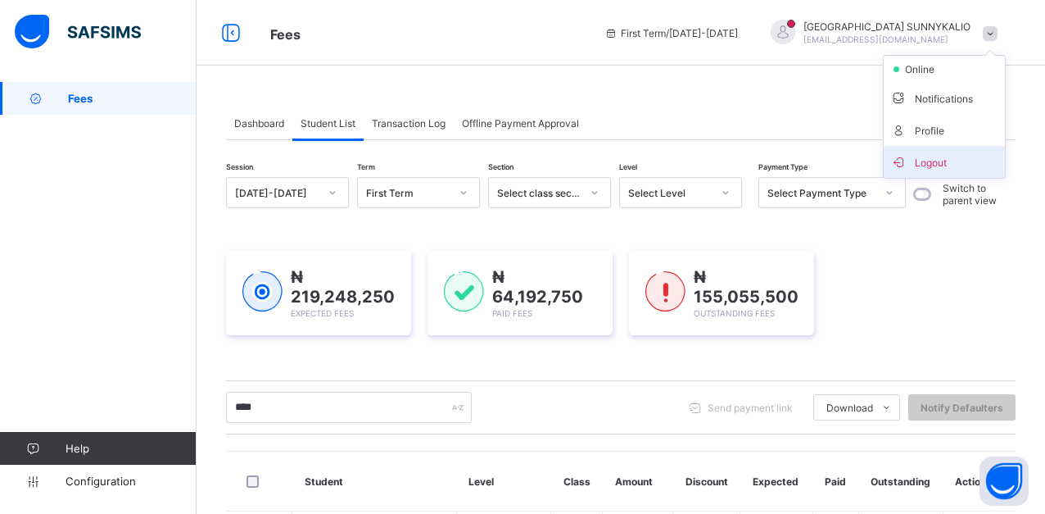
click at [950, 163] on span "Logout" at bounding box center [945, 161] width 108 height 19
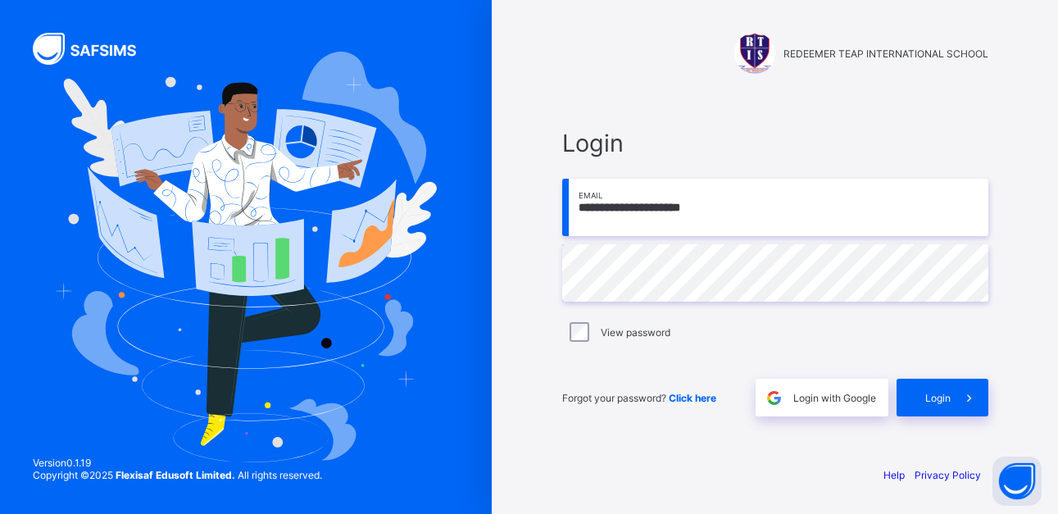
click at [730, 208] on input "**********" at bounding box center [775, 207] width 426 height 57
type input "*"
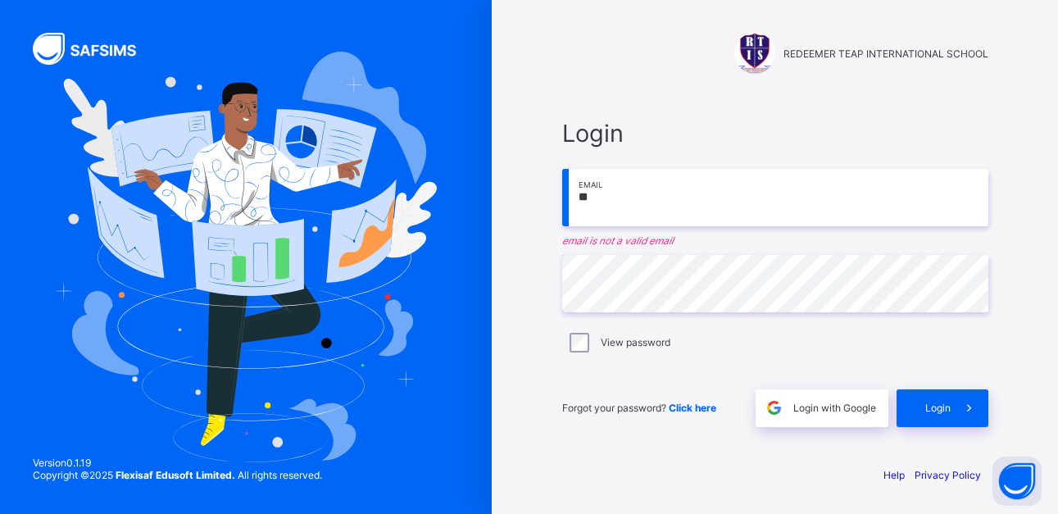
type input "**********"
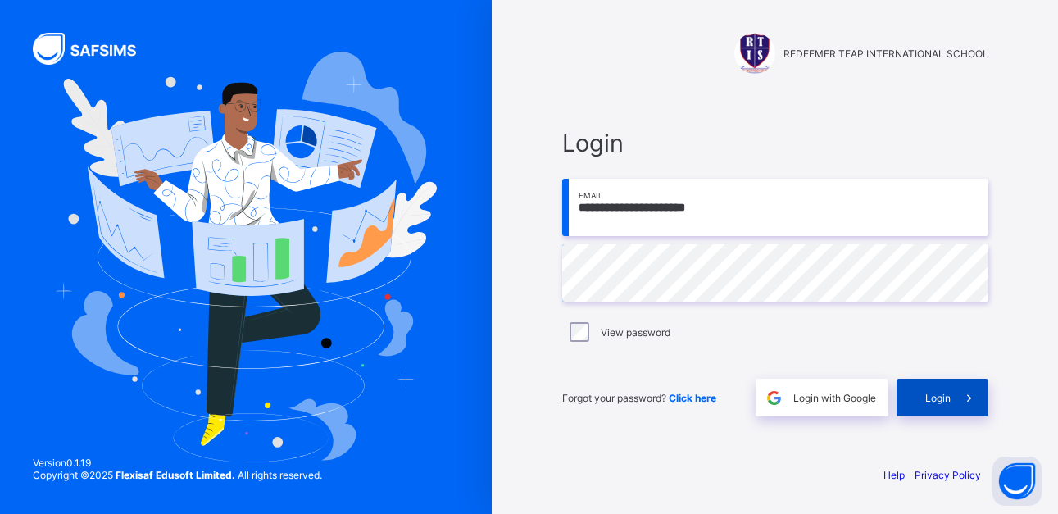
click at [933, 398] on span "Login" at bounding box center [937, 398] width 25 height 12
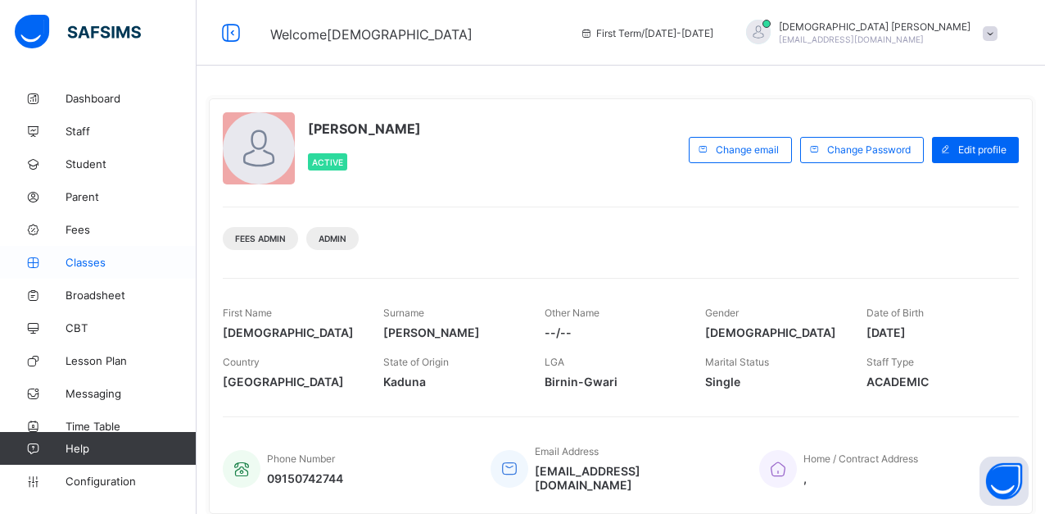
click at [95, 268] on span "Classes" at bounding box center [131, 262] width 131 height 13
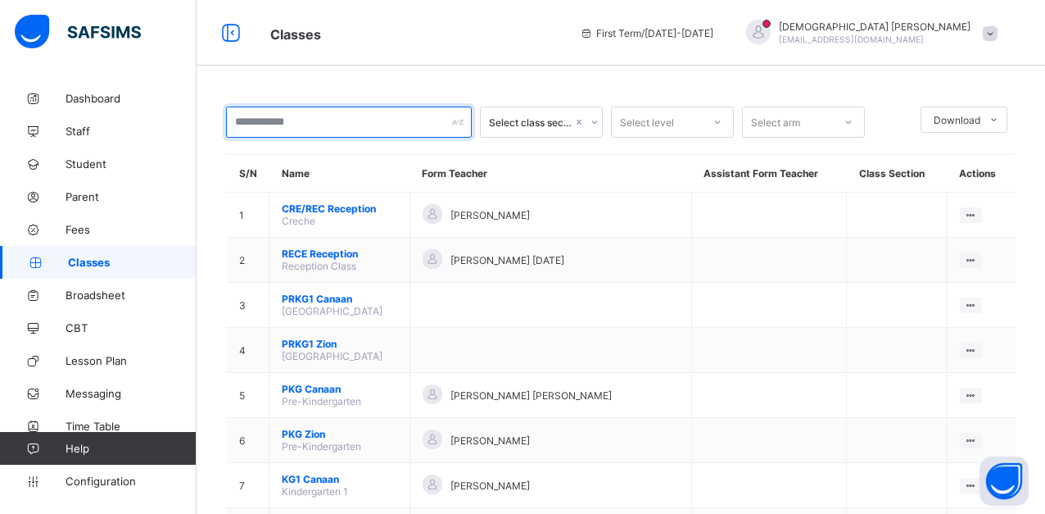
click at [356, 129] on input "text" at bounding box center [349, 122] width 246 height 31
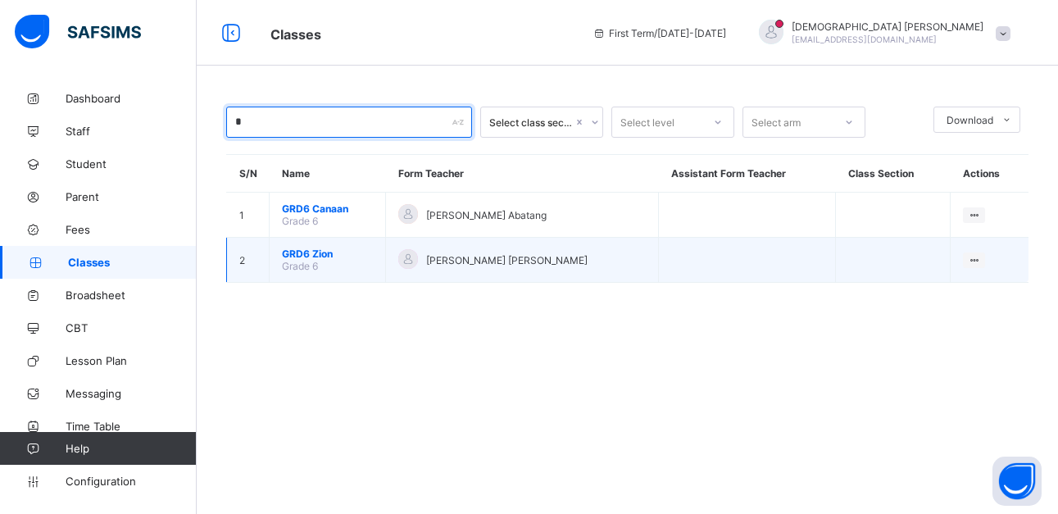
type input "*"
click at [333, 252] on span "GRD6 Zion" at bounding box center [327, 253] width 91 height 12
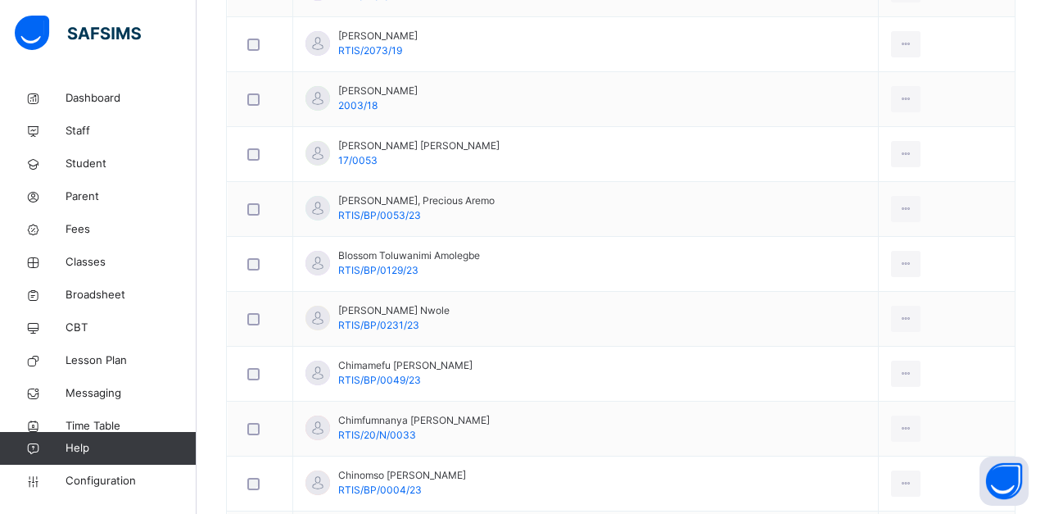
scroll to position [852, 0]
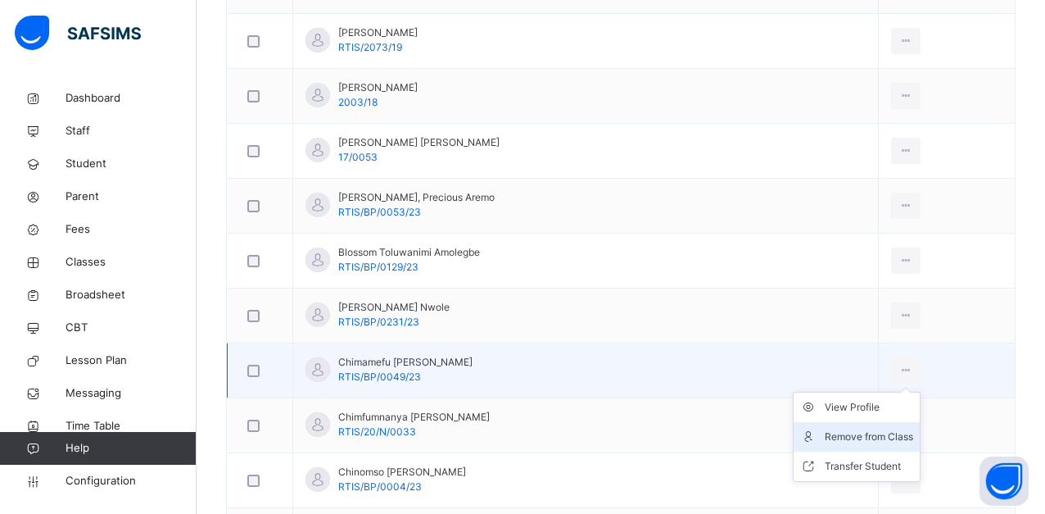
click at [883, 433] on div "Remove from Class" at bounding box center [869, 437] width 88 height 16
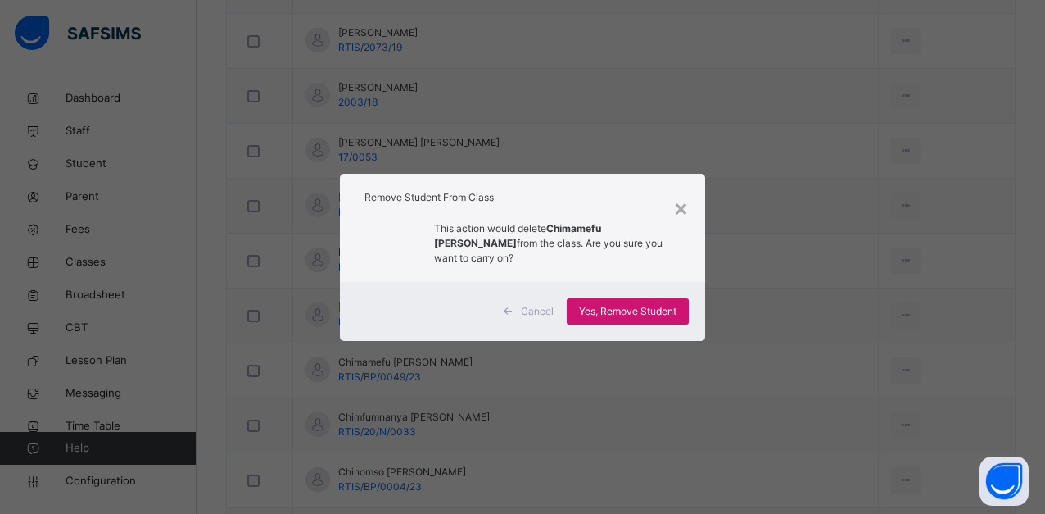
click at [649, 305] on span "Yes, Remove Student" at bounding box center [627, 311] width 97 height 15
click at [649, 305] on div "Yes, Remove Student" at bounding box center [628, 311] width 122 height 26
click at [649, 305] on span "Yes, Remove Student" at bounding box center [627, 311] width 97 height 15
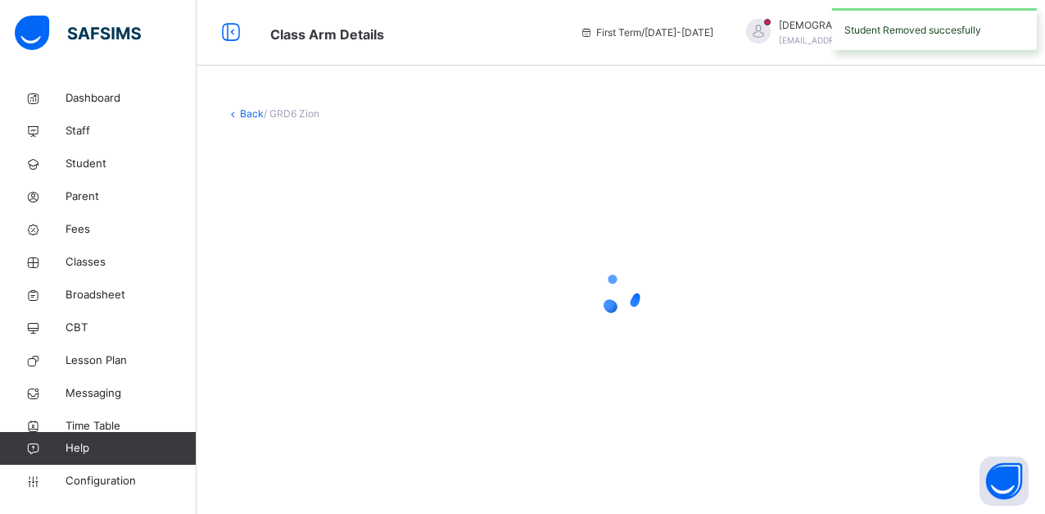
scroll to position [0, 0]
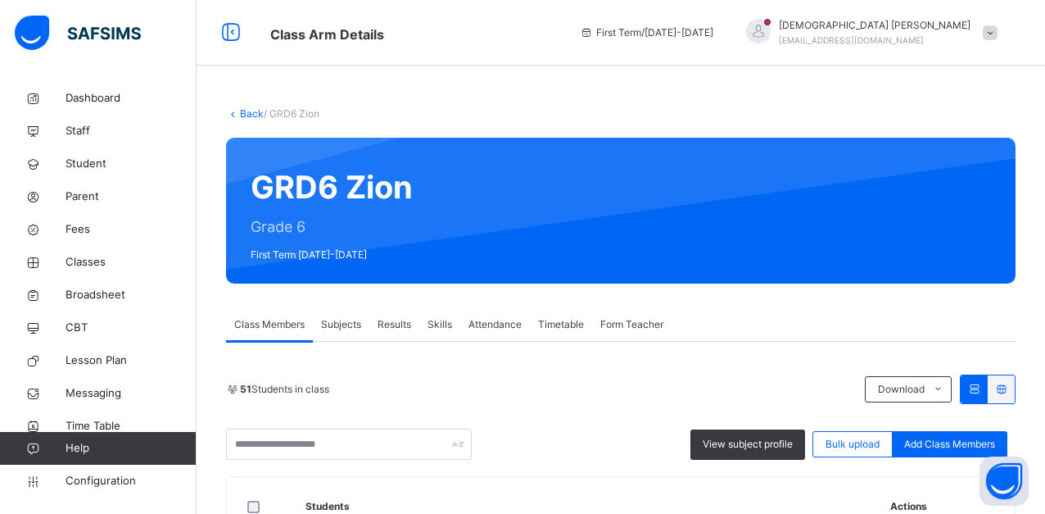
click at [242, 116] on link "Back" at bounding box center [252, 113] width 24 height 12
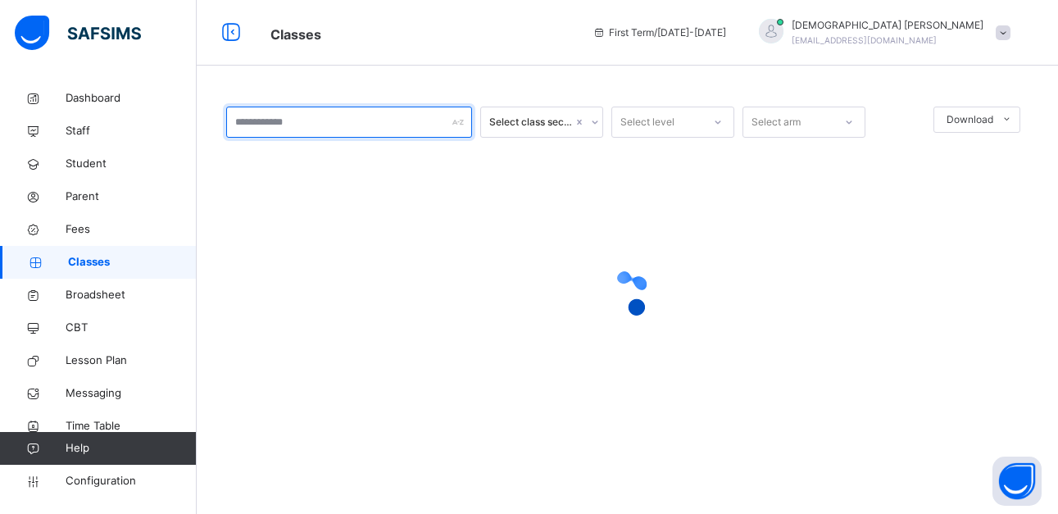
click at [276, 122] on input "text" at bounding box center [349, 122] width 246 height 31
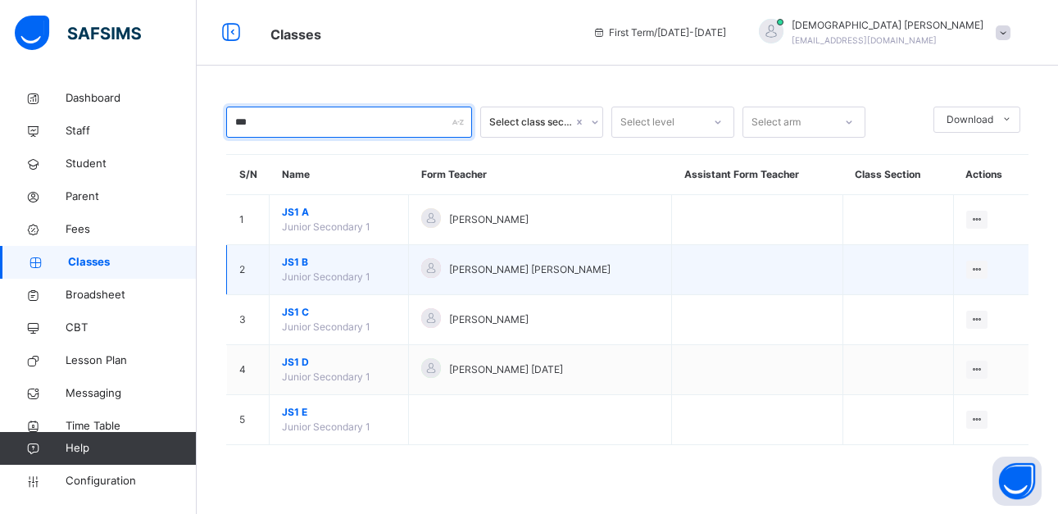
type input "***"
click at [302, 269] on span "JS1 B" at bounding box center [339, 262] width 114 height 15
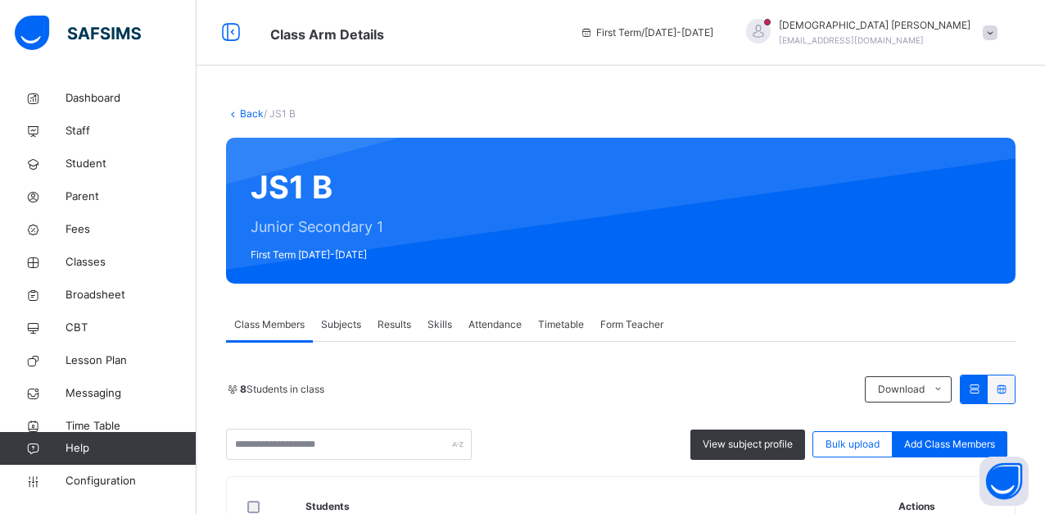
click at [744, 314] on div "Class Members Subjects Results Skills Attendance Timetable Form Teacher" at bounding box center [621, 325] width 790 height 34
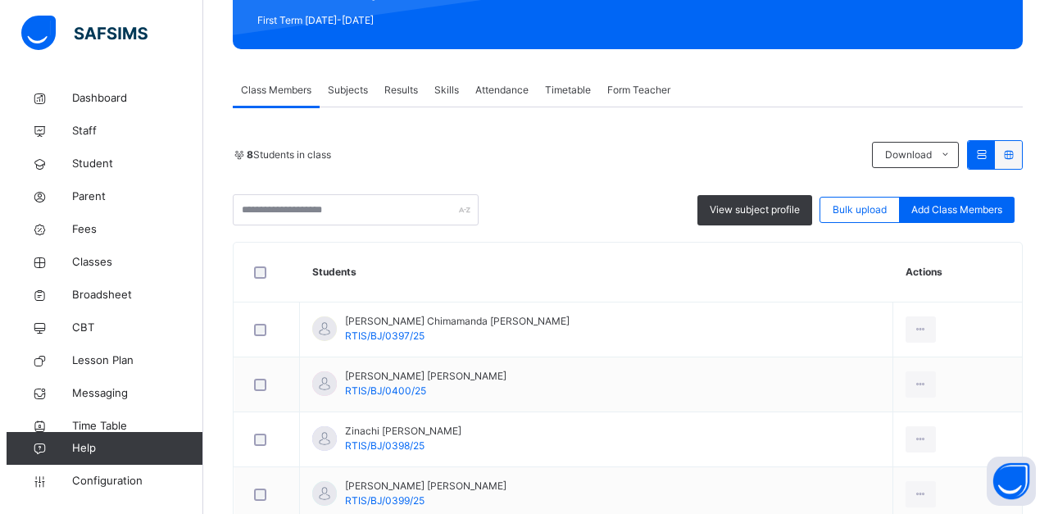
scroll to position [295, 0]
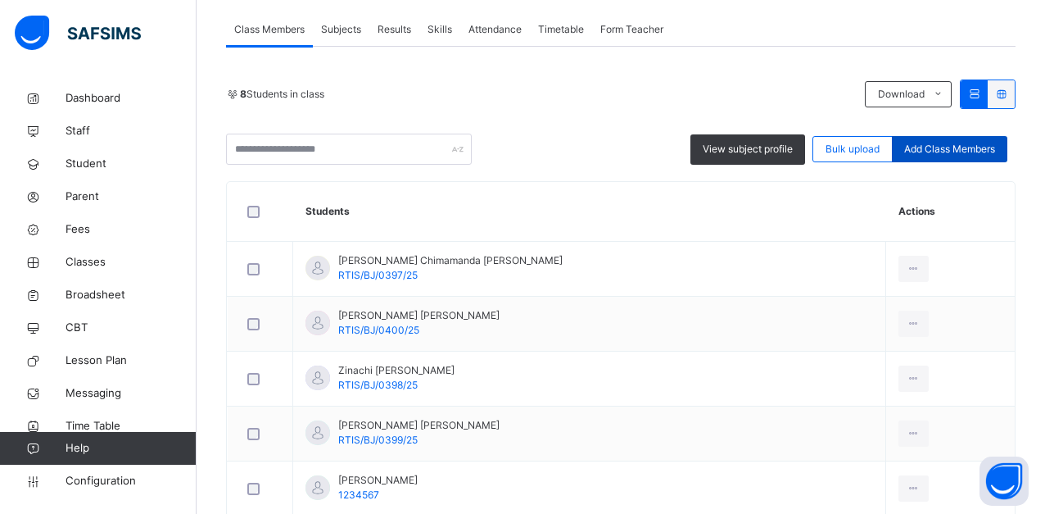
click at [954, 139] on div "Add Class Members" at bounding box center [950, 149] width 116 height 26
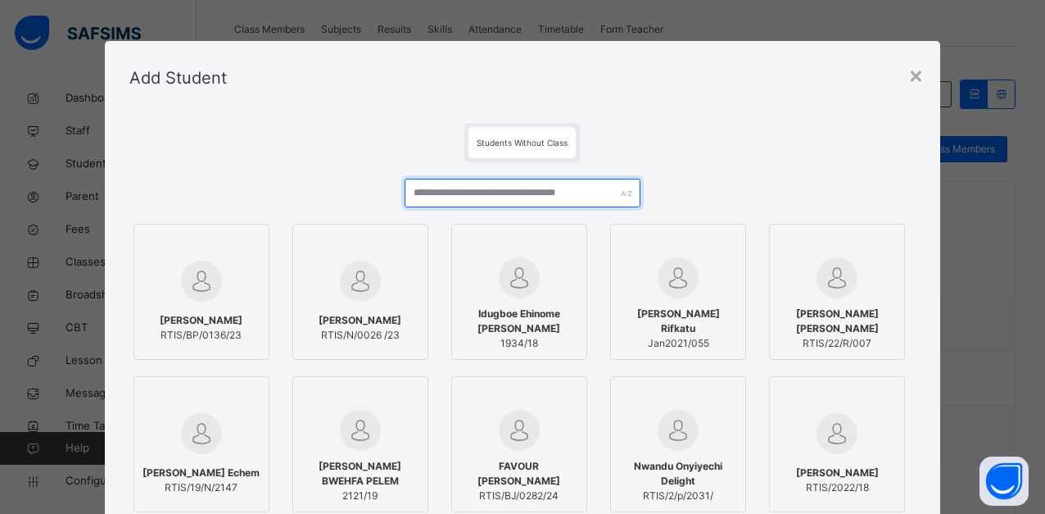
click at [566, 197] on input "text" at bounding box center [523, 193] width 236 height 29
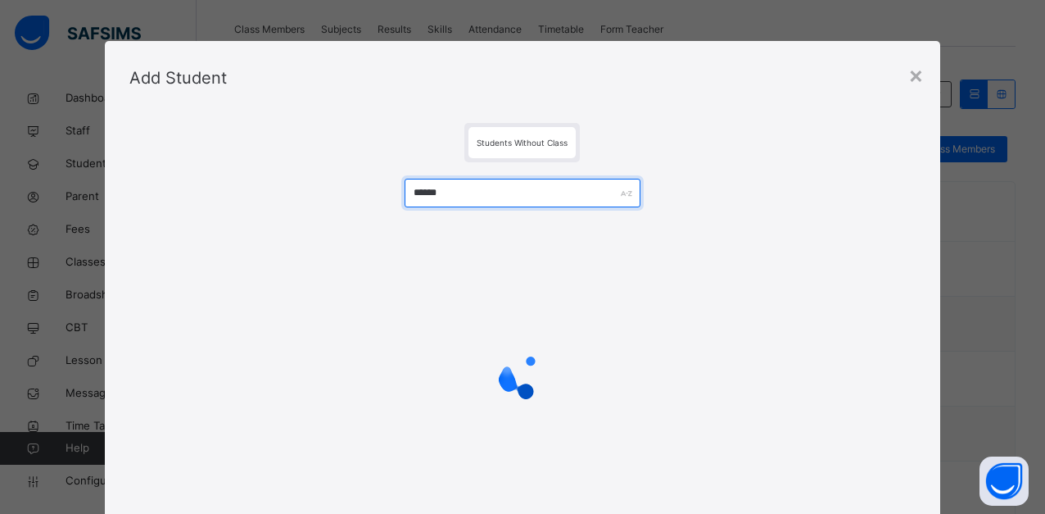
type input "******"
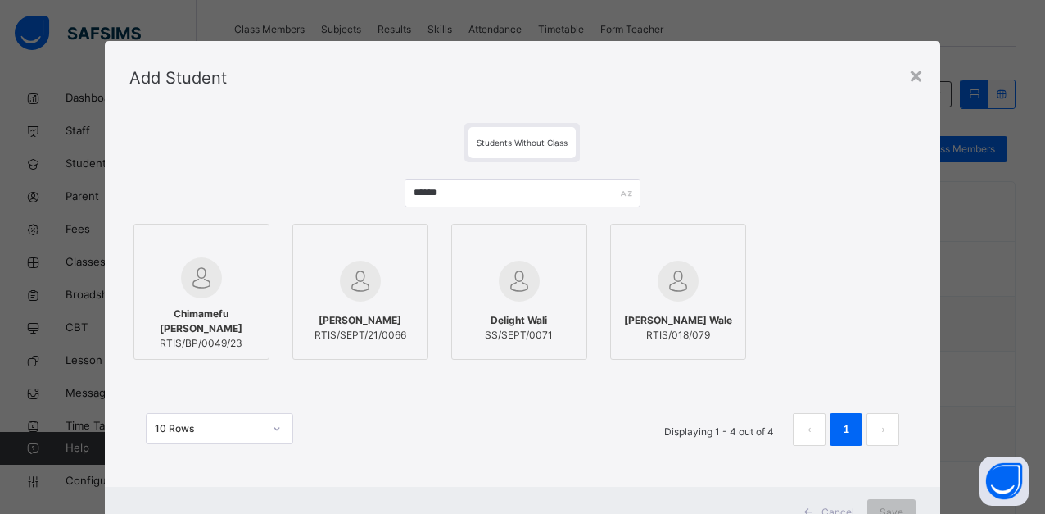
click at [672, 113] on div "Add Student" at bounding box center [523, 78] width 837 height 74
click at [219, 267] on div at bounding box center [202, 277] width 118 height 41
click at [258, 161] on div "Students Without Class" at bounding box center [528, 142] width 797 height 39
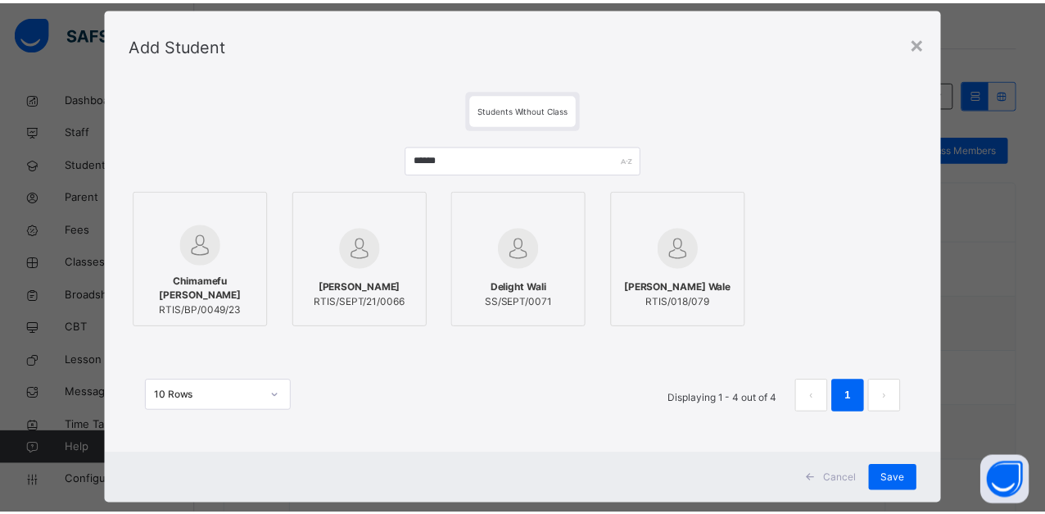
scroll to position [65, 0]
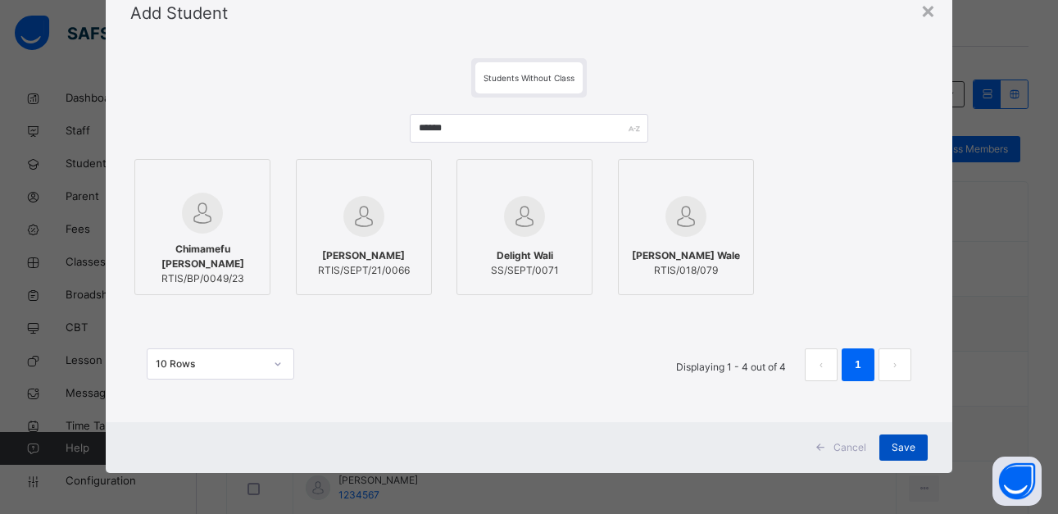
click at [909, 443] on span "Save" at bounding box center [903, 447] width 24 height 15
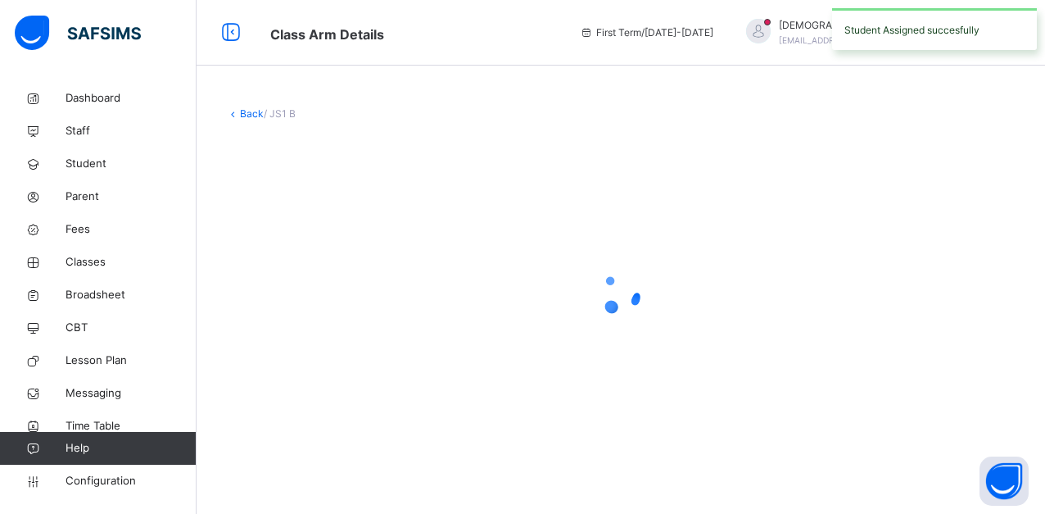
scroll to position [0, 0]
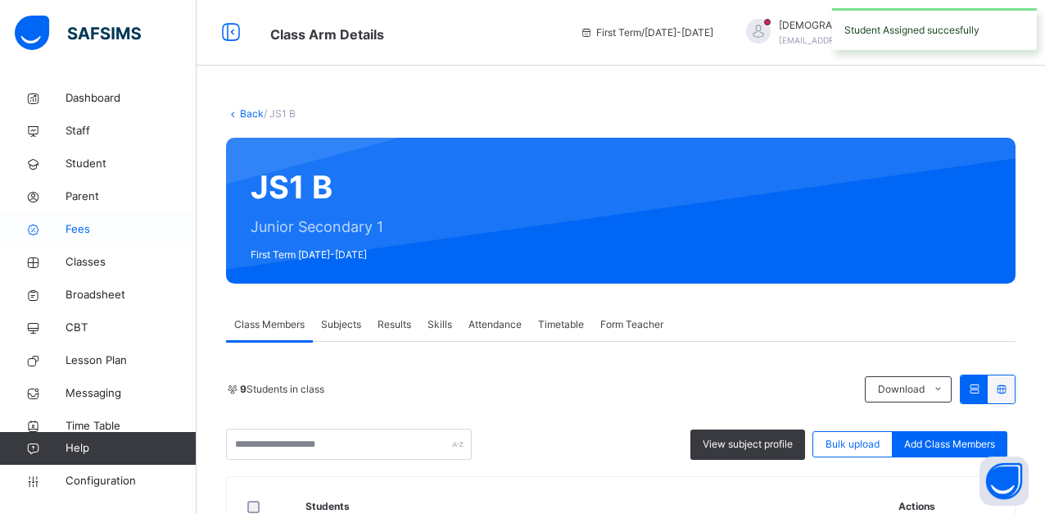
click at [88, 234] on span "Fees" at bounding box center [131, 229] width 131 height 16
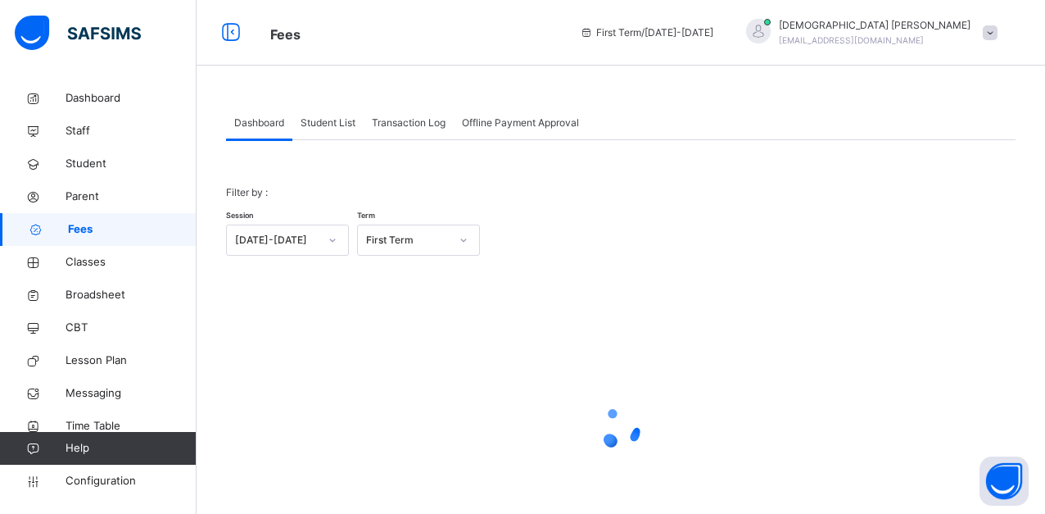
click at [325, 117] on span "Student List" at bounding box center [328, 123] width 55 height 15
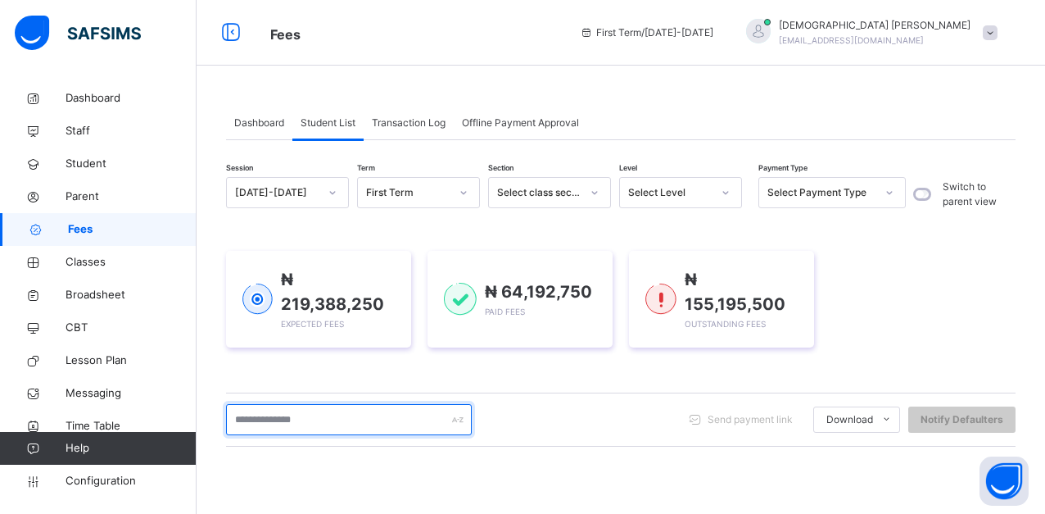
click at [341, 422] on input "text" at bounding box center [349, 419] width 246 height 31
type input "*****"
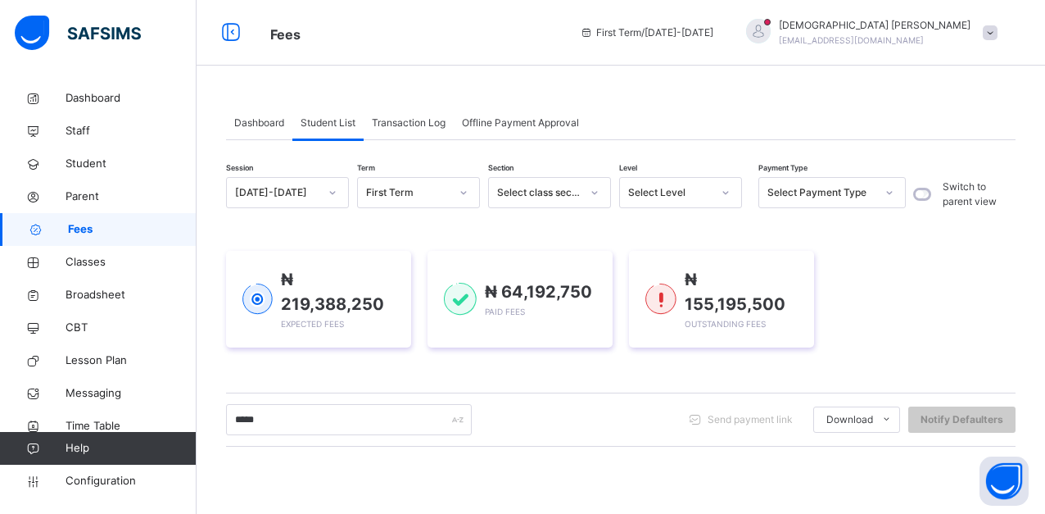
click at [483, 375] on div "Session 2025-2026 Term First Term Section Select class section Level Select Lev…" at bounding box center [621, 475] width 790 height 596
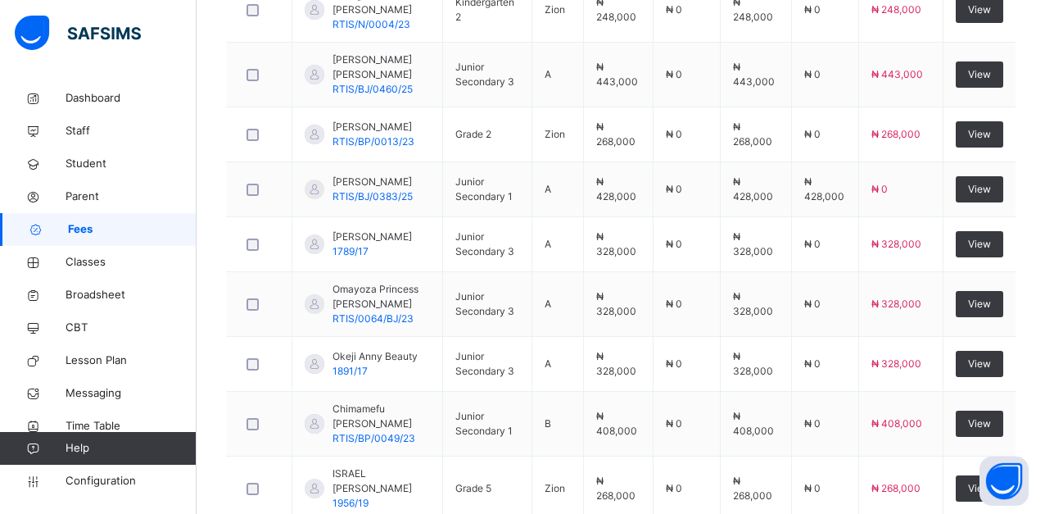
scroll to position [578, 0]
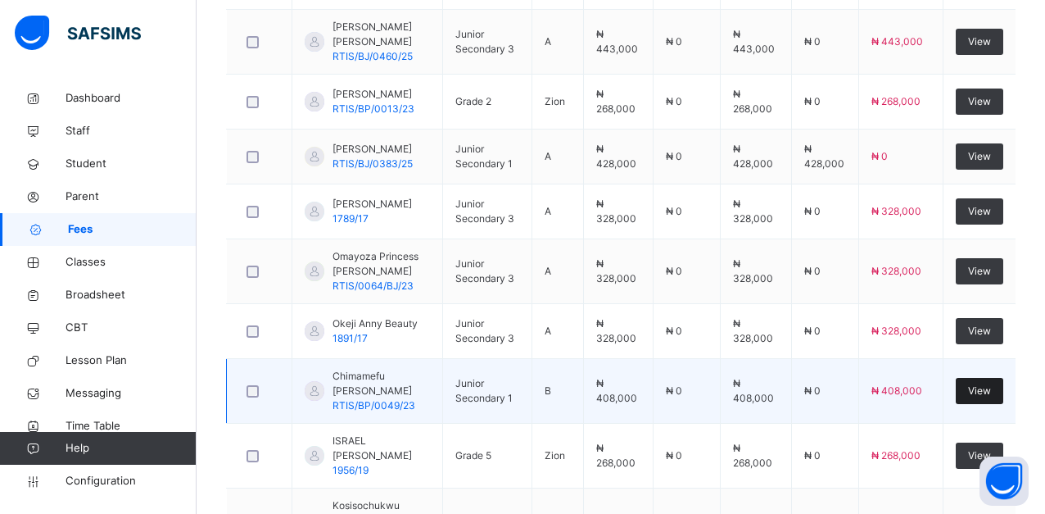
click at [987, 398] on span "View" at bounding box center [979, 390] width 23 height 15
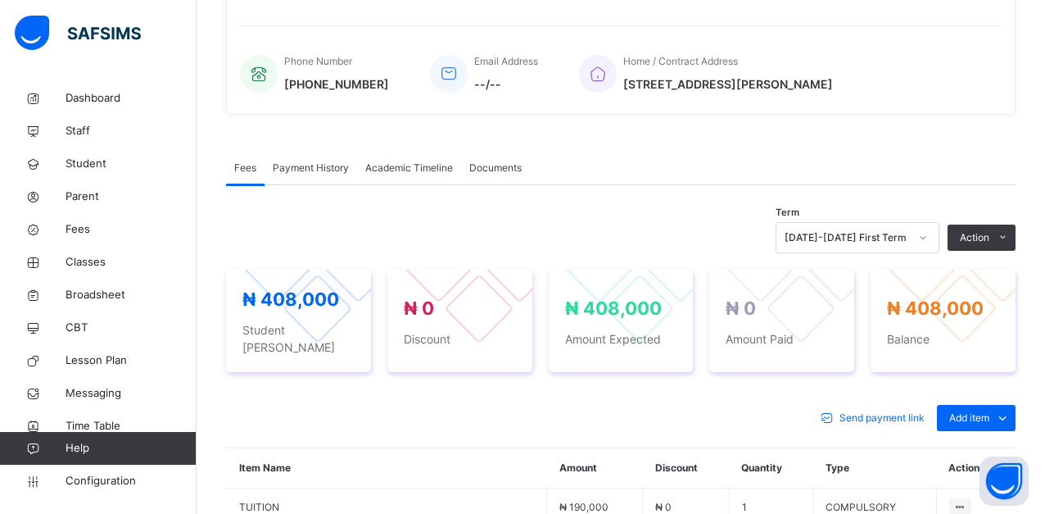
scroll to position [578, 0]
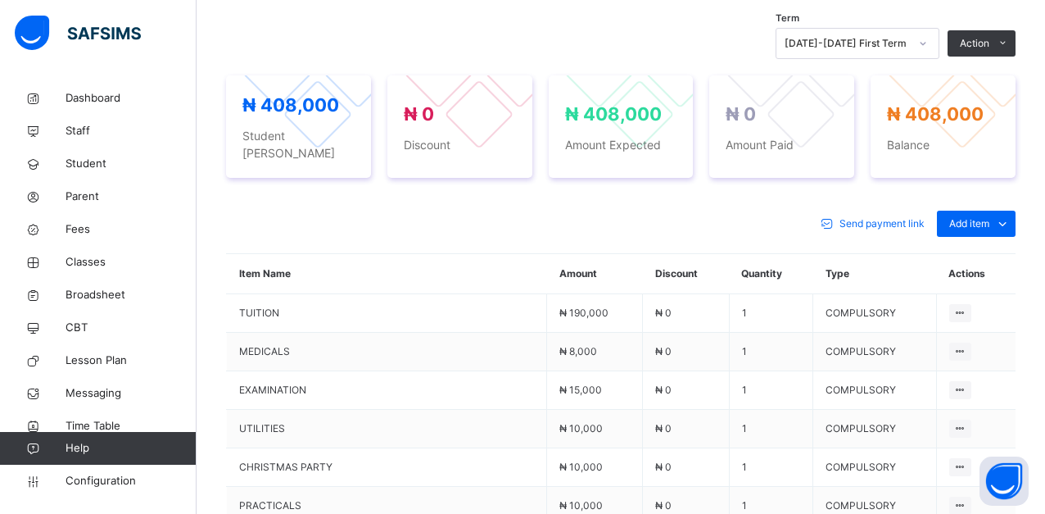
click at [714, 194] on div "Send payment link Add item Optional items Special bill Item Name Amount Discoun…" at bounding box center [621, 474] width 790 height 561
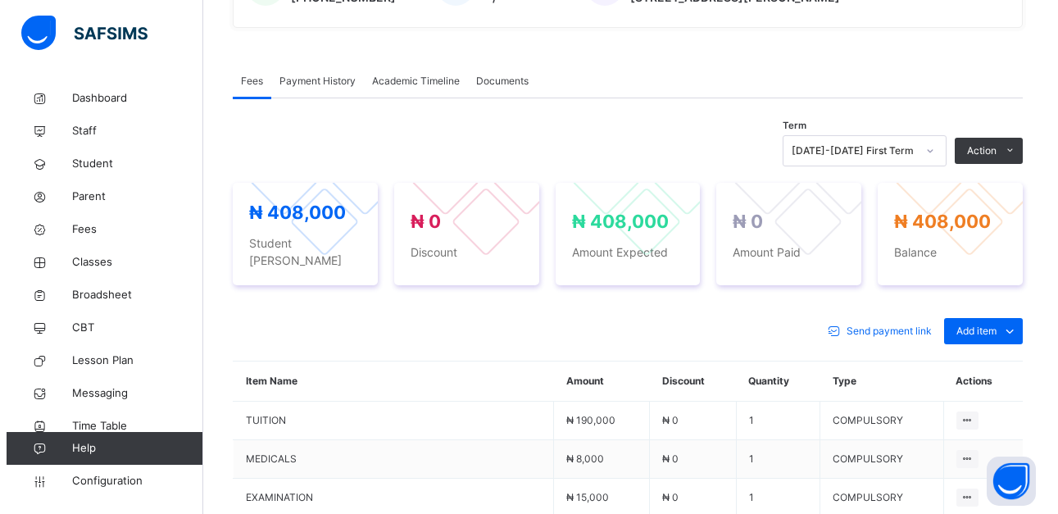
scroll to position [401, 0]
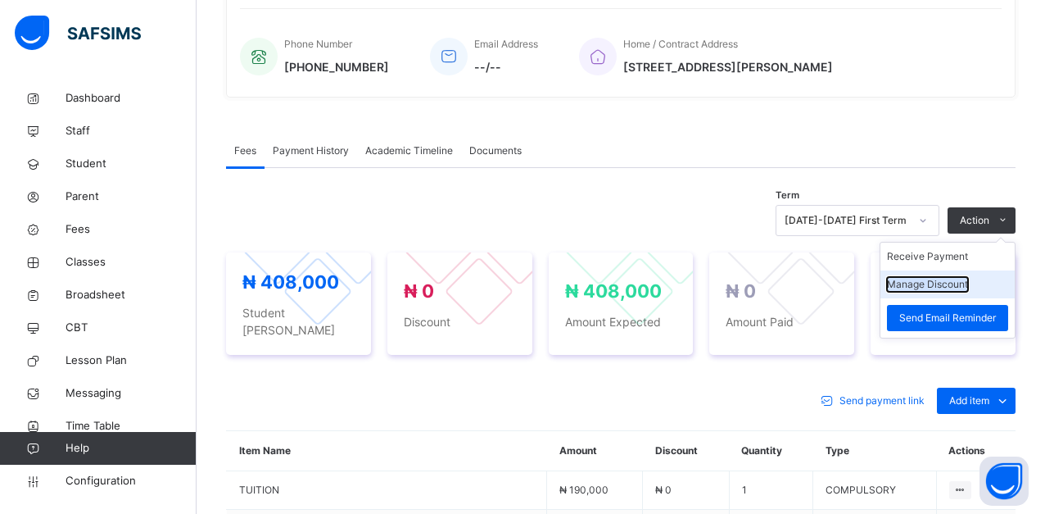
click at [968, 283] on button "Manage Discount" at bounding box center [927, 284] width 81 height 15
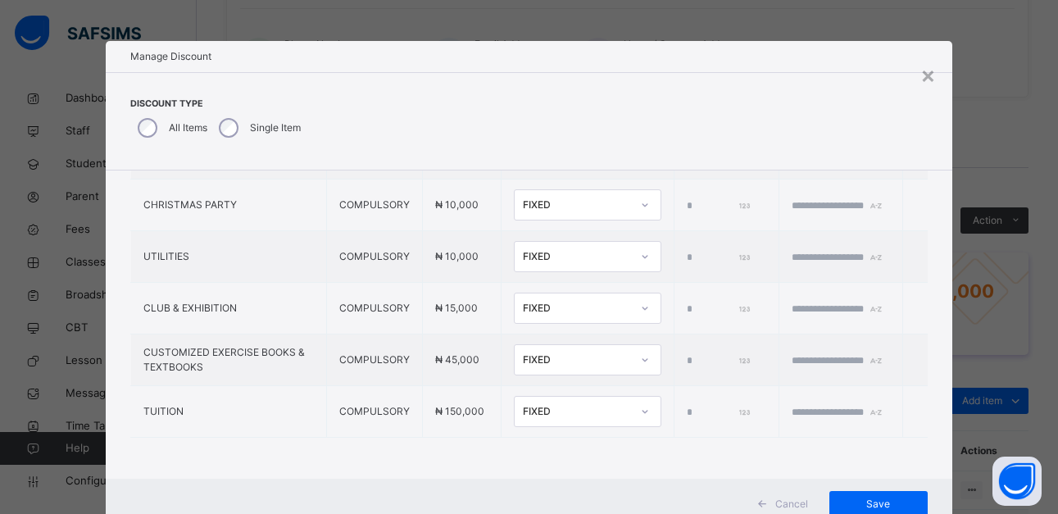
scroll to position [203, 0]
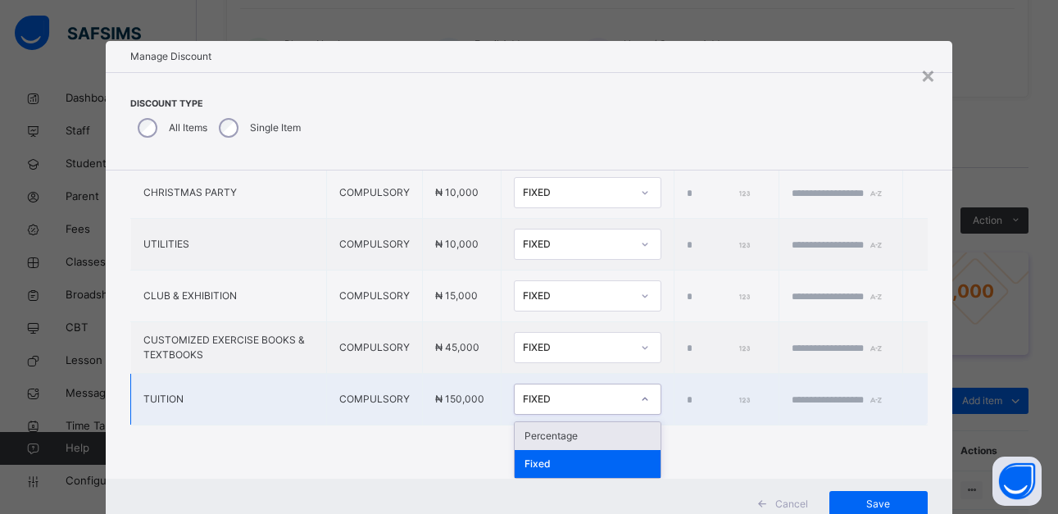
click at [554, 403] on div "FIXED" at bounding box center [577, 399] width 108 height 15
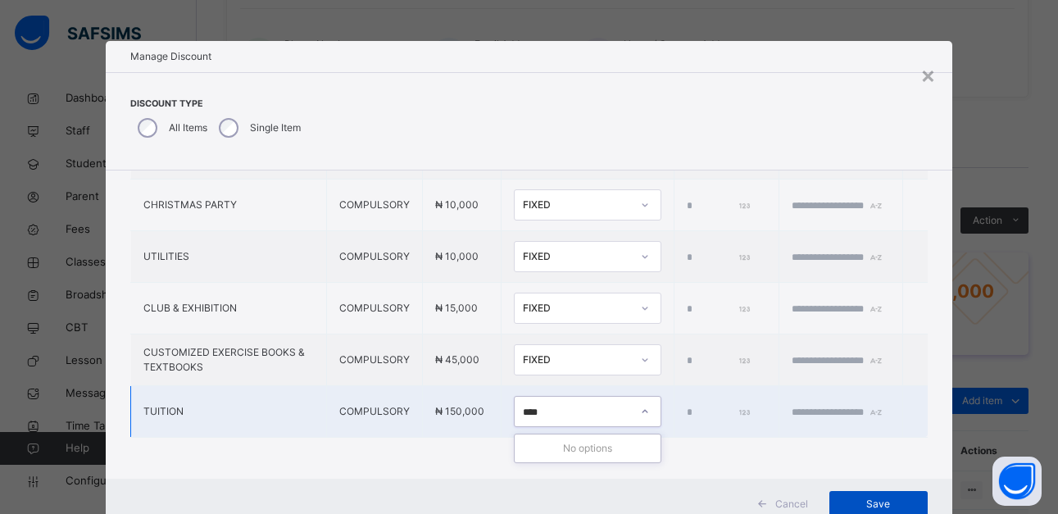
type input "****"
click at [874, 494] on div "Save" at bounding box center [878, 504] width 98 height 26
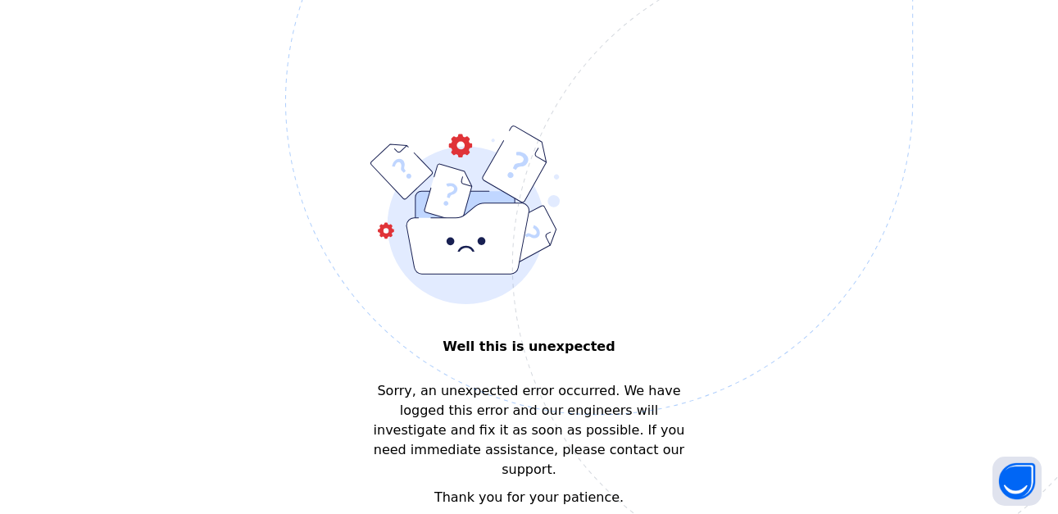
scroll to position [0, 0]
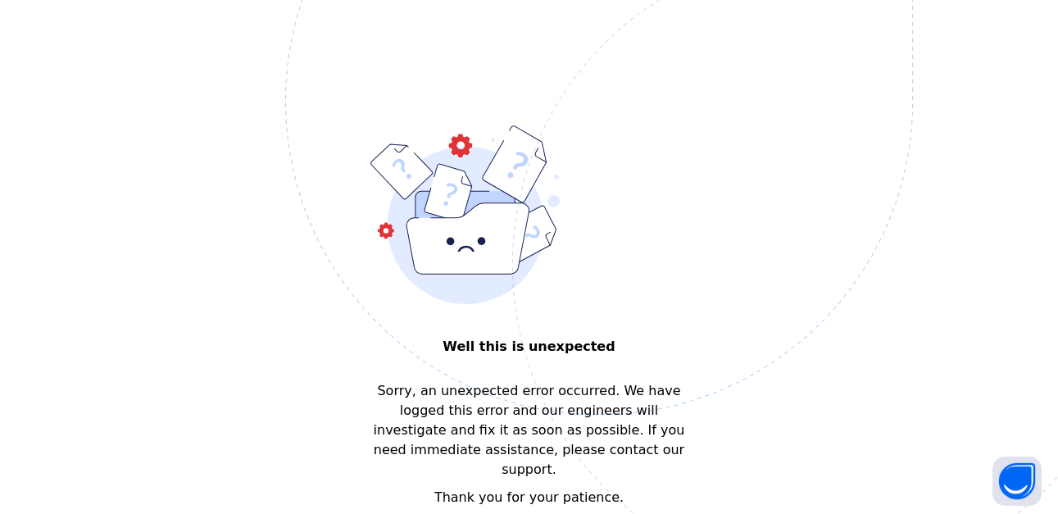
click at [691, 94] on img at bounding box center [712, 183] width 855 height 792
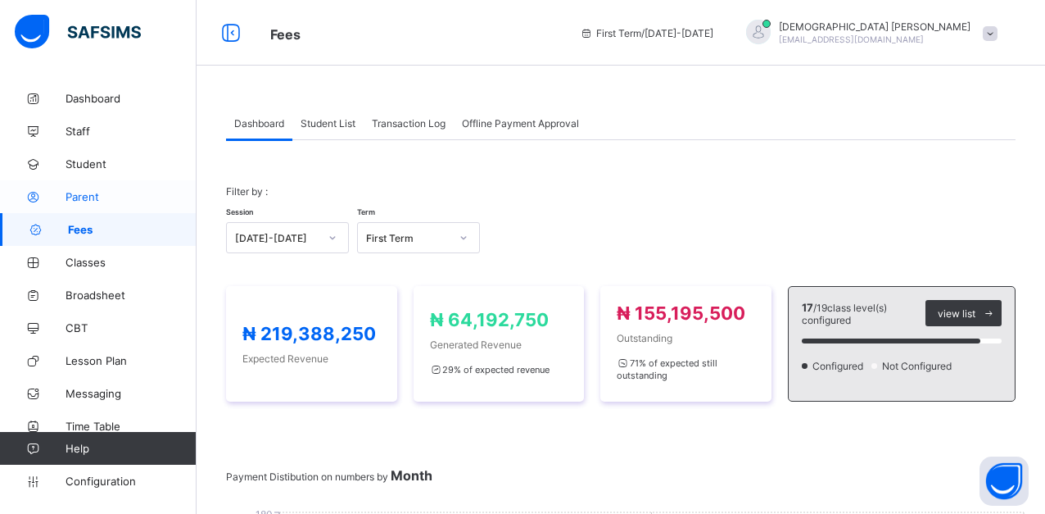
click at [102, 198] on span "Parent" at bounding box center [131, 196] width 131 height 13
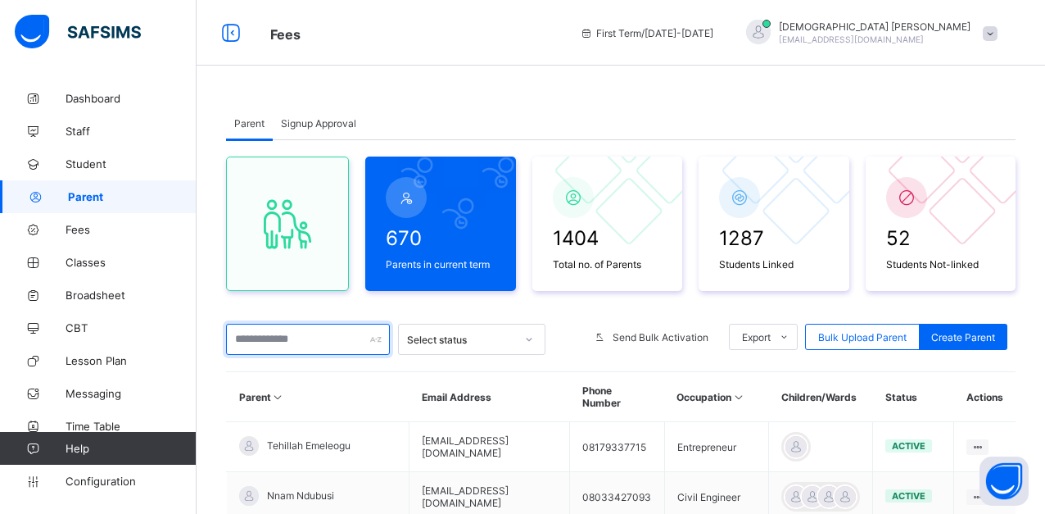
click at [265, 338] on input "text" at bounding box center [308, 339] width 164 height 31
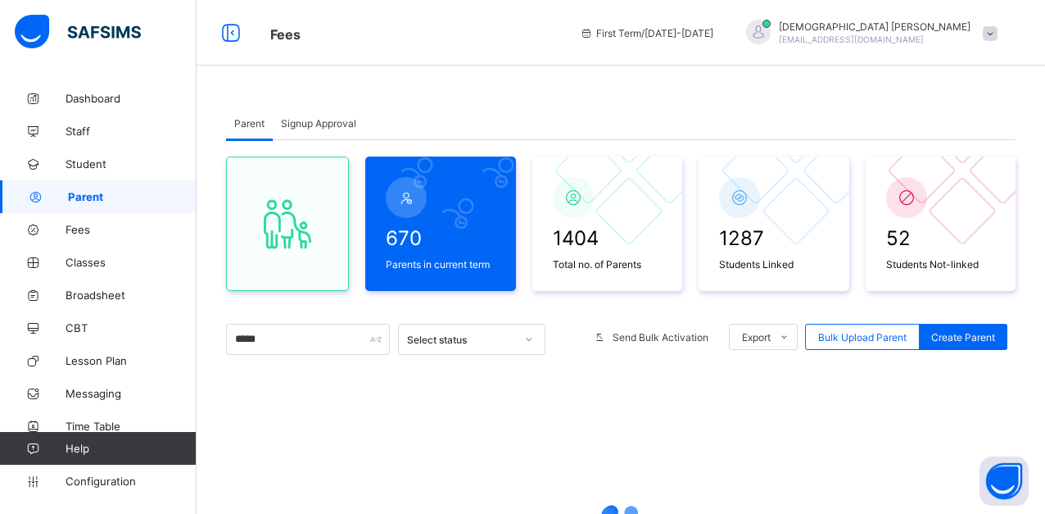
click at [389, 314] on div "670 Parents in current term 1404 Total no. of Parents 1287 Students Linked 52 S…" at bounding box center [621, 418] width 790 height 557
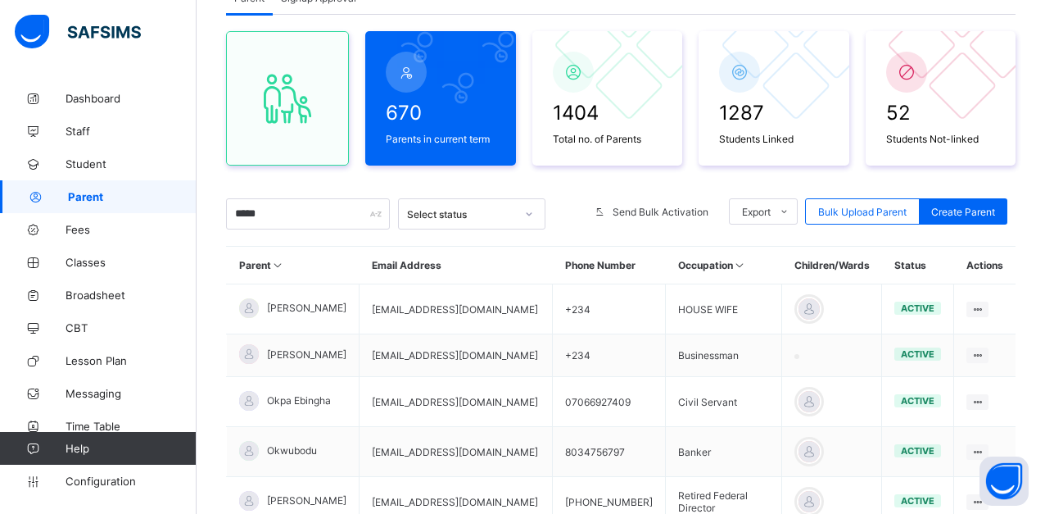
scroll to position [110, 0]
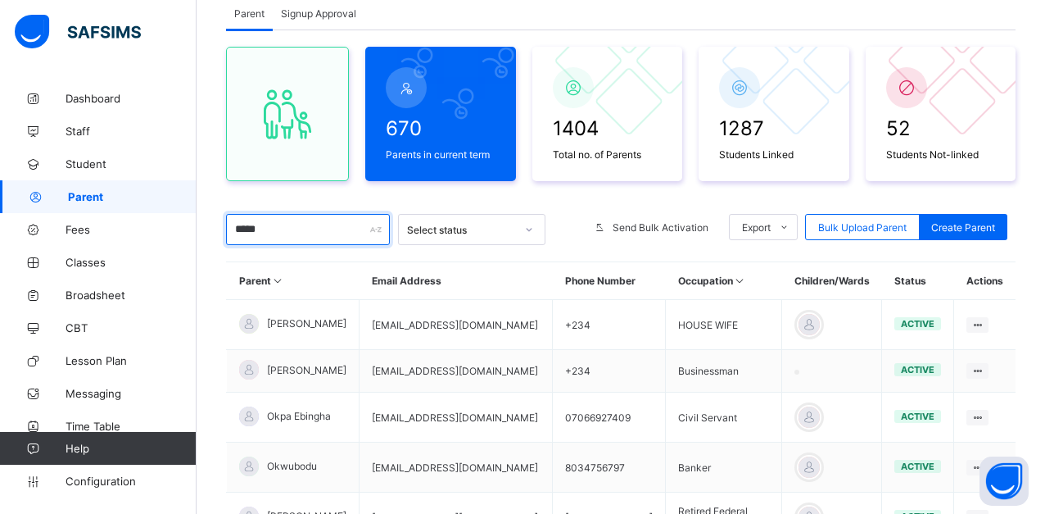
click at [301, 238] on input "*****" at bounding box center [308, 229] width 164 height 31
type input "*"
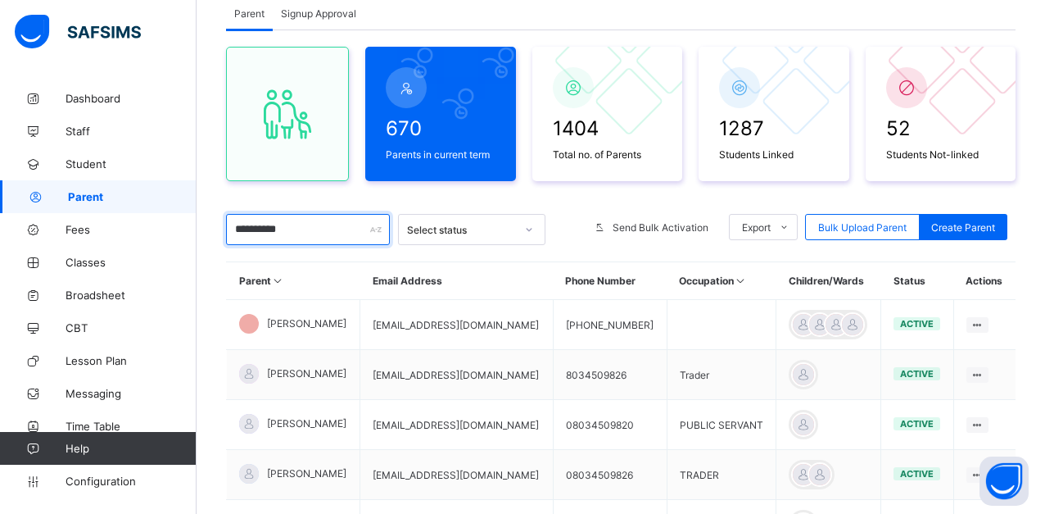
type input "**********"
click at [351, 193] on div "**********" at bounding box center [621, 360] width 790 height 660
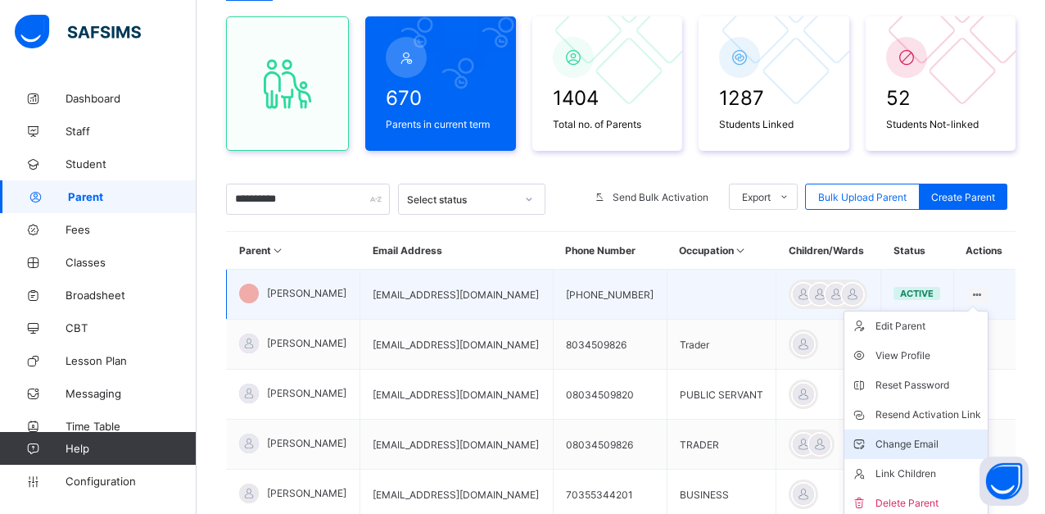
scroll to position [143, 0]
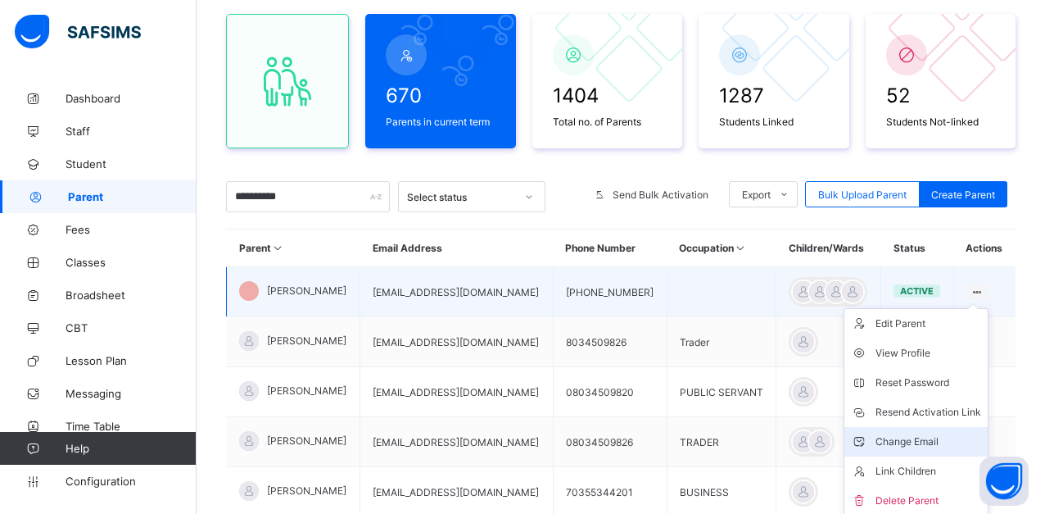
click at [938, 471] on div "Link Children" at bounding box center [929, 471] width 106 height 16
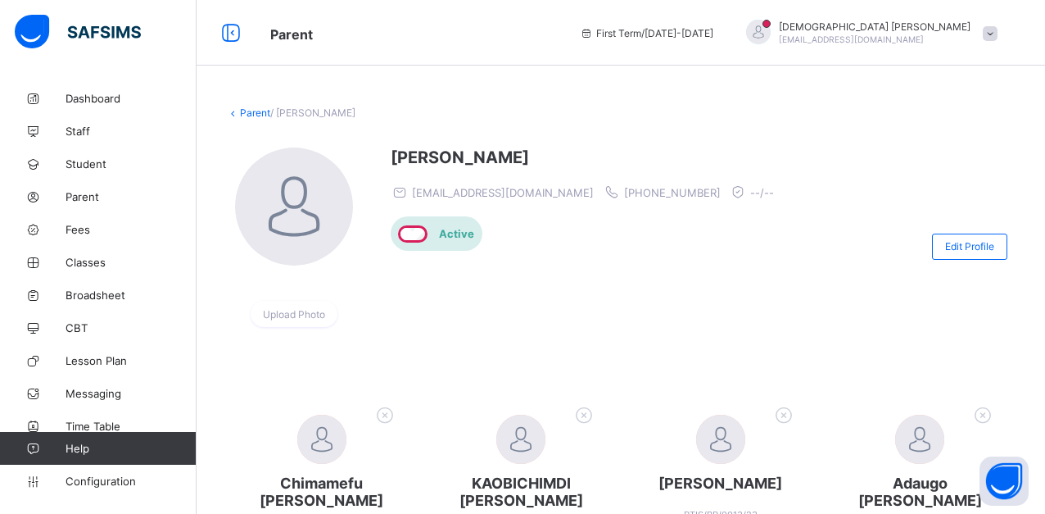
click at [740, 281] on div "[PERSON_NAME] [EMAIL_ADDRESS][DOMAIN_NAME] [PHONE_NUMBER] --/-- Active" at bounding box center [587, 245] width 392 height 197
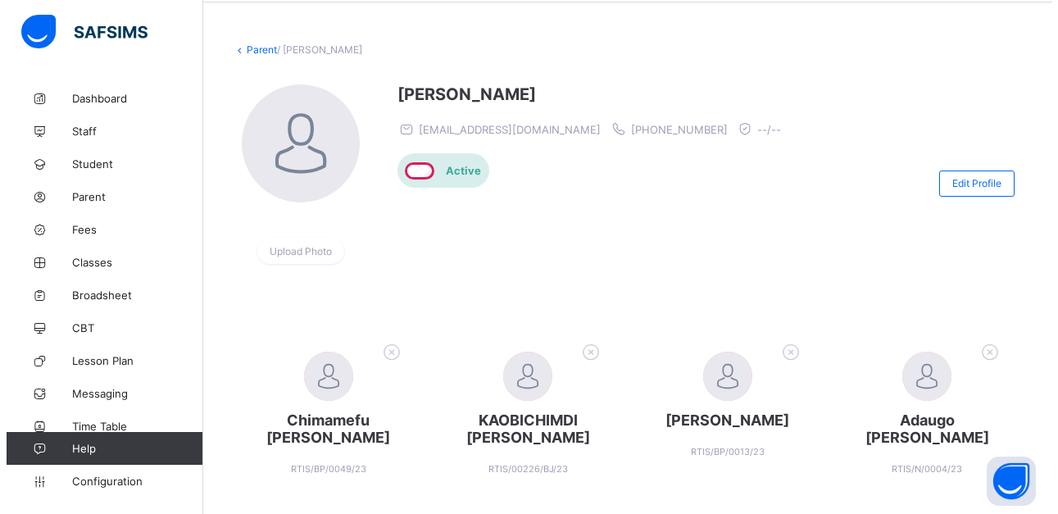
scroll to position [66, 0]
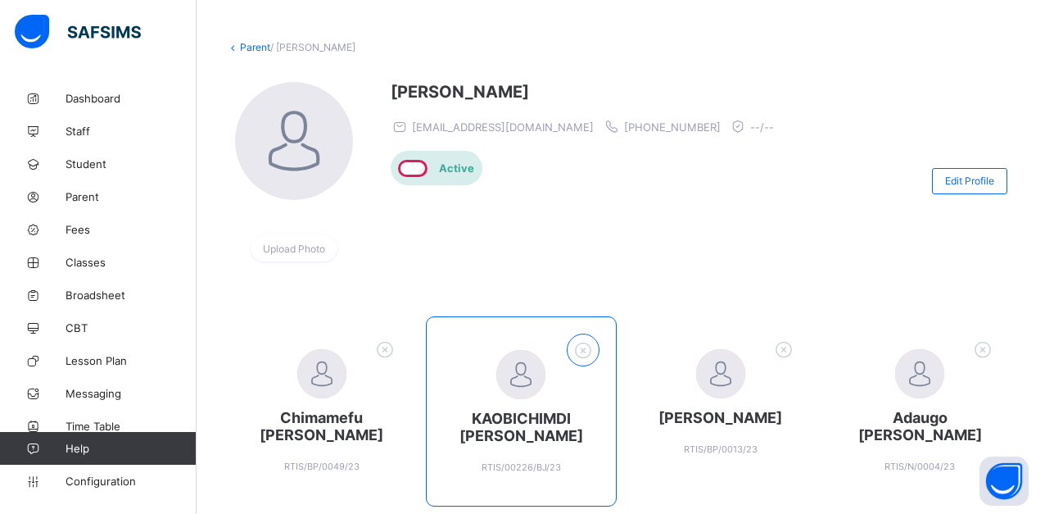
click at [592, 352] on icon at bounding box center [583, 349] width 25 height 21
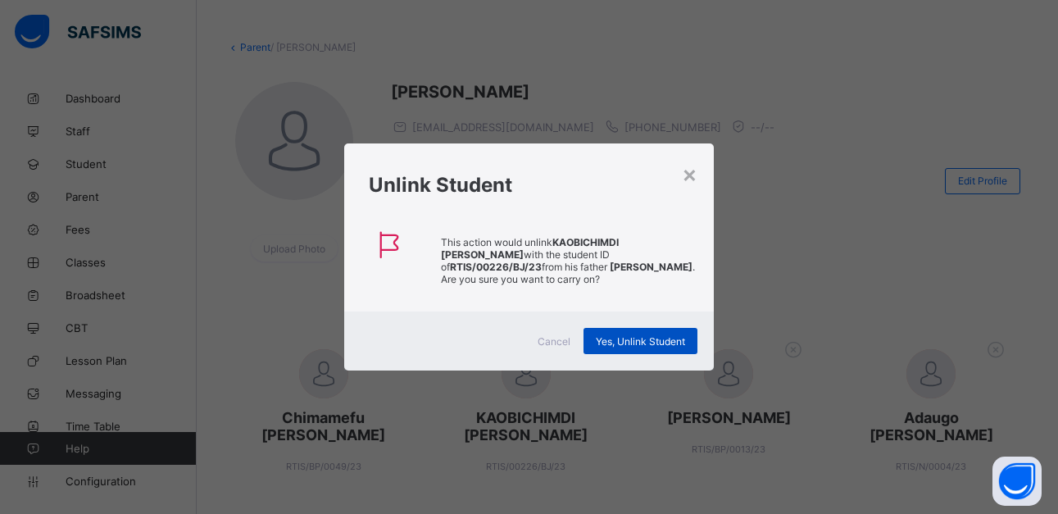
click at [614, 335] on span "Yes, Unlink Student" at bounding box center [640, 341] width 89 height 12
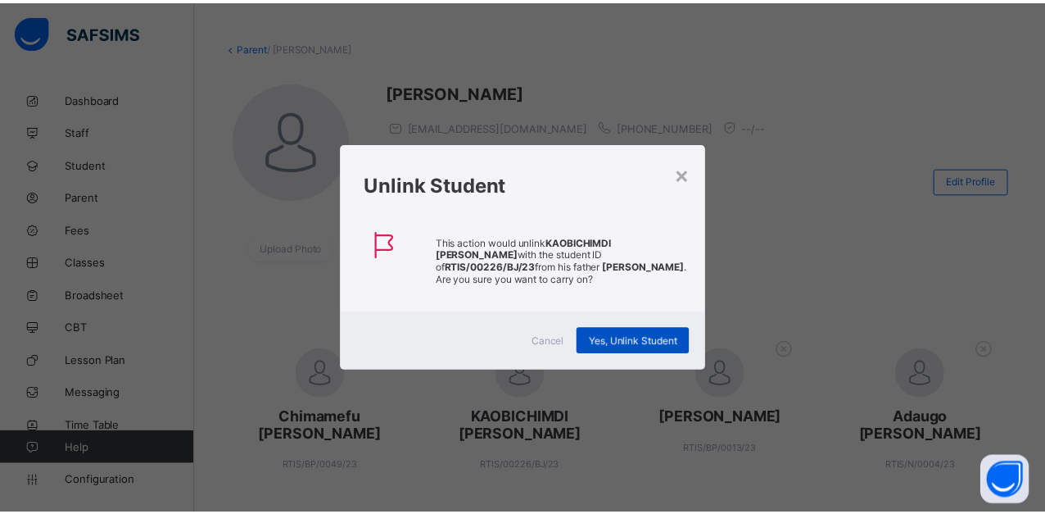
scroll to position [0, 0]
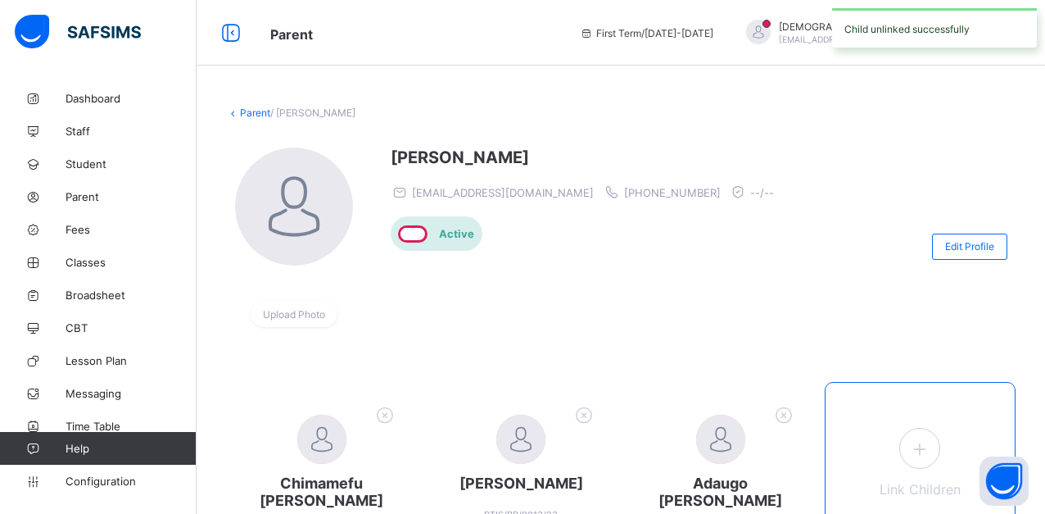
click at [923, 446] on icon at bounding box center [919, 448] width 29 height 25
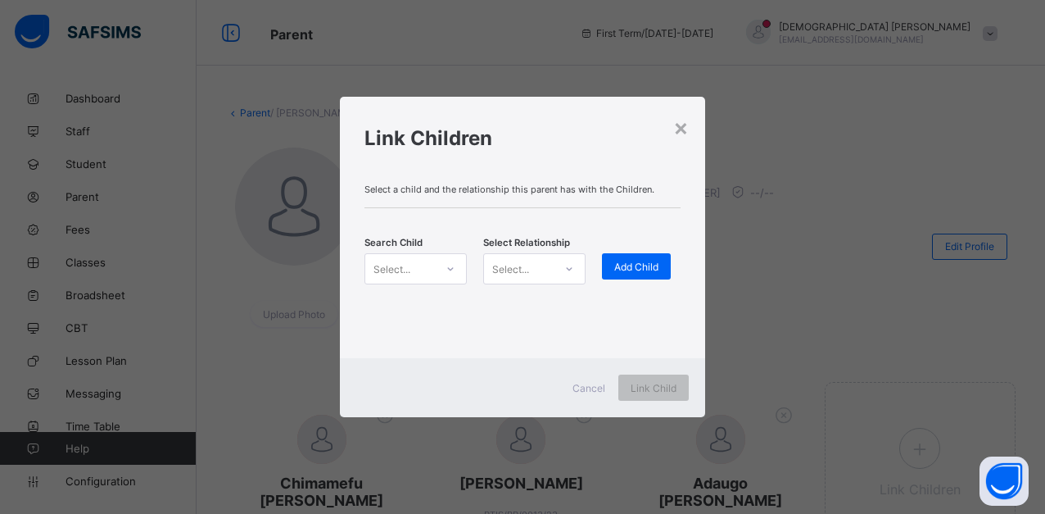
click at [411, 267] on div "Select..." at bounding box center [400, 268] width 70 height 23
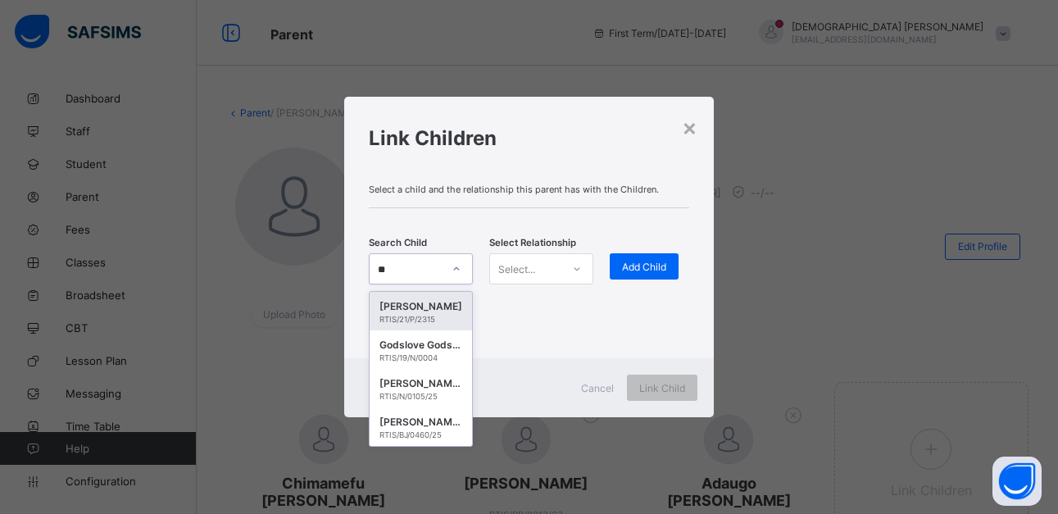
type input "***"
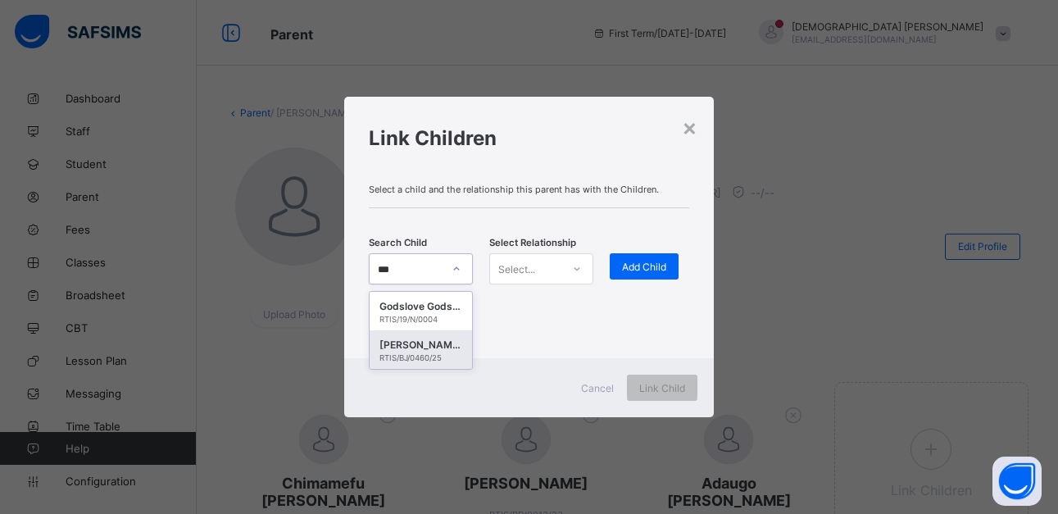
click at [422, 354] on div "RTIS/BJ/0460/25" at bounding box center [420, 357] width 83 height 9
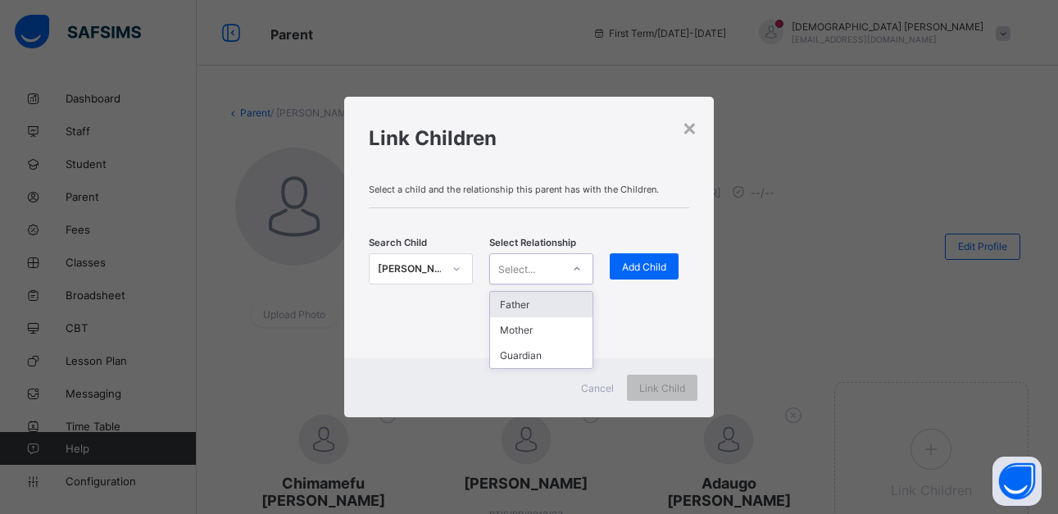
click at [519, 275] on div "Select..." at bounding box center [516, 268] width 37 height 31
click at [523, 311] on div "Father" at bounding box center [541, 304] width 102 height 25
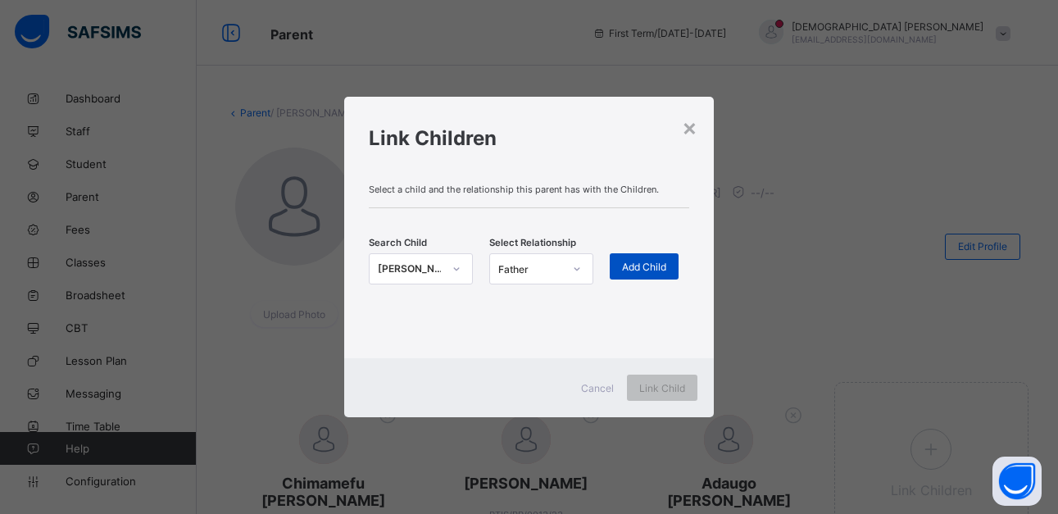
click at [642, 261] on span "Add Child" at bounding box center [644, 267] width 44 height 12
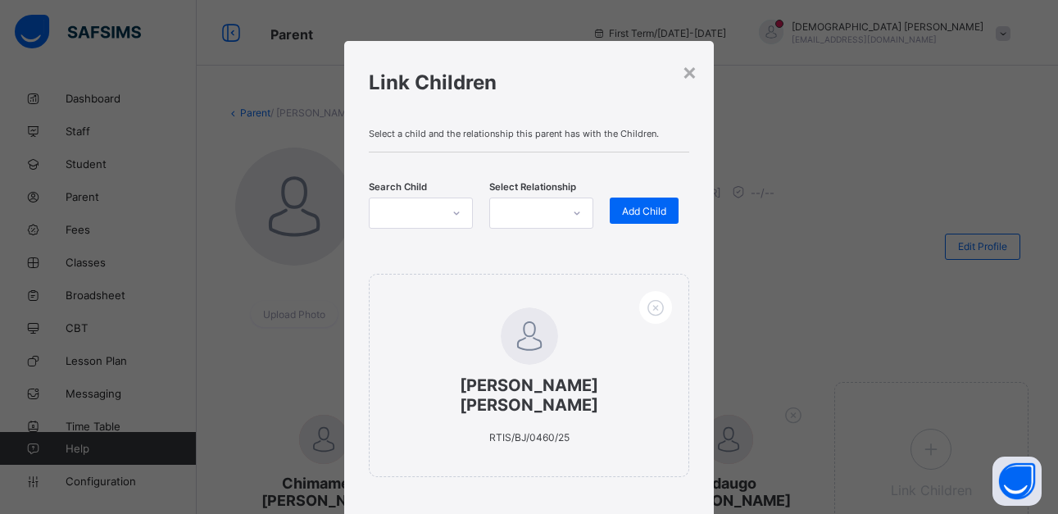
click at [691, 368] on div "Select a child and the relationship this parent has with the Children. Search C…" at bounding box center [529, 319] width 370 height 406
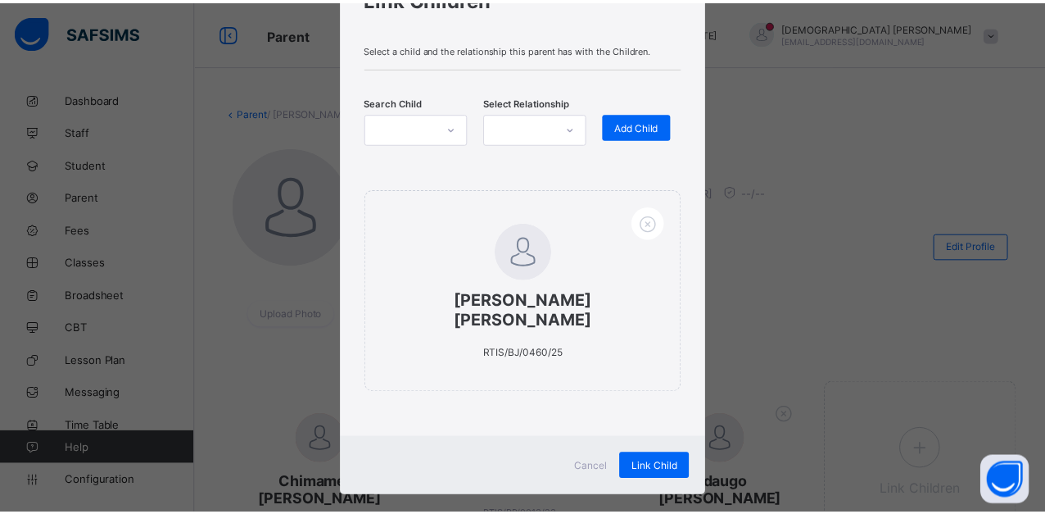
scroll to position [108, 0]
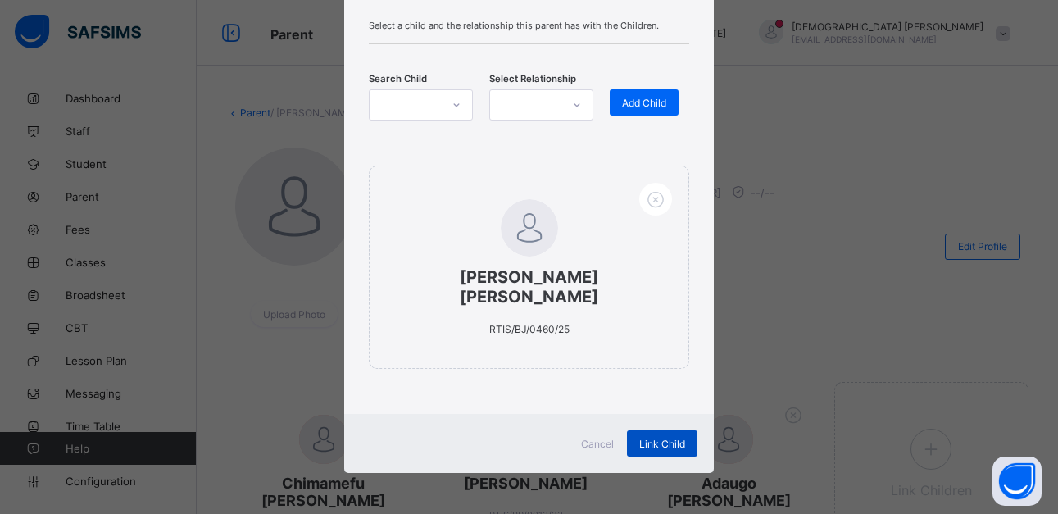
click at [665, 446] on span "Link Child" at bounding box center [662, 444] width 46 height 12
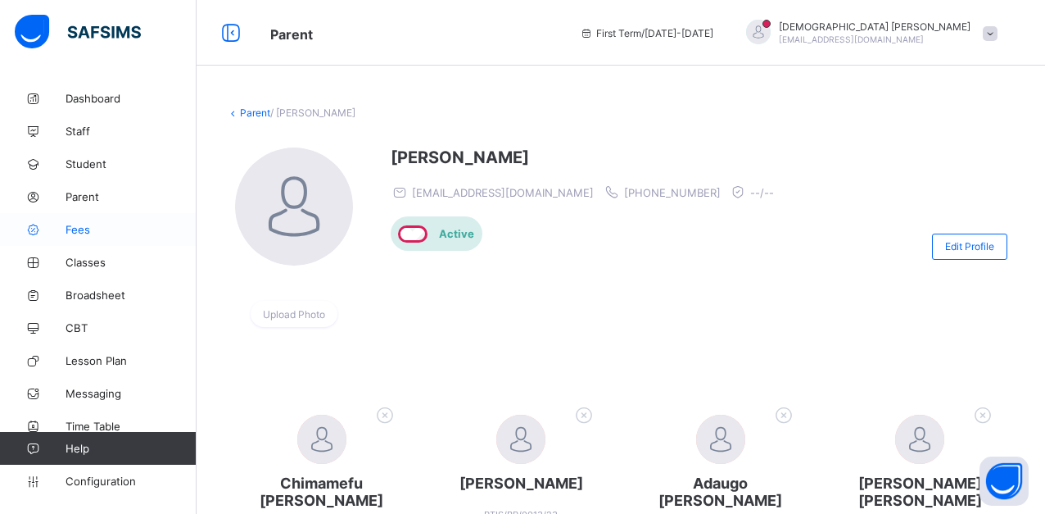
click at [76, 225] on span "Fees" at bounding box center [131, 229] width 131 height 13
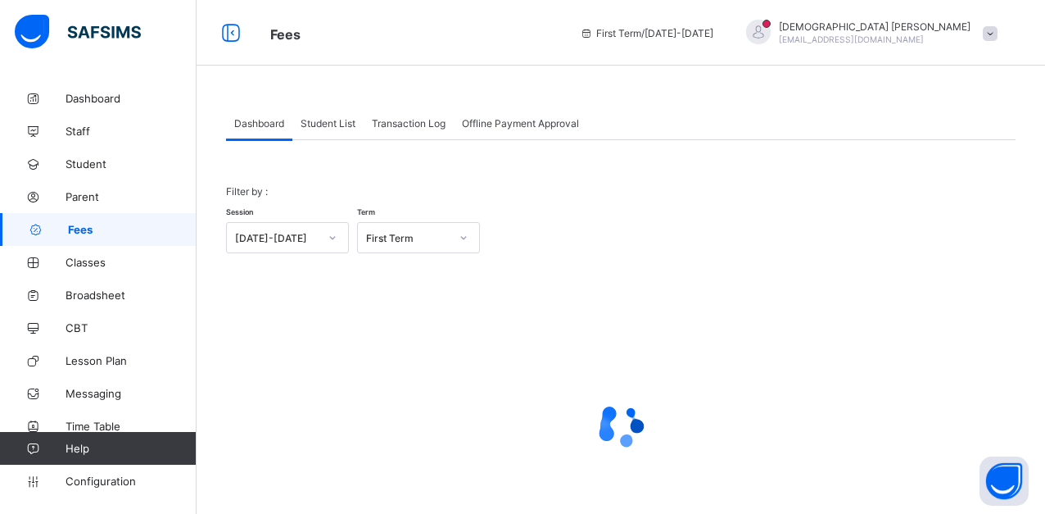
click at [324, 120] on span "Student List" at bounding box center [328, 123] width 55 height 12
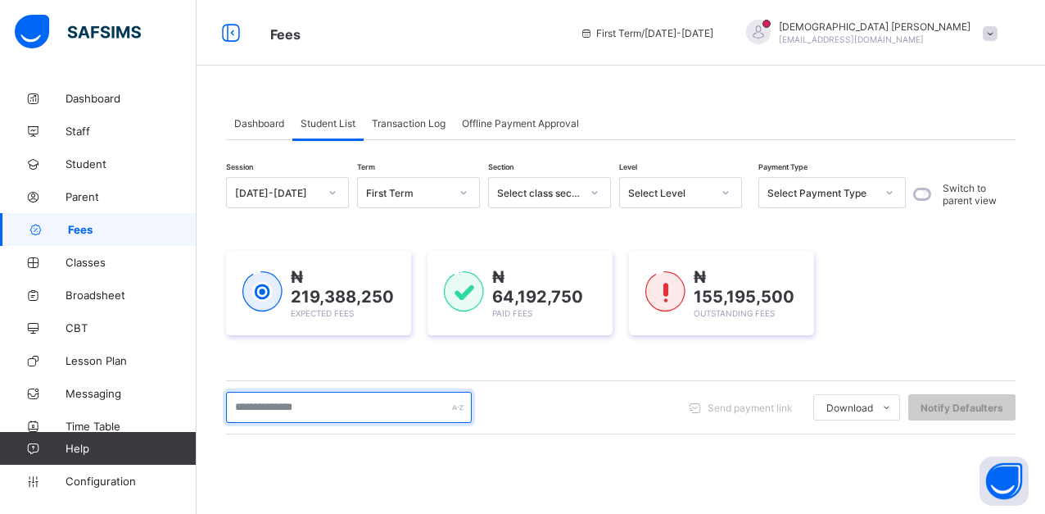
click at [333, 410] on input "text" at bounding box center [349, 407] width 246 height 31
type input "*****"
click at [307, 380] on div "***** Send payment link Download Students Payment Students Payment Status Stude…" at bounding box center [621, 407] width 790 height 54
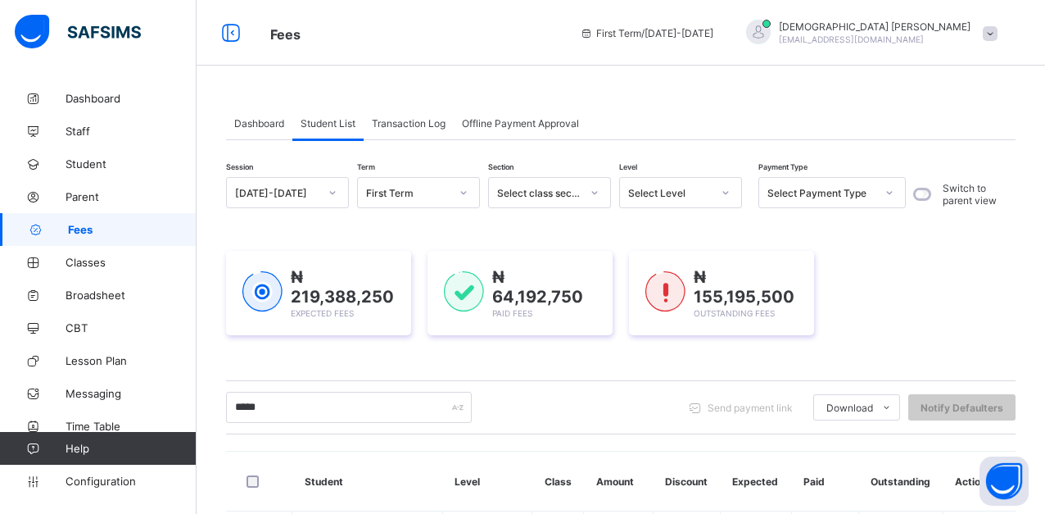
click at [322, 350] on div "₦ 219,388,250 Expected Fees ₦ 64,192,750 Paid Fees ₦ 155,195,500 Outstanding Fe…" at bounding box center [621, 293] width 790 height 134
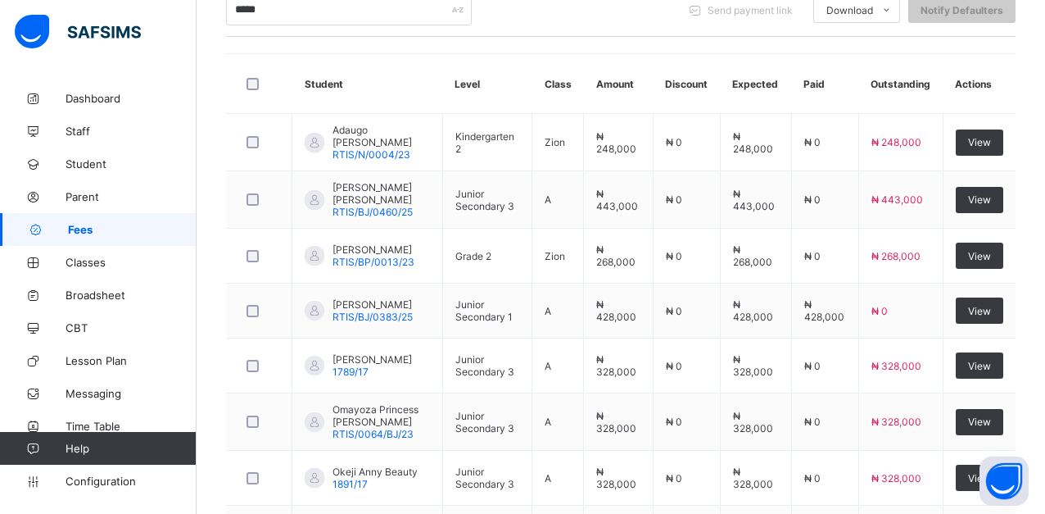
scroll to position [393, 0]
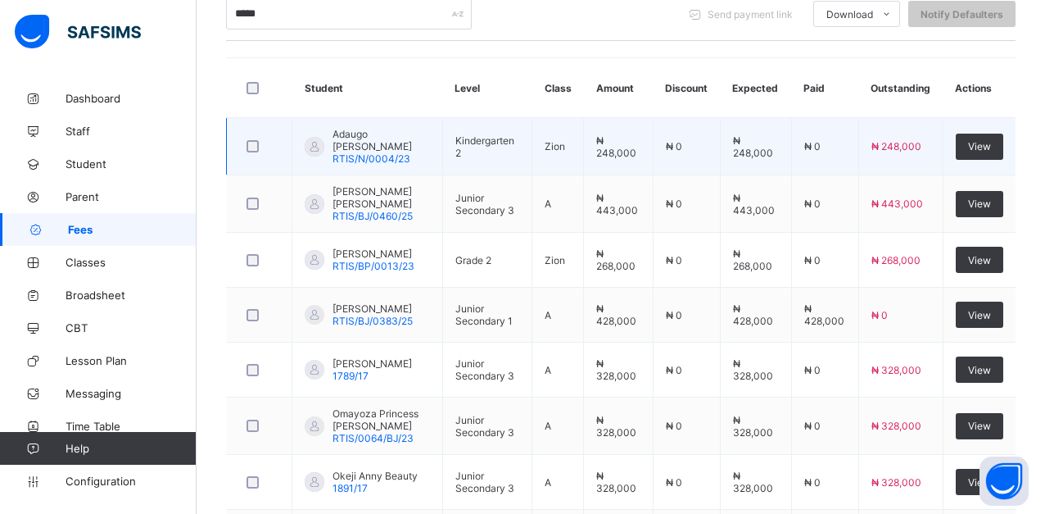
click at [392, 152] on span "RTIS/N/0004/23" at bounding box center [372, 158] width 78 height 12
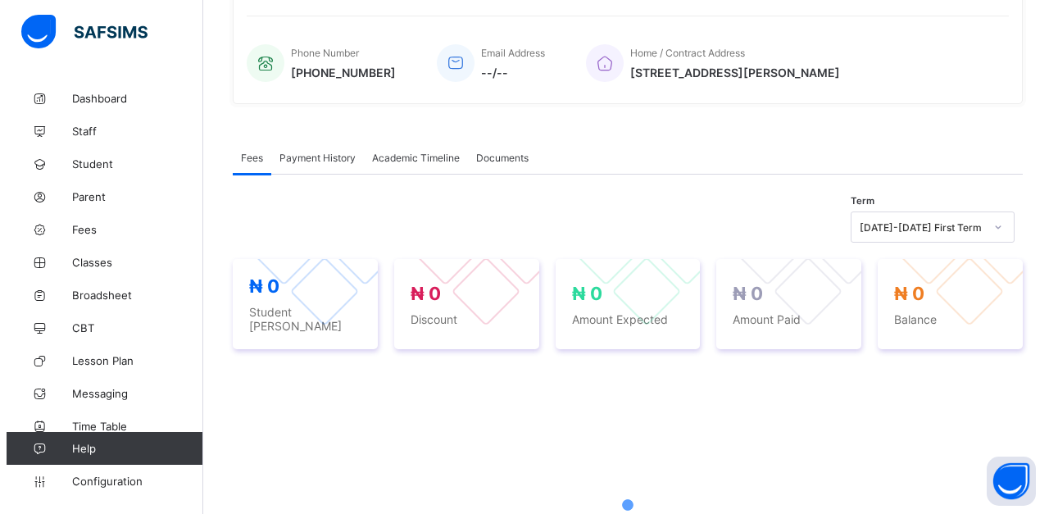
scroll to position [393, 0]
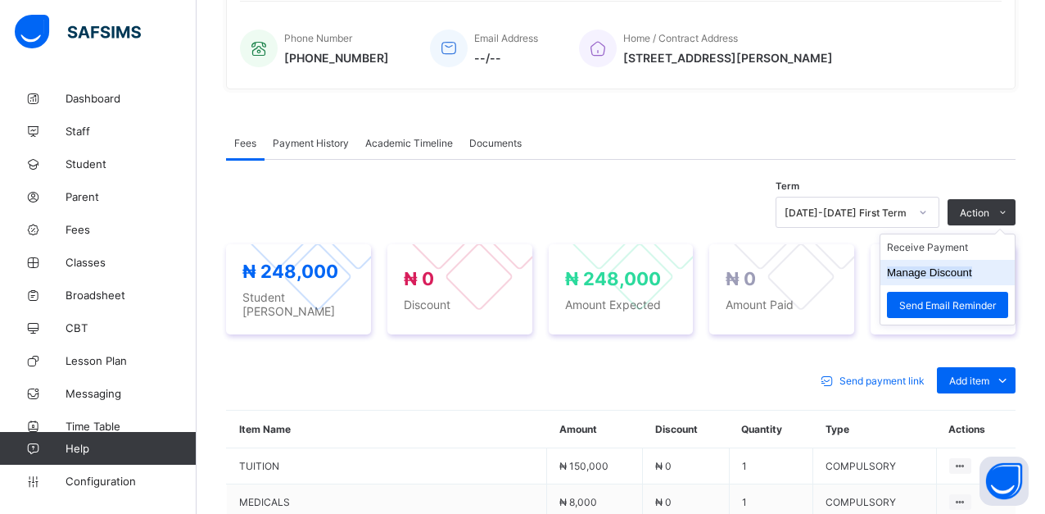
click at [964, 265] on li "Manage Discount" at bounding box center [948, 272] width 134 height 25
click at [959, 267] on button "Manage Discount" at bounding box center [929, 272] width 85 height 12
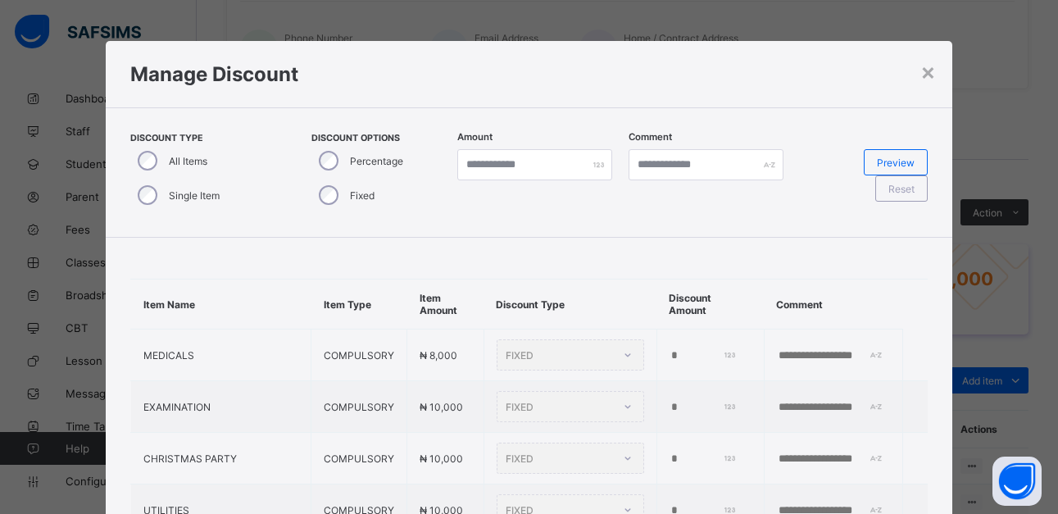
click at [472, 234] on div "Discount Type All Items Single Item Discount Options Percentage Fixed Amount * …" at bounding box center [529, 172] width 846 height 130
click at [133, 195] on div "Single Item" at bounding box center [176, 195] width 93 height 34
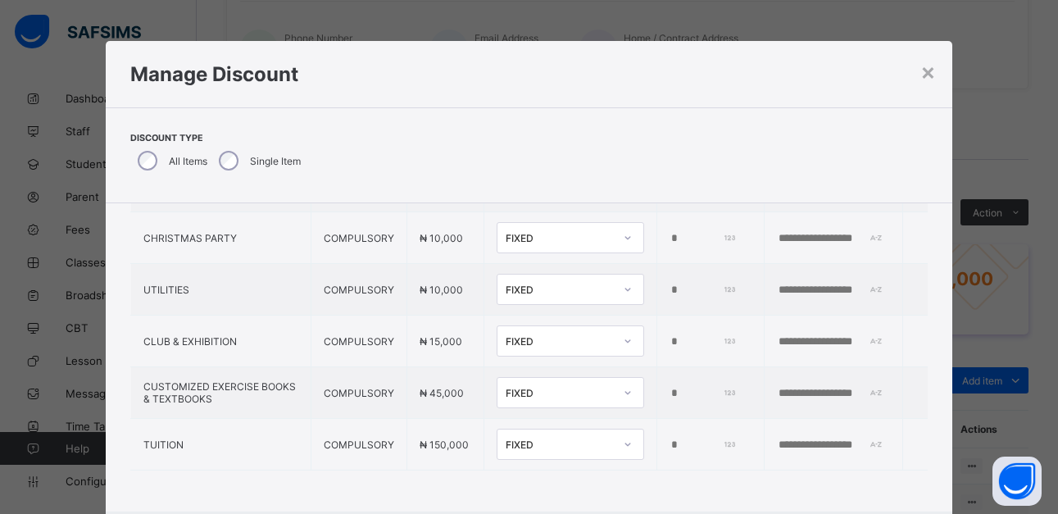
scroll to position [198, 0]
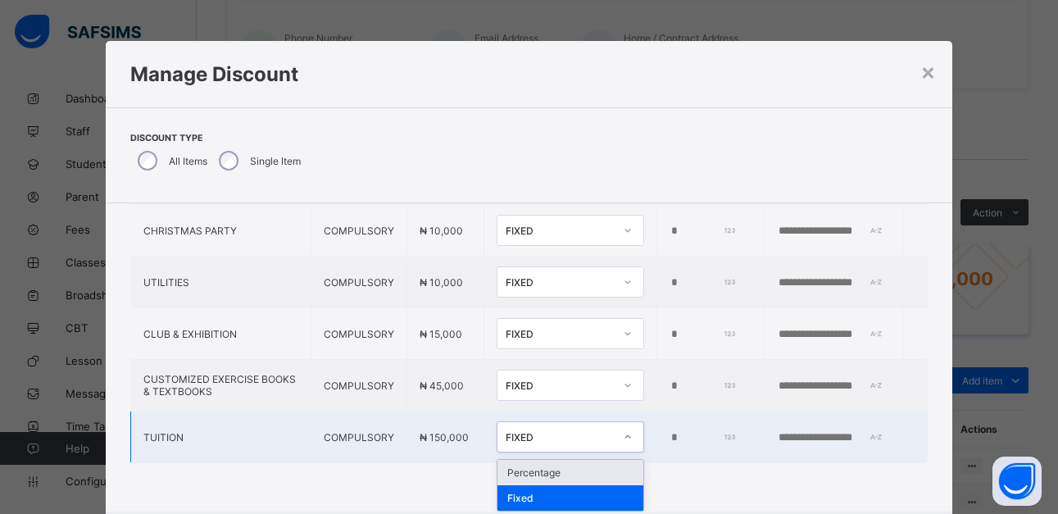
click at [546, 431] on div "FIXED" at bounding box center [560, 437] width 108 height 12
click at [546, 470] on div "Percentage" at bounding box center [570, 472] width 146 height 25
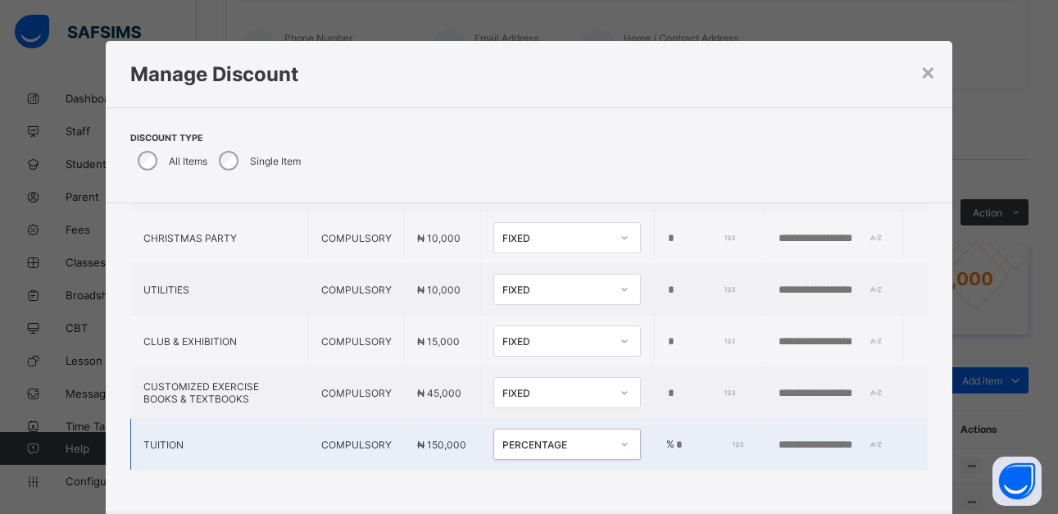
click at [619, 436] on icon at bounding box center [624, 444] width 10 height 16
click at [674, 438] on input "*" at bounding box center [708, 444] width 69 height 13
type input "*"
click at [678, 457] on td "% *" at bounding box center [709, 445] width 111 height 52
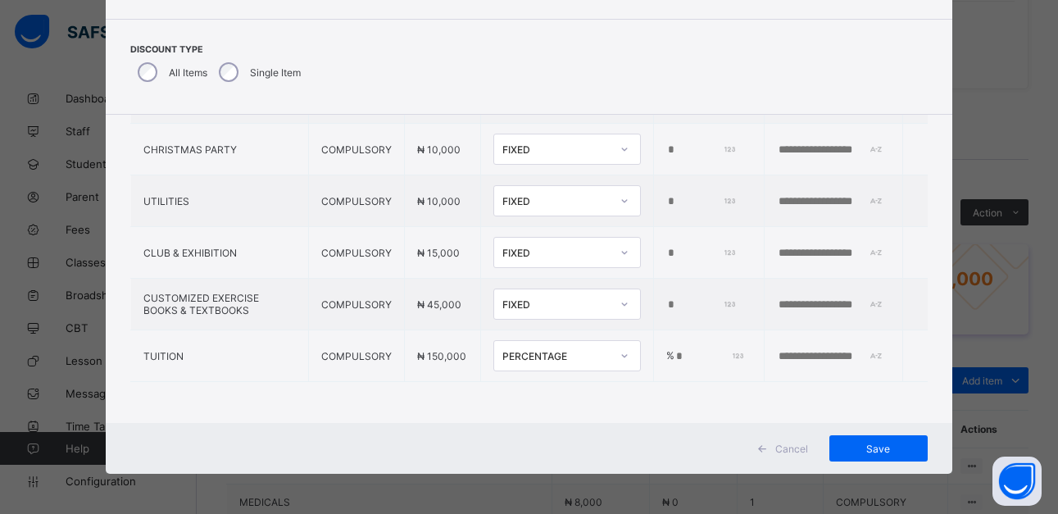
scroll to position [89, 0]
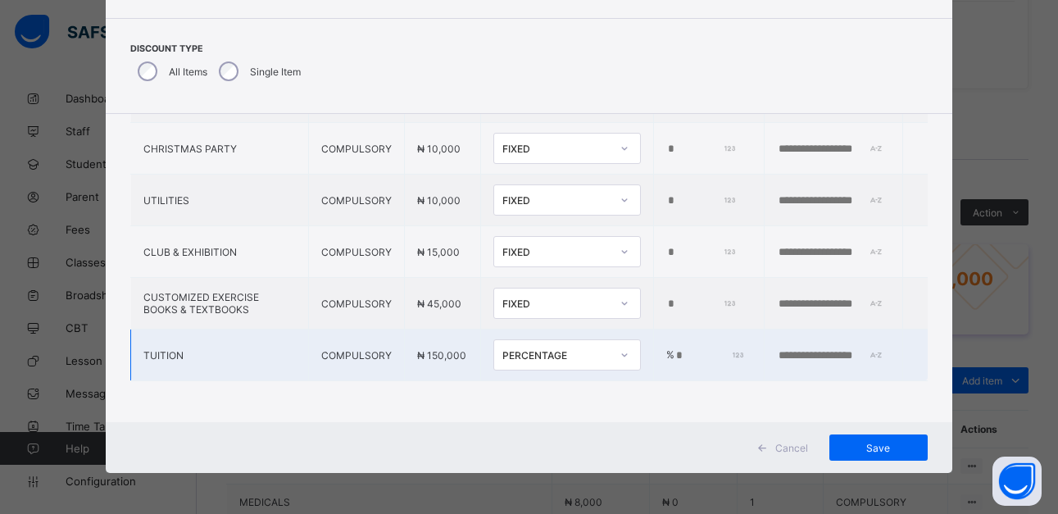
click at [674, 349] on input "*" at bounding box center [708, 355] width 69 height 13
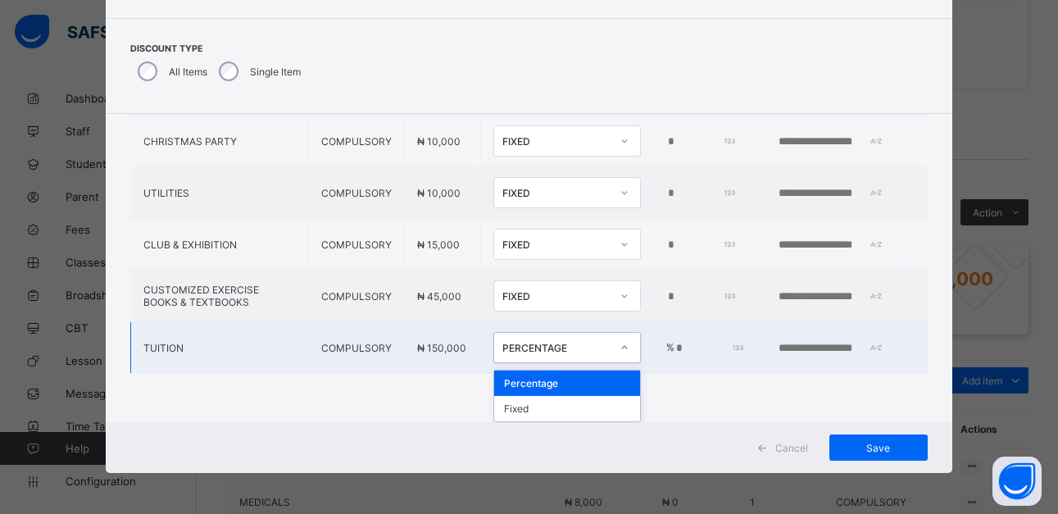
click at [610, 346] on div at bounding box center [624, 347] width 28 height 26
click at [542, 404] on div "Fixed" at bounding box center [567, 408] width 146 height 25
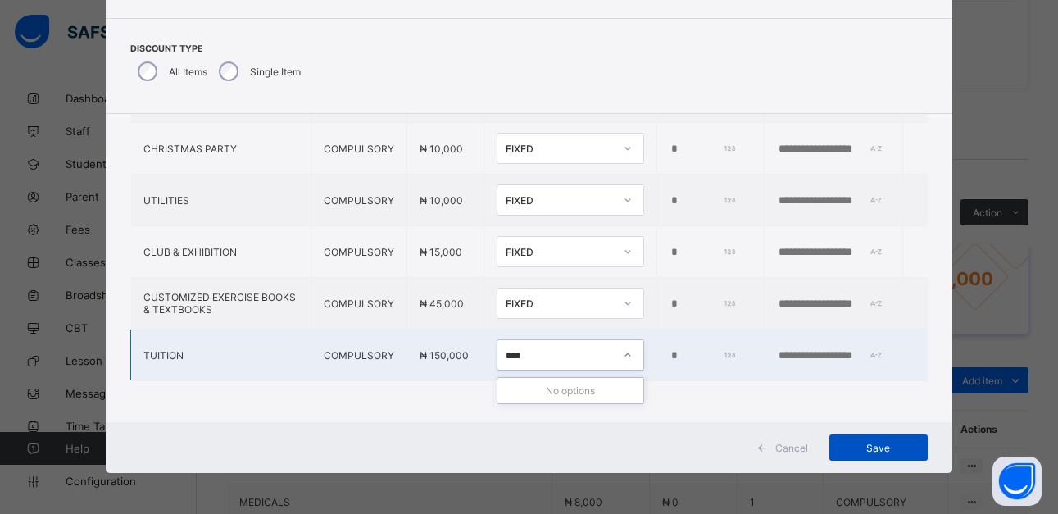
type input "****"
click at [872, 443] on span "Save" at bounding box center [878, 448] width 74 height 12
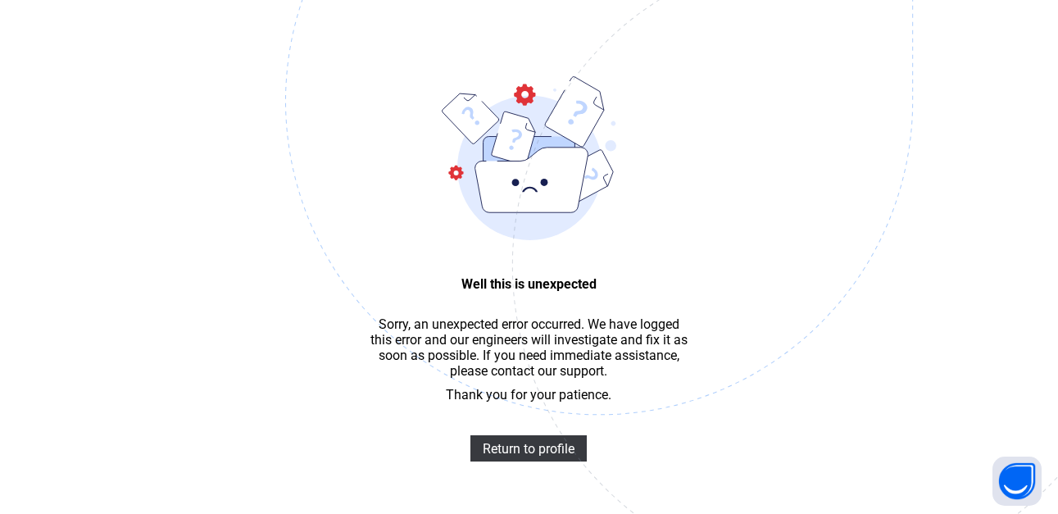
scroll to position [49, 0]
